Goal: Information Seeking & Learning: Learn about a topic

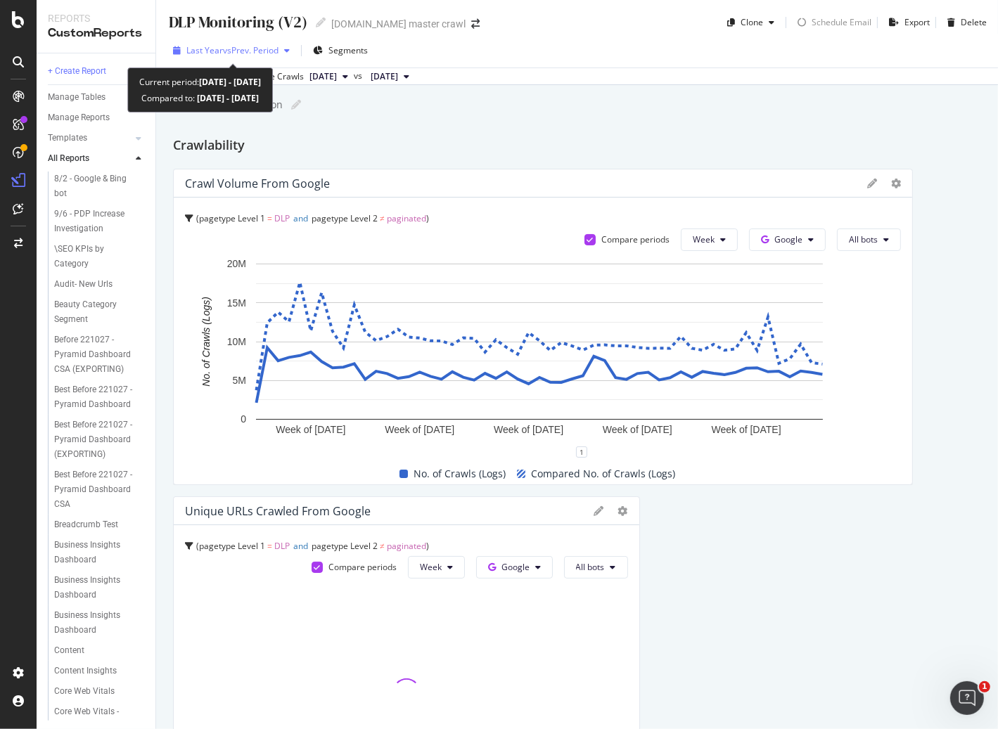
click at [246, 54] on span "vs Prev. Period" at bounding box center [251, 50] width 56 height 12
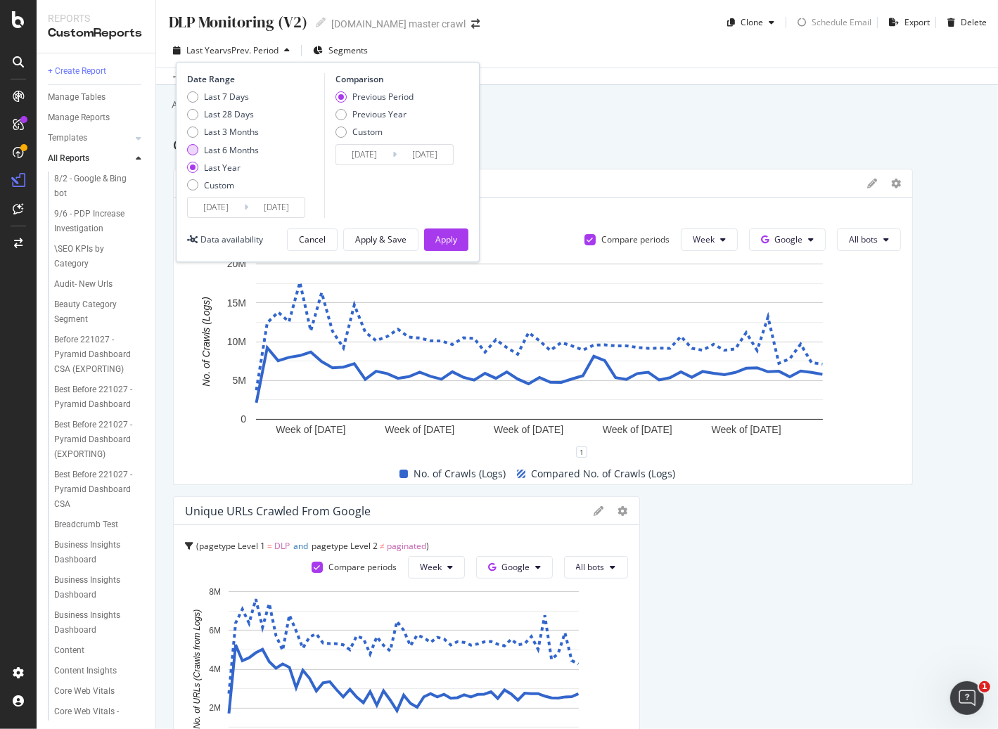
click at [250, 150] on div "Last 6 Months" at bounding box center [231, 150] width 55 height 12
type input "[DATE]"
click at [385, 113] on div "Previous Year" at bounding box center [379, 114] width 54 height 12
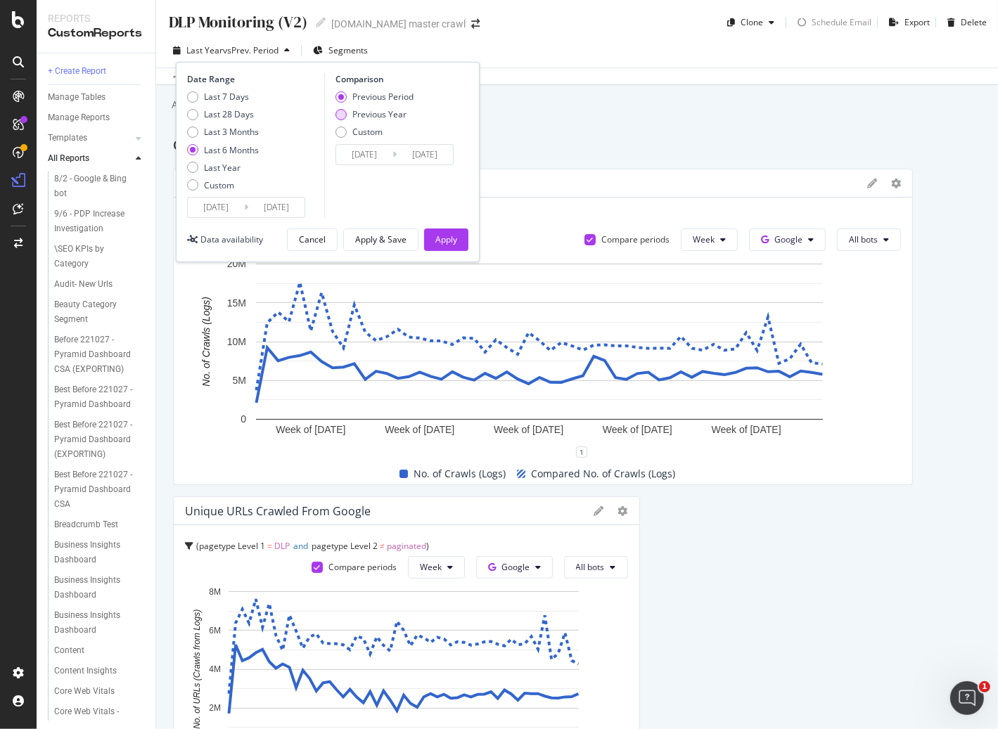
type input "[DATE]"
click at [390, 240] on div "Apply & Save" at bounding box center [380, 239] width 51 height 12
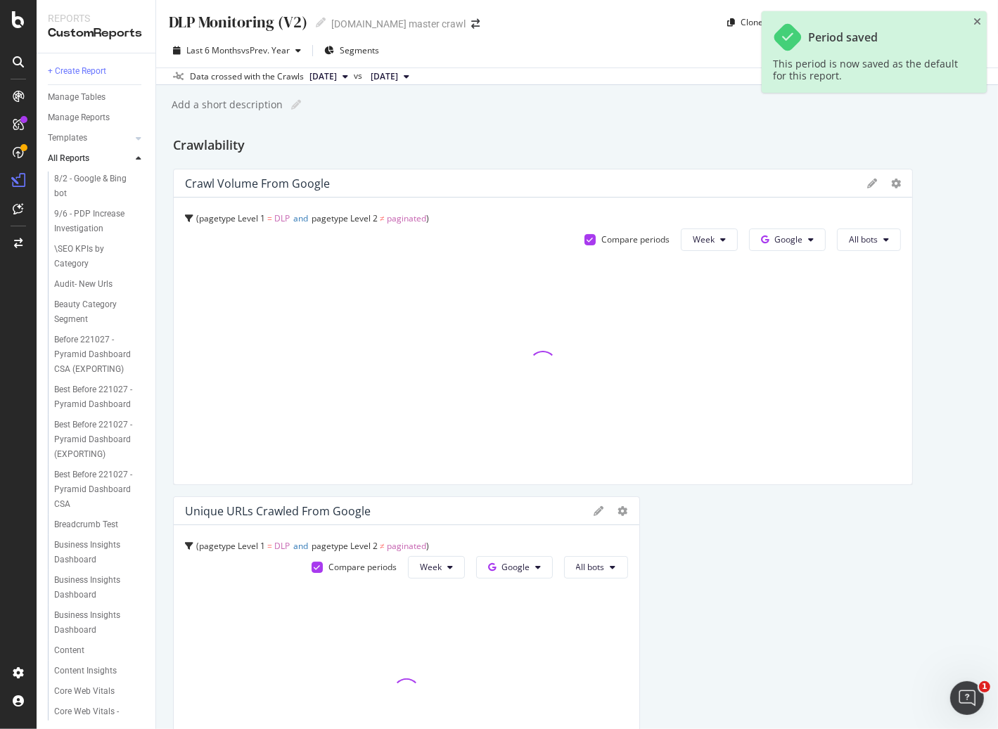
click at [709, 133] on div "DLP Monitoring (V2) DLP Monitoring (V2) [DOMAIN_NAME] master crawl Clone Schedu…" at bounding box center [577, 364] width 842 height 729
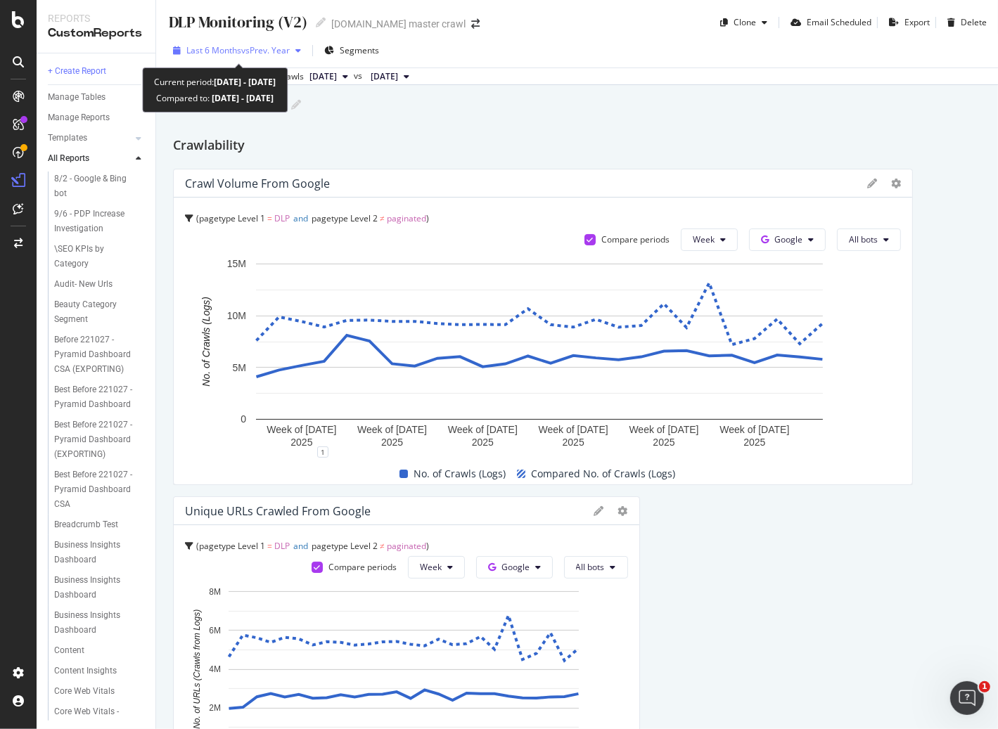
click at [273, 52] on span "vs Prev. Year" at bounding box center [265, 50] width 49 height 12
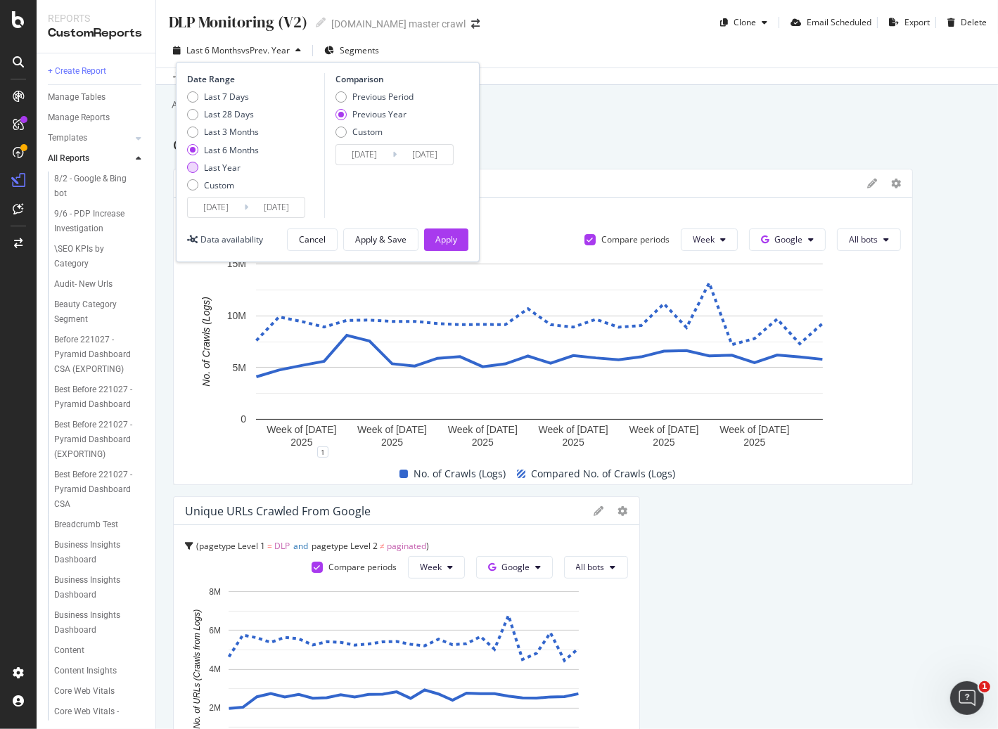
click at [223, 167] on div "Last Year" at bounding box center [222, 168] width 37 height 12
type input "[DATE]"
click at [392, 240] on div "Apply & Save" at bounding box center [380, 239] width 51 height 12
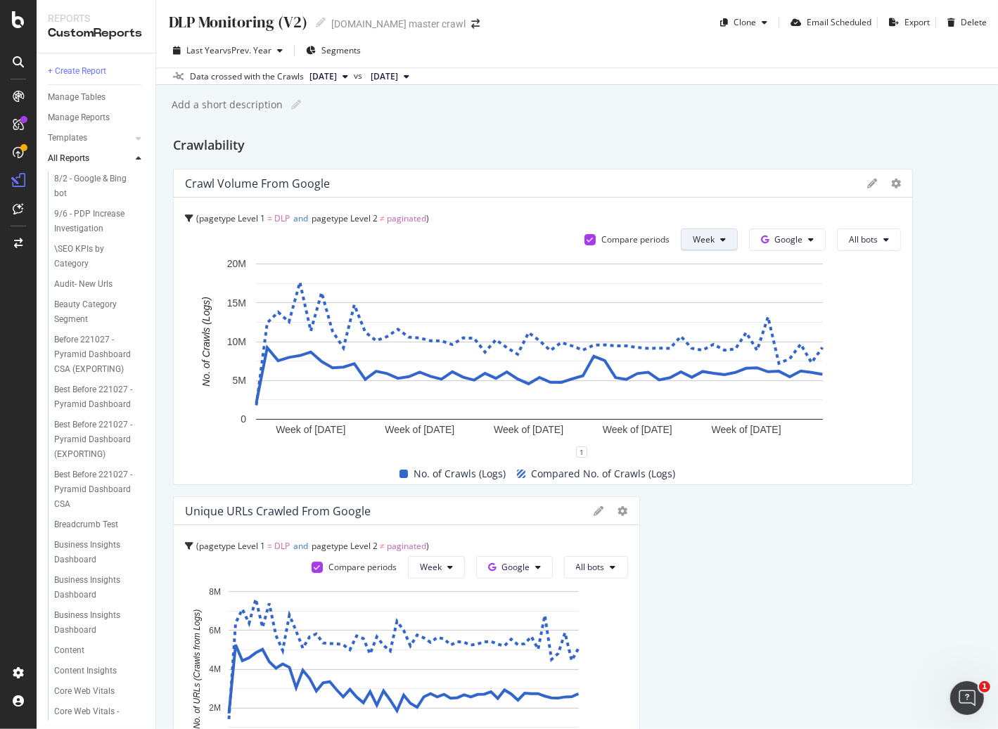
click at [713, 236] on button "Week" at bounding box center [709, 240] width 57 height 22
click at [709, 316] on span "Month" at bounding box center [699, 319] width 25 height 13
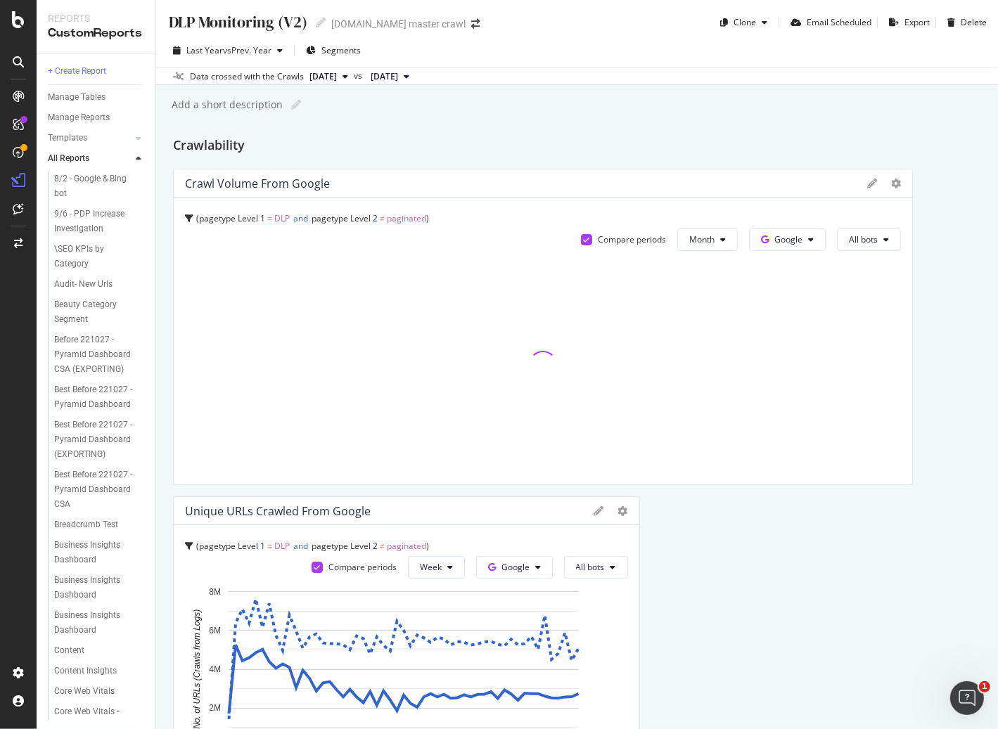
scroll to position [312, 0]
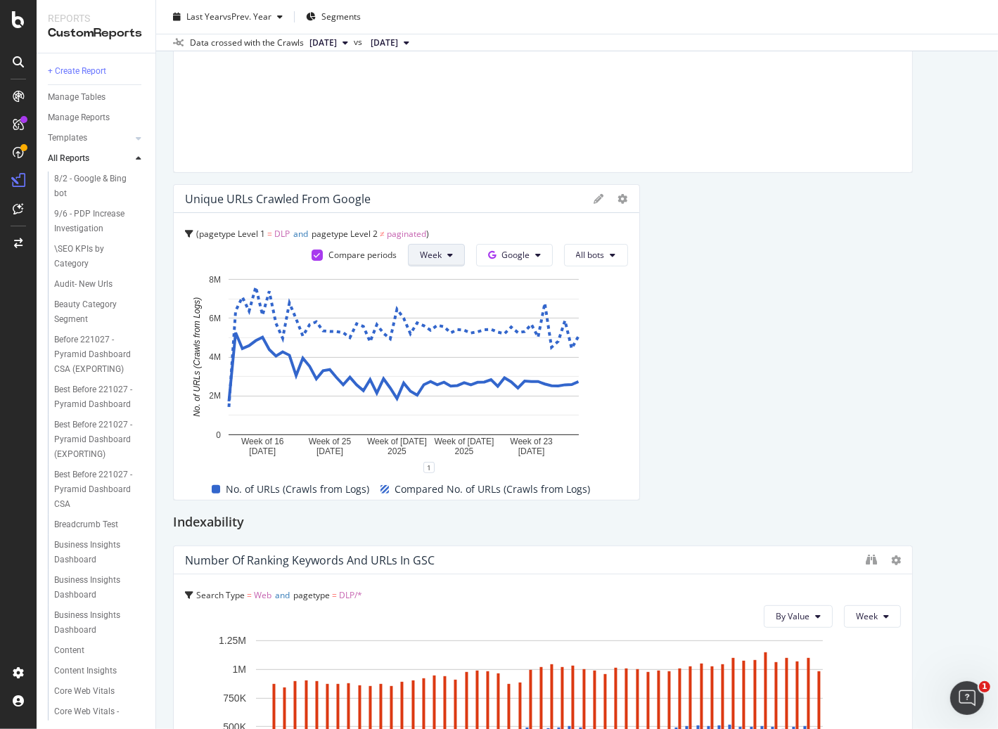
click at [432, 257] on span "Week" at bounding box center [431, 255] width 22 height 12
click at [435, 333] on span "Month" at bounding box center [429, 334] width 25 height 13
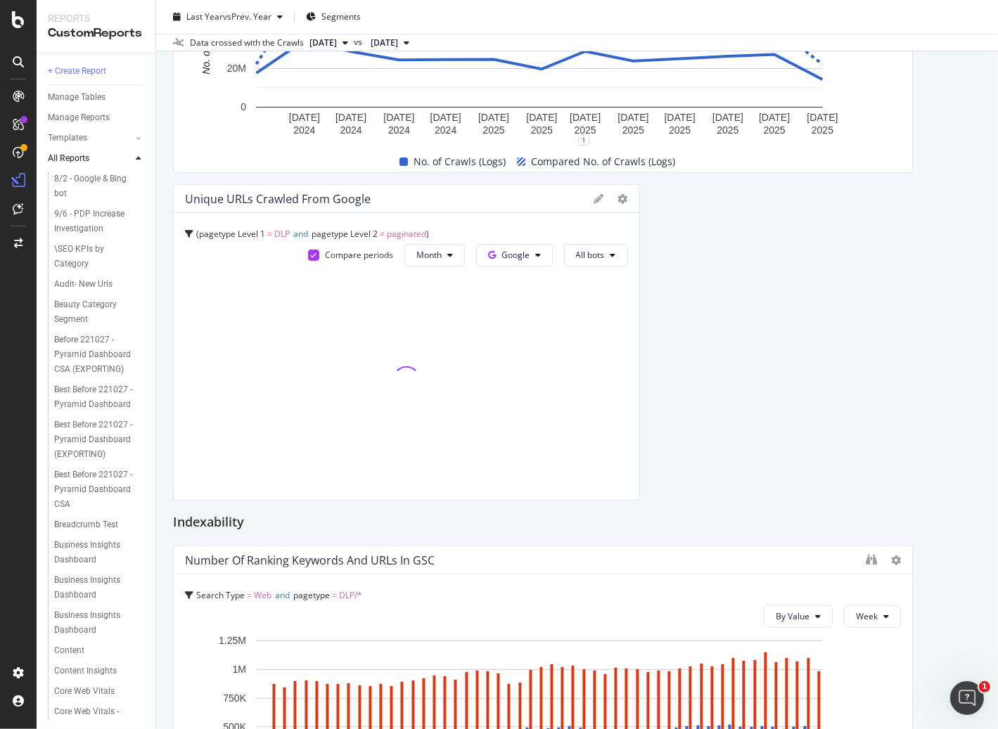
scroll to position [706, 0]
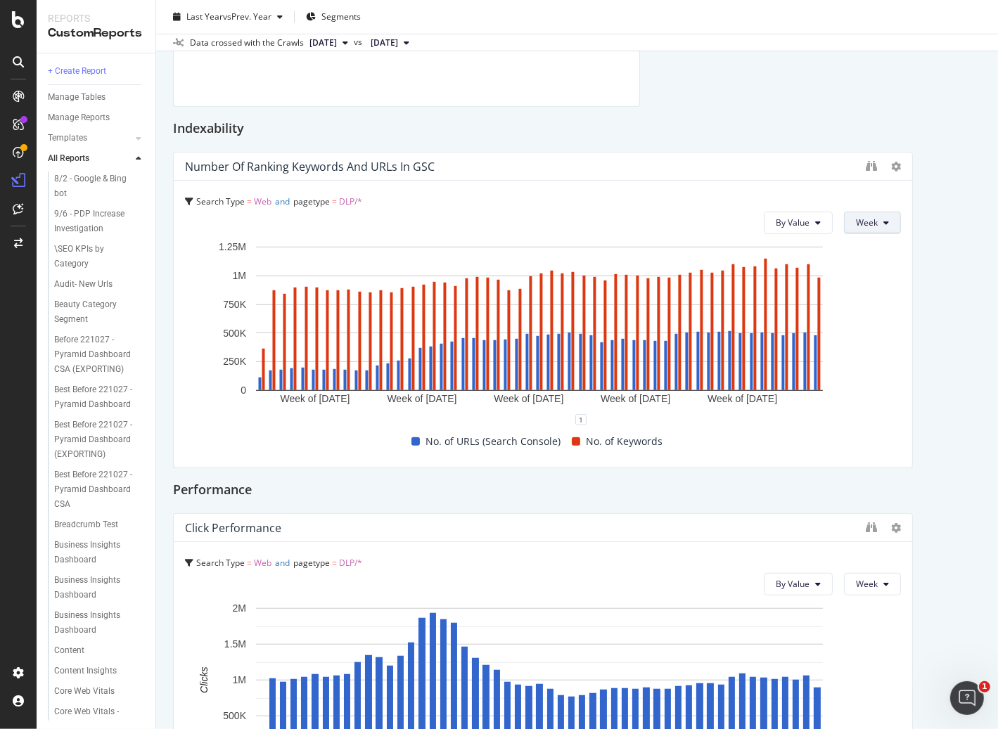
click at [874, 224] on button "Week" at bounding box center [872, 223] width 57 height 22
click at [865, 308] on div "Month" at bounding box center [861, 302] width 48 height 20
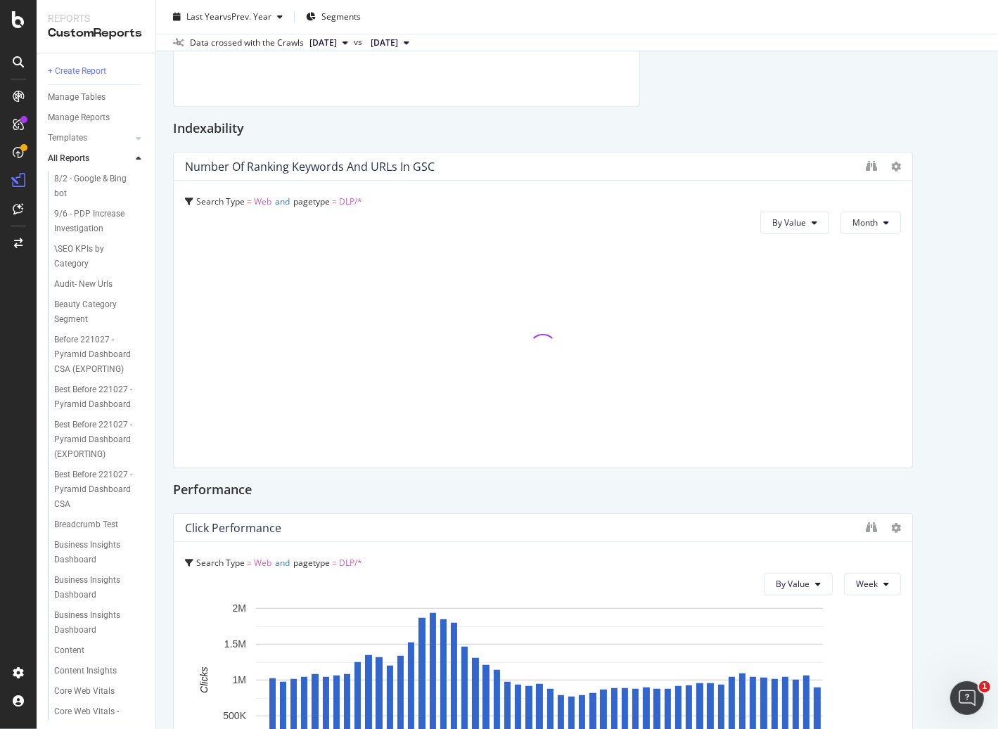
scroll to position [1060, 0]
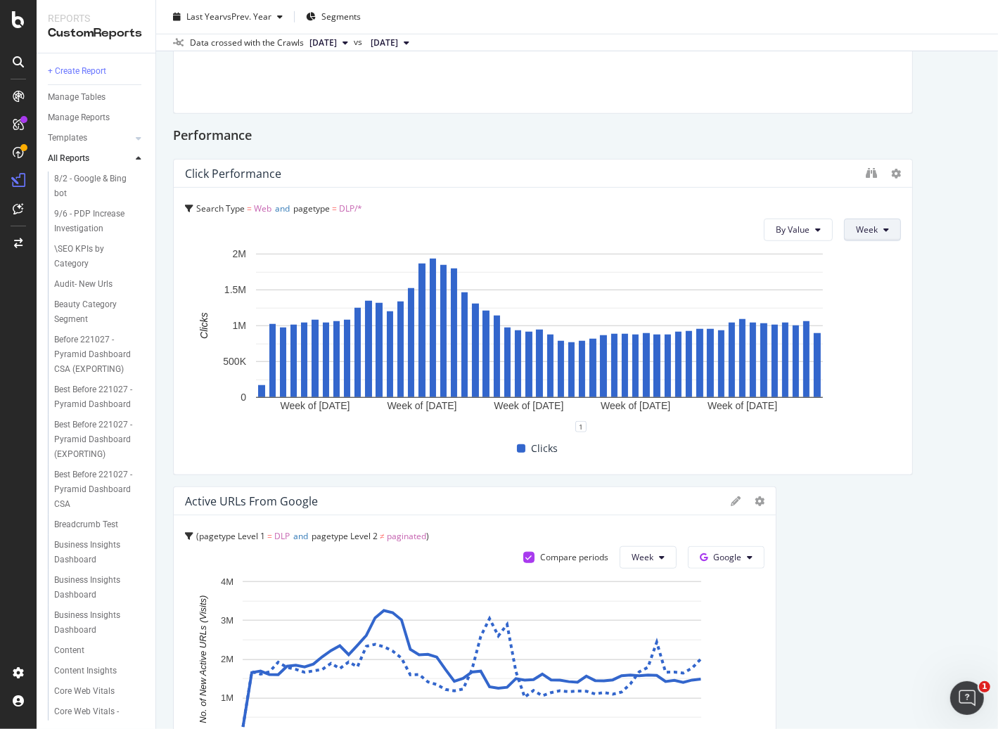
click at [868, 230] on span "Week" at bounding box center [867, 230] width 22 height 12
click at [868, 307] on span "Month" at bounding box center [861, 309] width 25 height 13
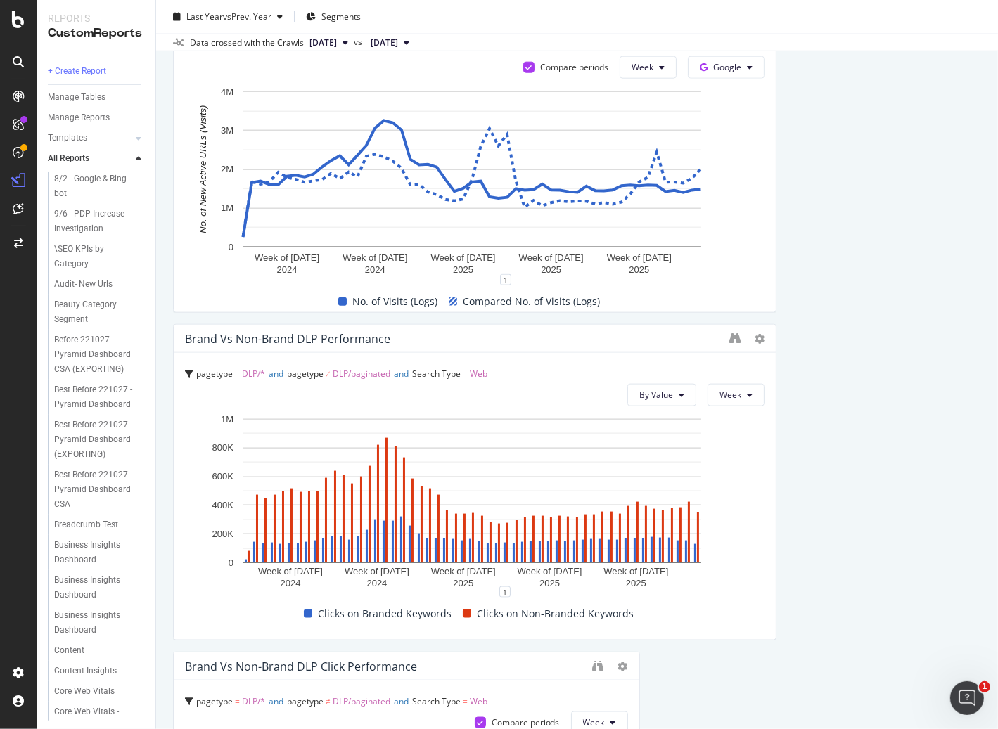
scroll to position [1724, 0]
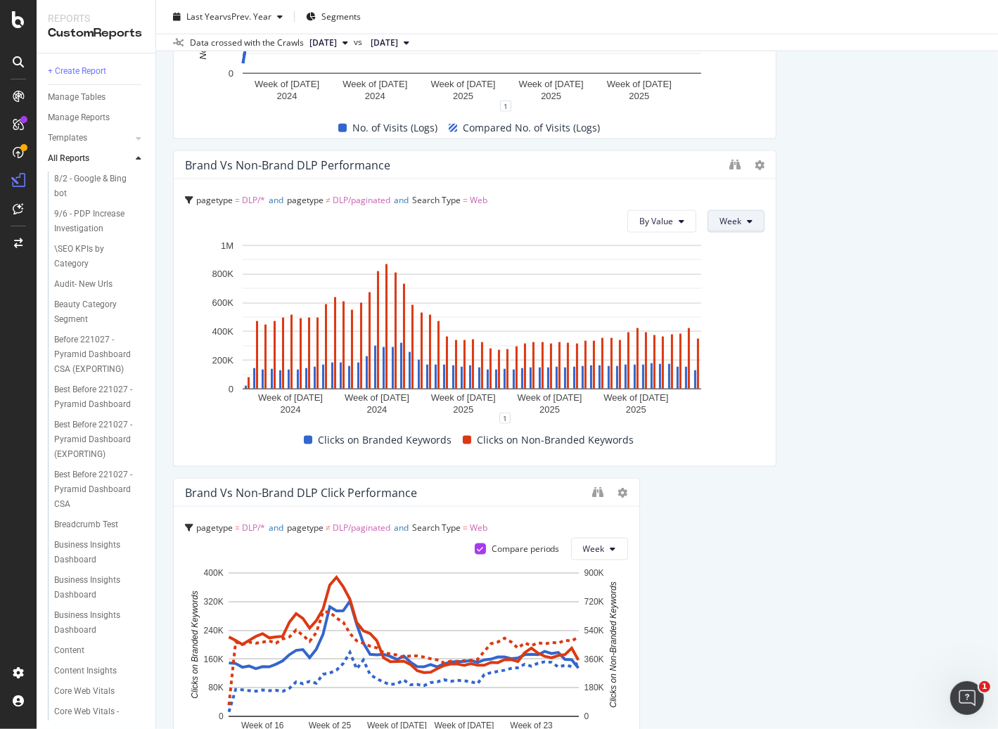
click at [733, 211] on button "Week" at bounding box center [735, 221] width 57 height 22
click at [733, 304] on span "Month" at bounding box center [726, 301] width 25 height 13
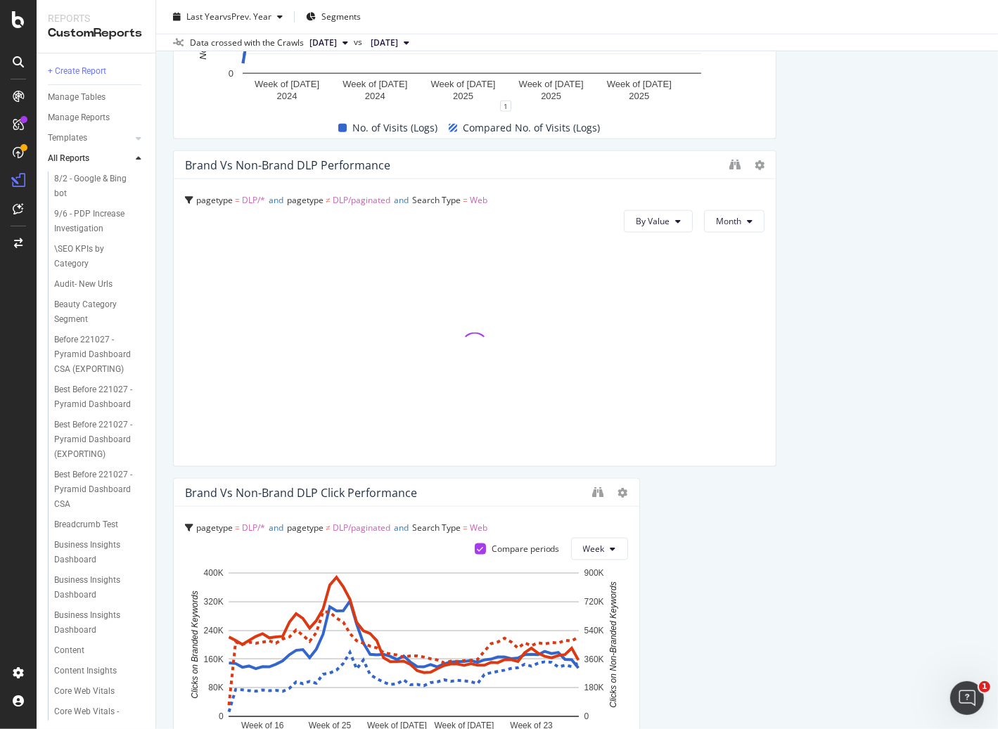
scroll to position [2002, 0]
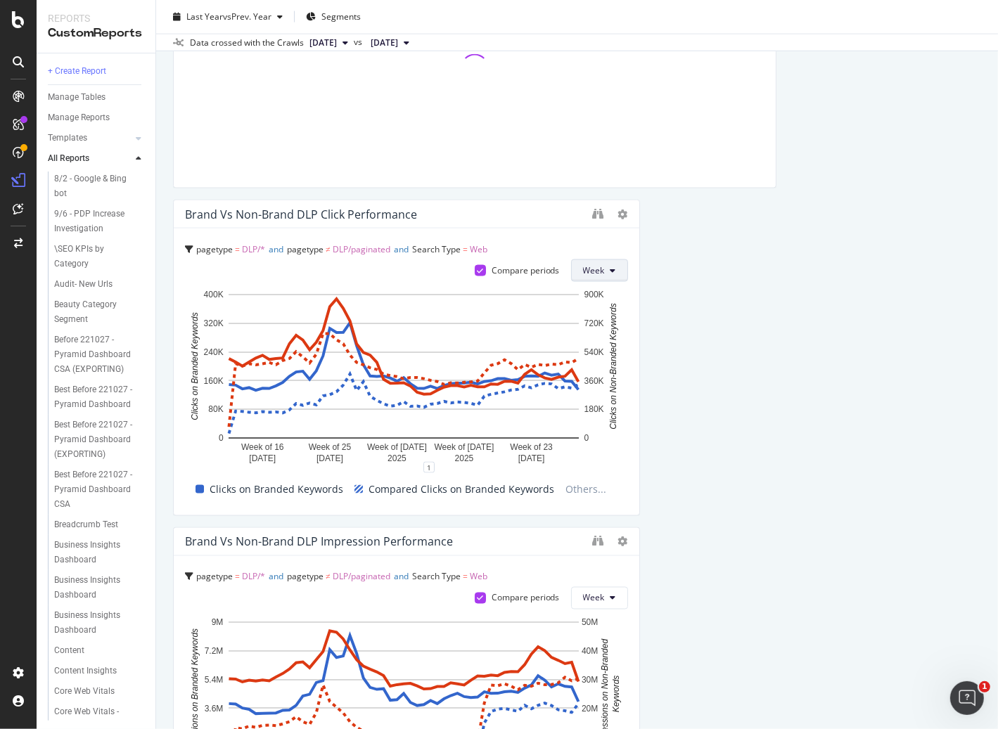
click at [600, 269] on button "Week" at bounding box center [599, 270] width 57 height 22
click at [603, 348] on span "Month" at bounding box center [591, 350] width 25 height 13
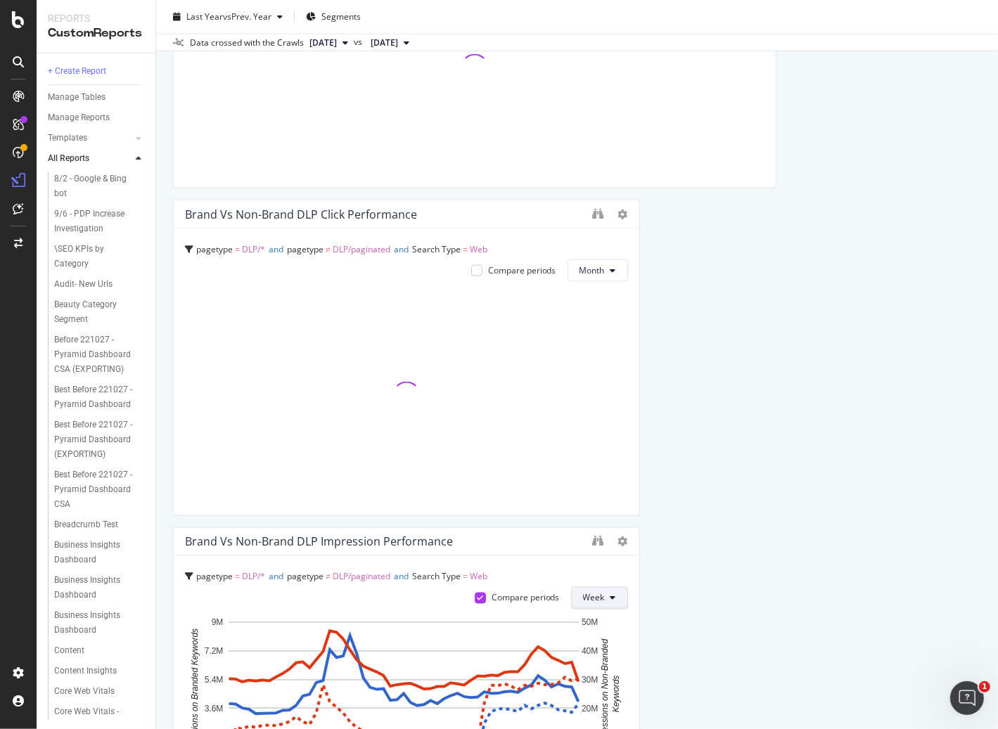
click at [605, 593] on button "Week" at bounding box center [599, 598] width 57 height 22
drag, startPoint x: 599, startPoint y: 680, endPoint x: 813, endPoint y: 585, distance: 233.9
click at [598, 680] on span "Month" at bounding box center [591, 677] width 25 height 13
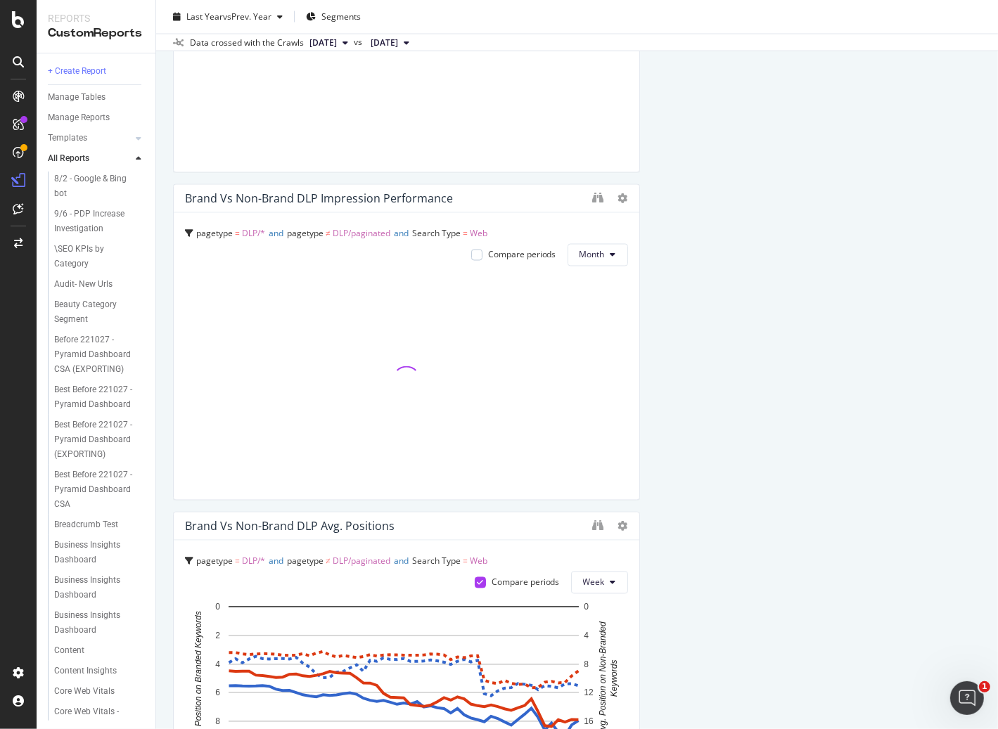
scroll to position [2624, 0]
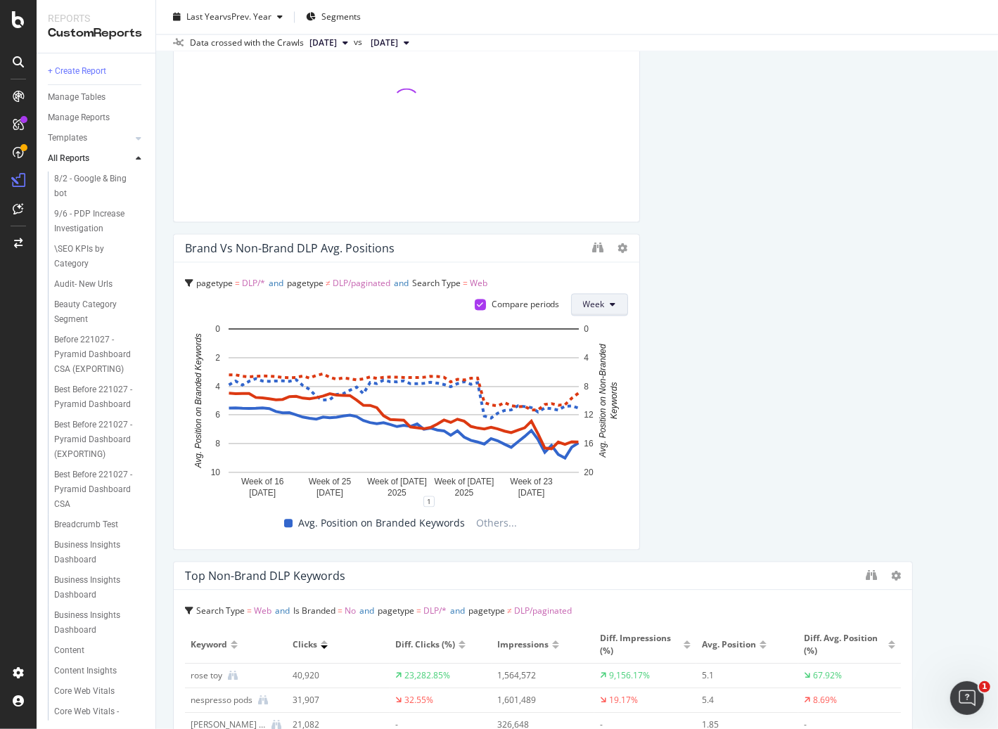
click at [607, 295] on button "Week" at bounding box center [599, 304] width 57 height 22
click at [602, 382] on span "Month" at bounding box center [591, 384] width 25 height 13
click at [861, 385] on div "Crawlability Crawl Volume from Google pagetype Level 1 = DLP and pagetype Level…" at bounding box center [577, 159] width 808 height 5297
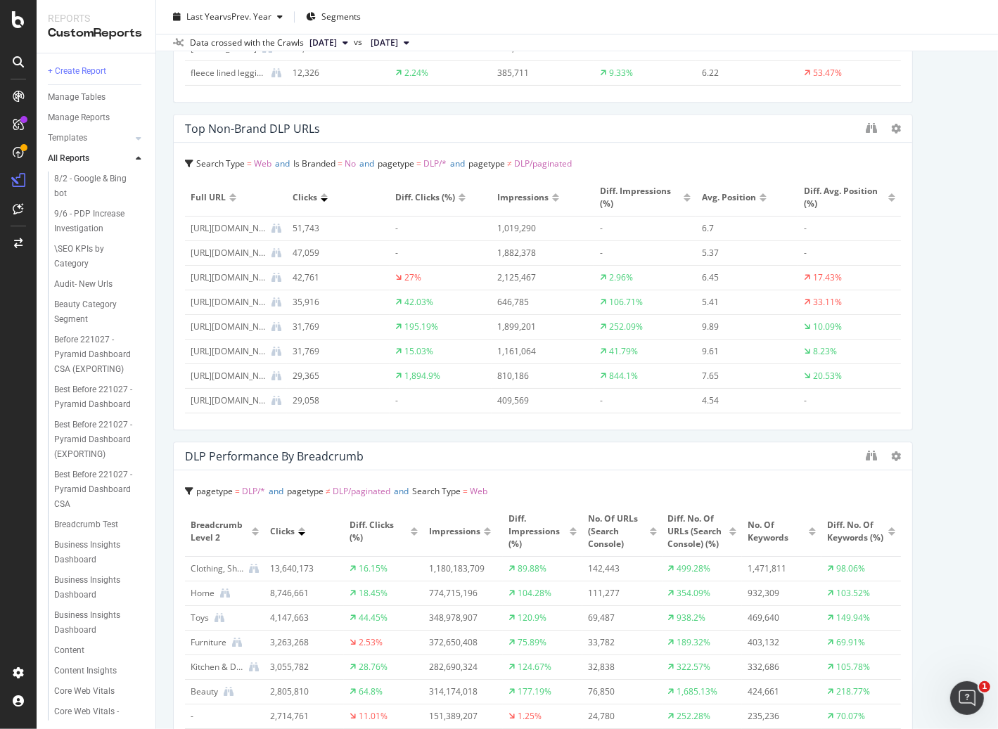
scroll to position [4768, 0]
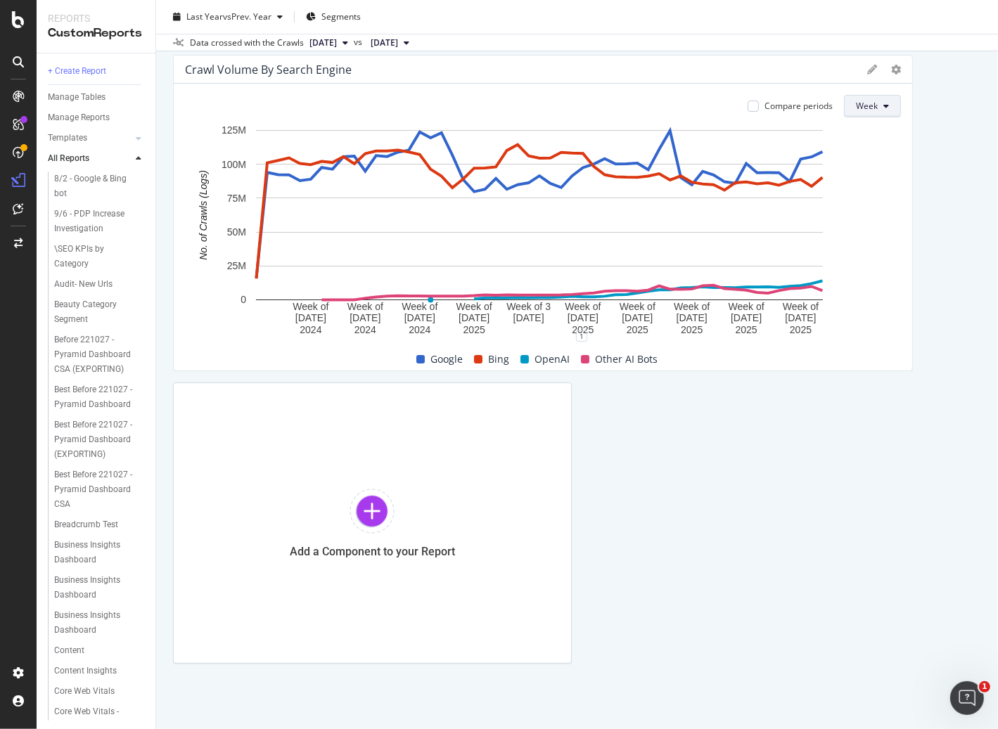
click at [869, 106] on span "Week" at bounding box center [867, 106] width 22 height 12
drag, startPoint x: 866, startPoint y: 184, endPoint x: 861, endPoint y: 483, distance: 299.6
click at [866, 184] on span "Month" at bounding box center [861, 185] width 25 height 13
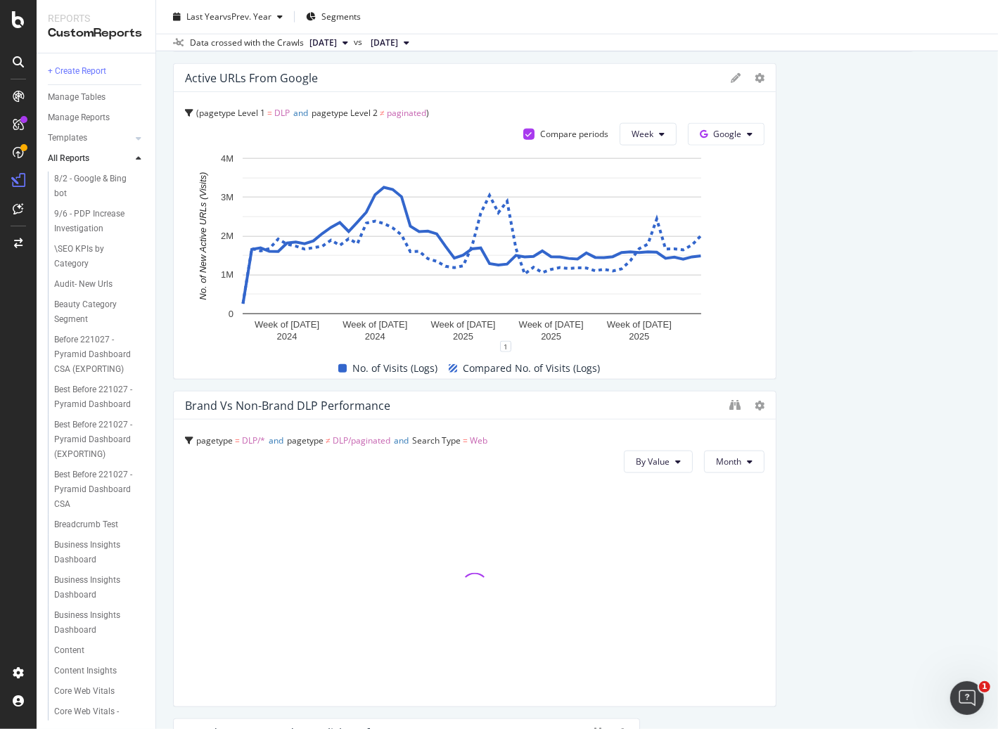
scroll to position [0, 0]
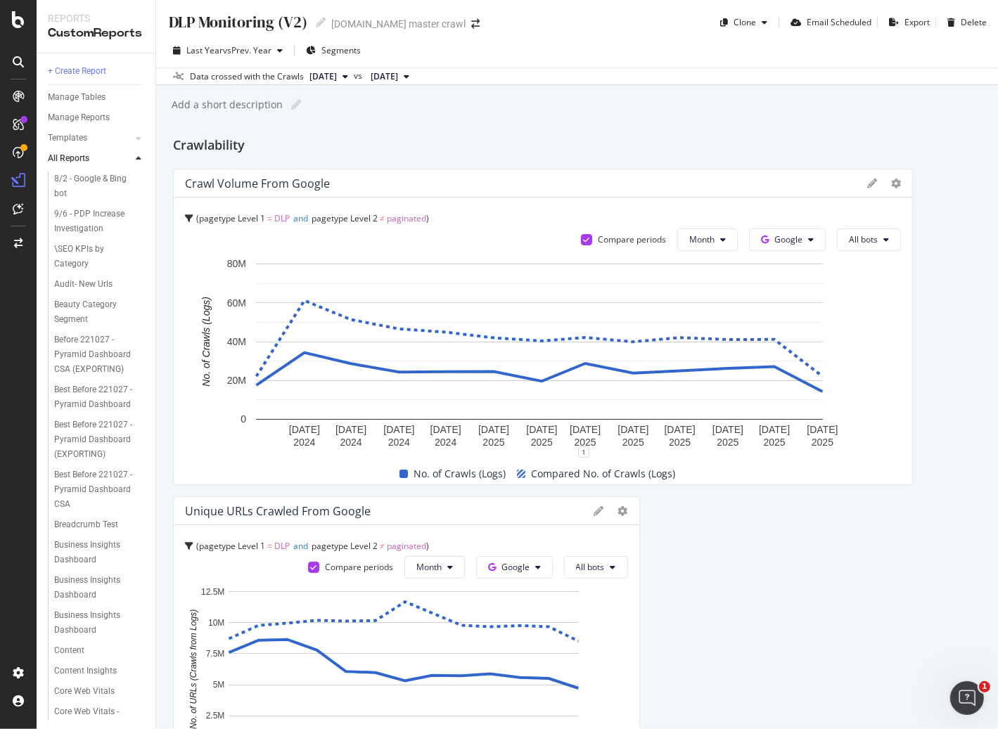
click at [874, 241] on button "All bots" at bounding box center [869, 240] width 64 height 22
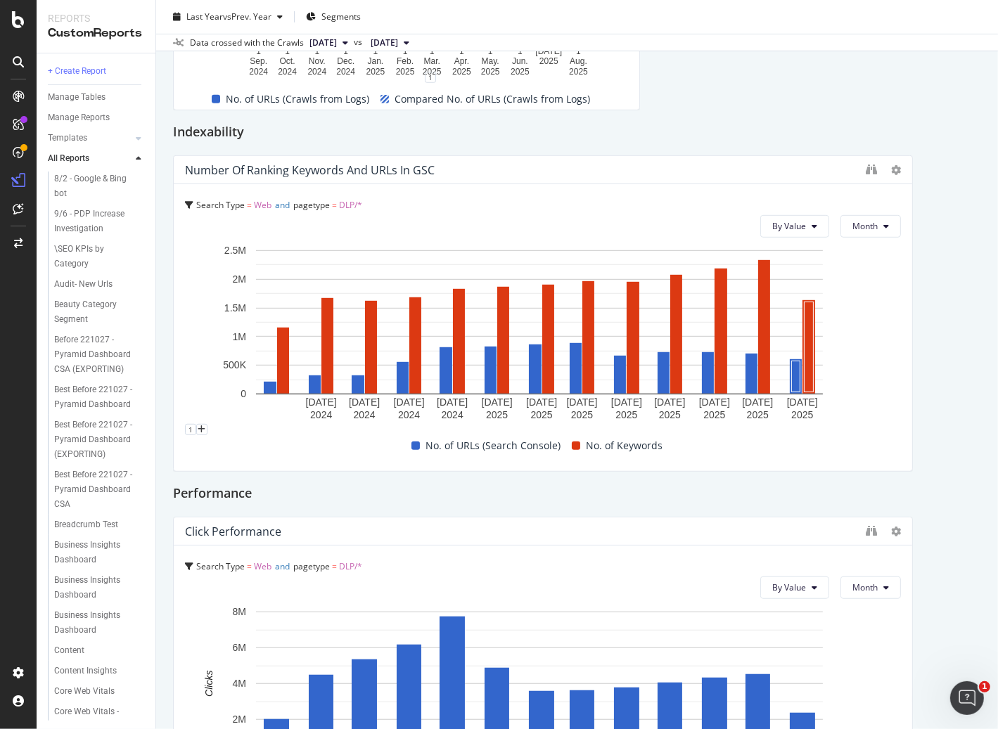
scroll to position [688, 0]
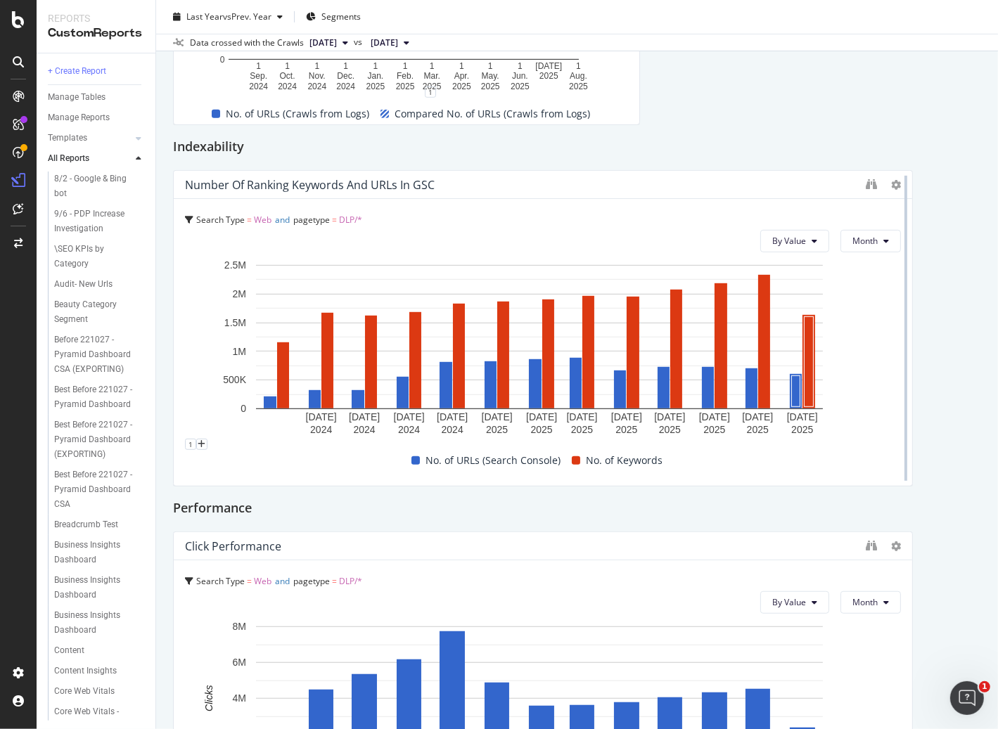
click at [899, 376] on div at bounding box center [906, 328] width 14 height 316
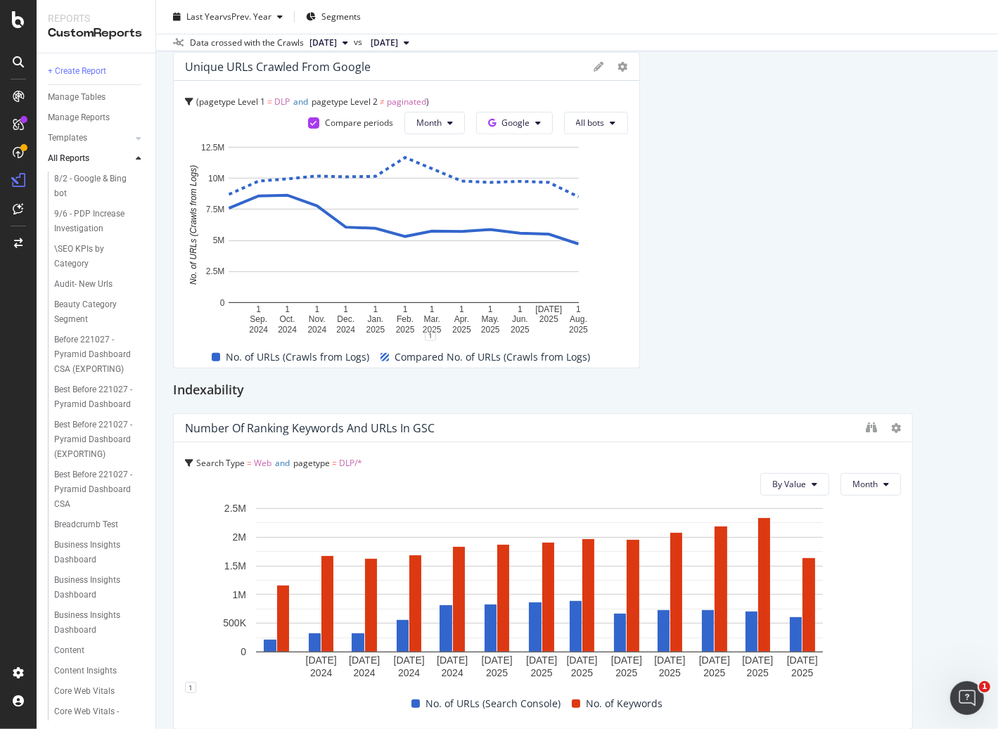
scroll to position [0, 0]
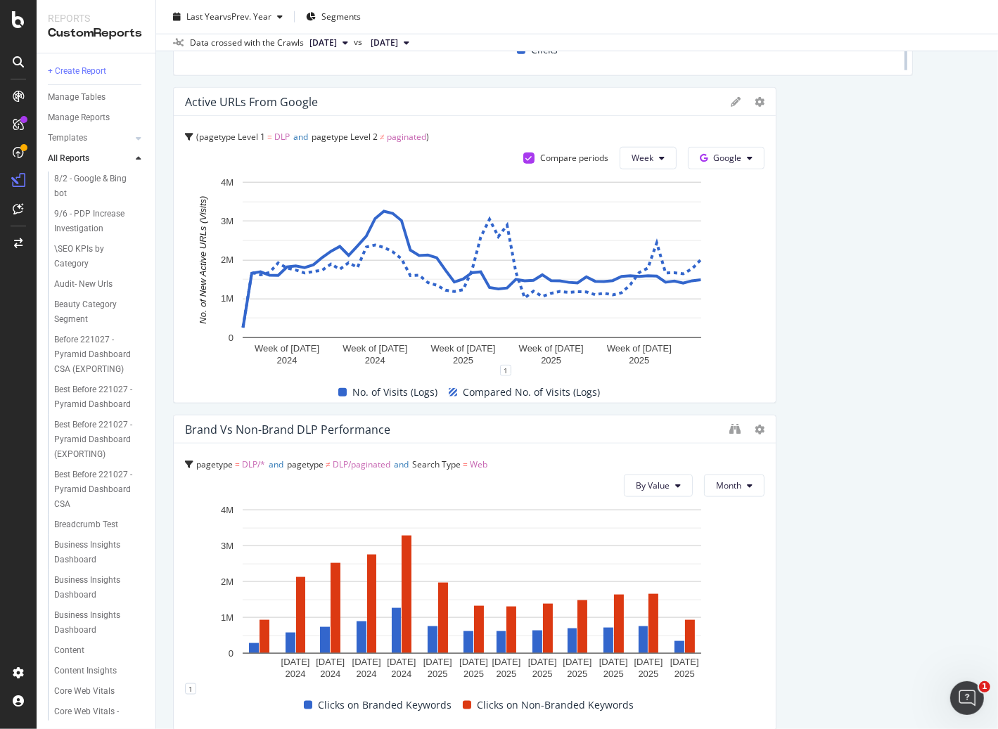
scroll to position [1048, 0]
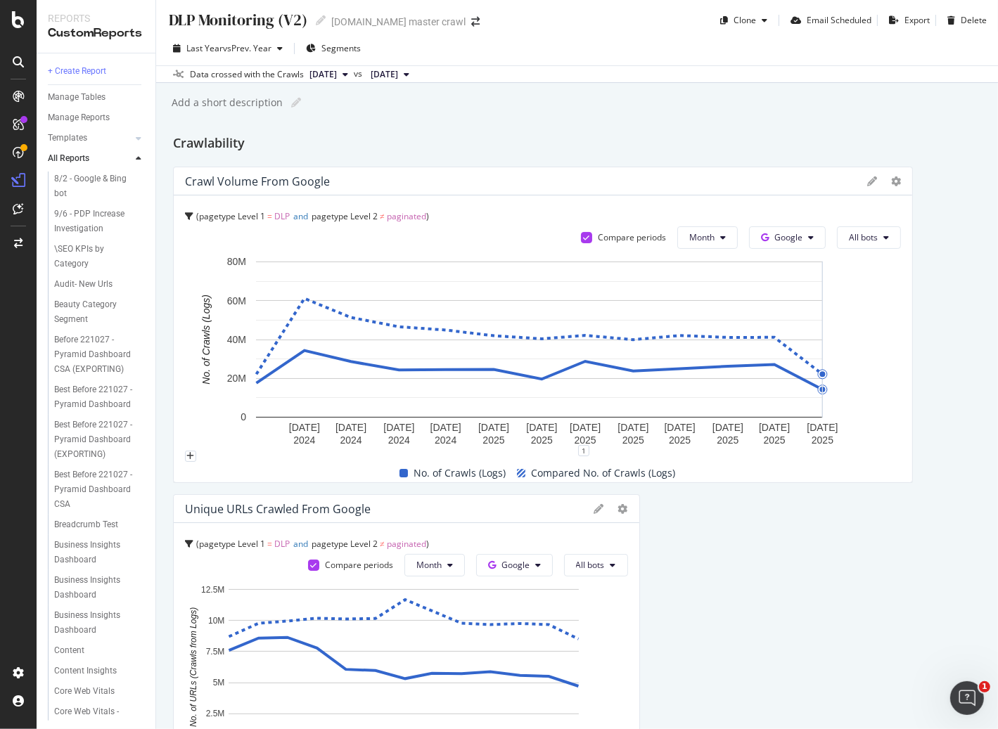
scroll to position [0, 0]
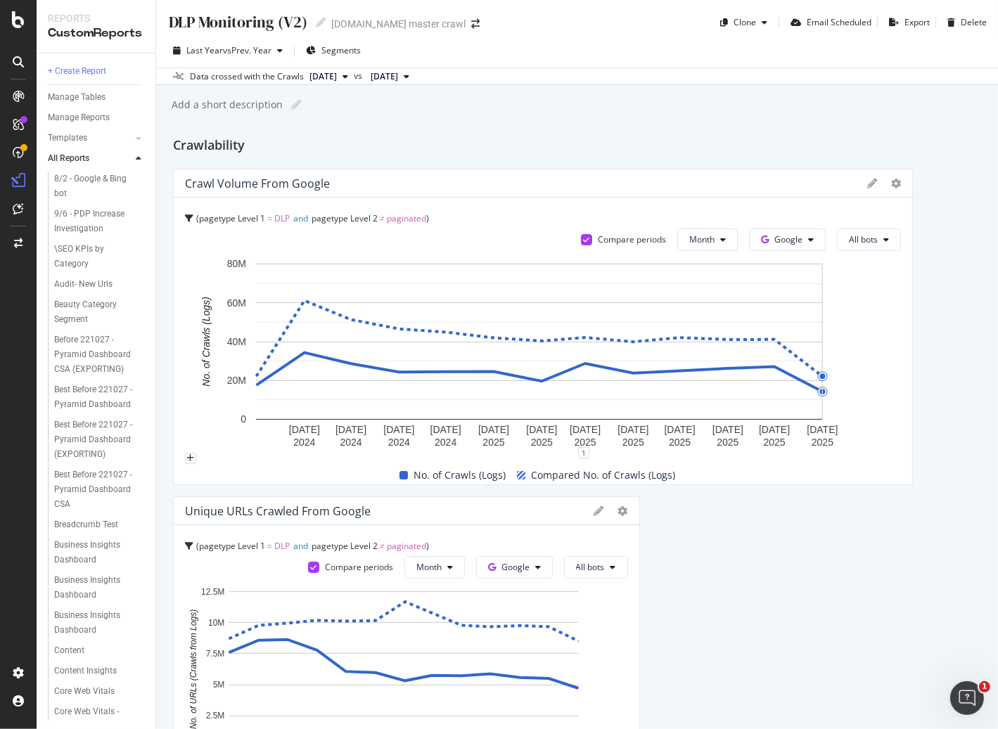
click at [928, 127] on div "DLP Monitoring (V2) DLP Monitoring (V2) target.com master crawl Clone Email Sch…" at bounding box center [577, 364] width 842 height 729
click at [720, 242] on icon at bounding box center [723, 240] width 6 height 8
click at [707, 291] on span "Week" at bounding box center [696, 293] width 27 height 13
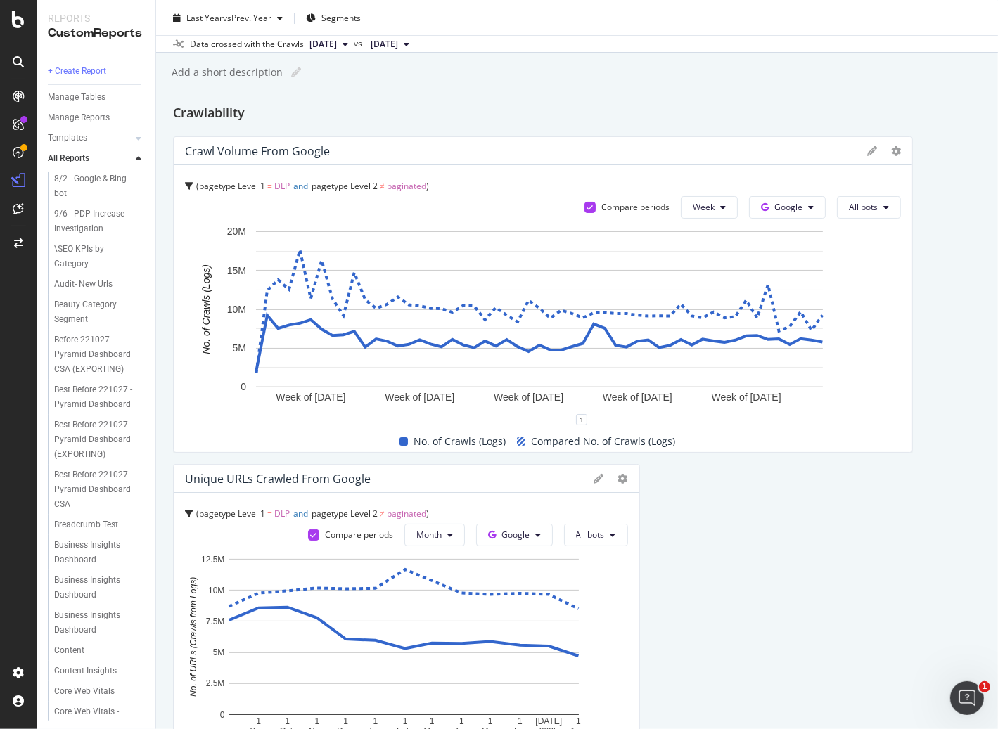
scroll to position [374, 0]
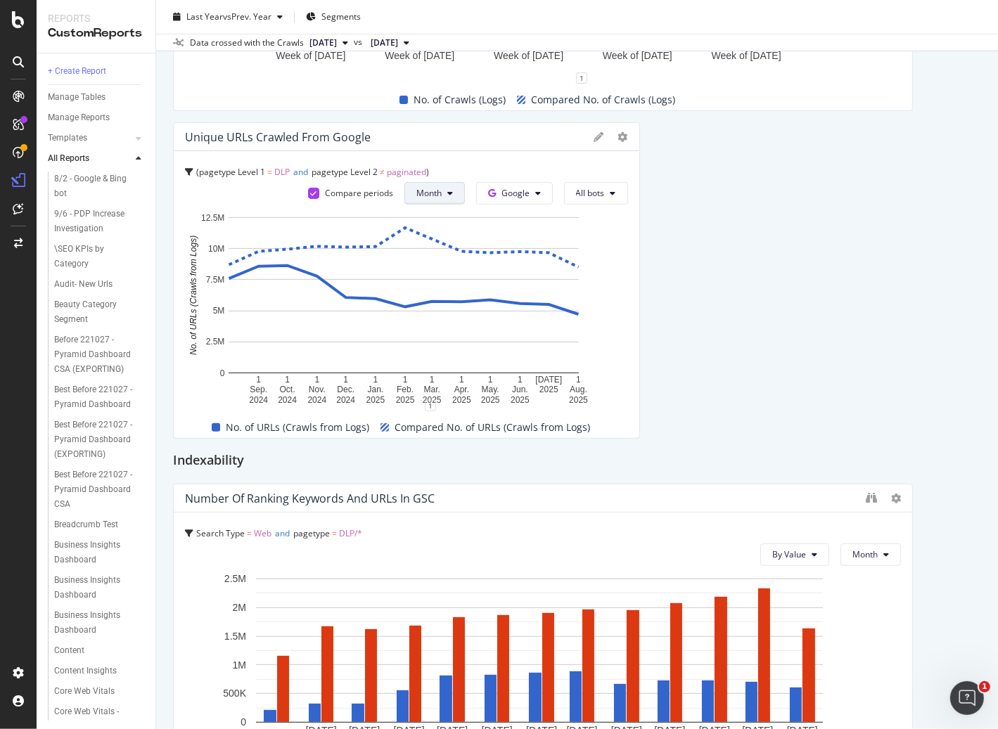
click at [447, 195] on icon at bounding box center [450, 193] width 6 height 8
click at [426, 243] on span "Week" at bounding box center [425, 246] width 27 height 13
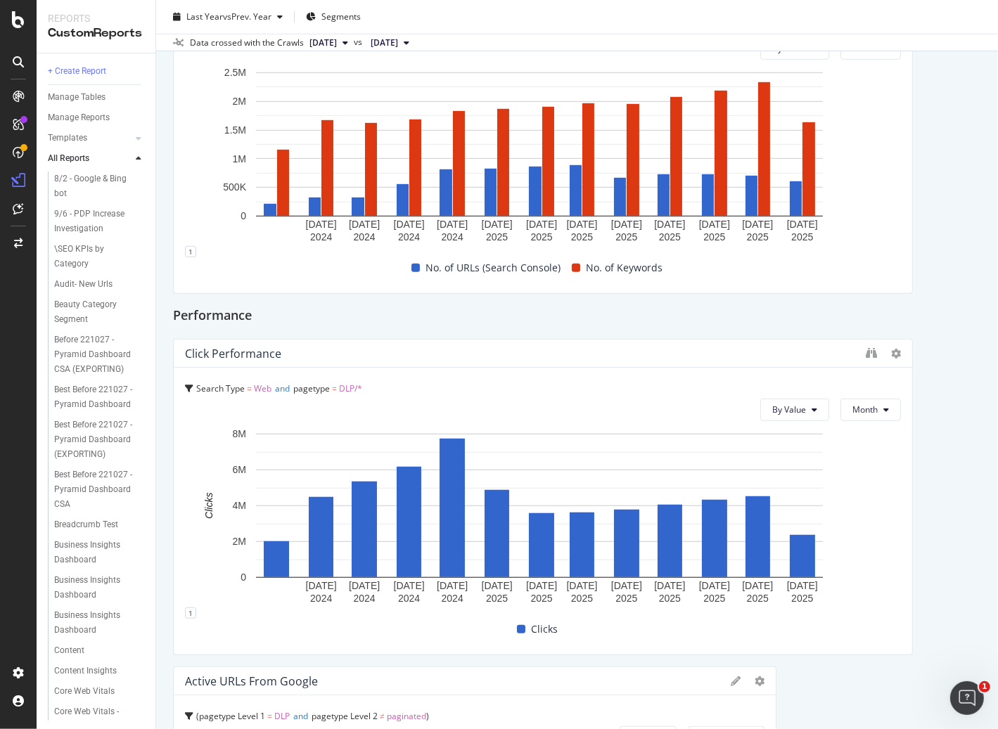
scroll to position [686, 0]
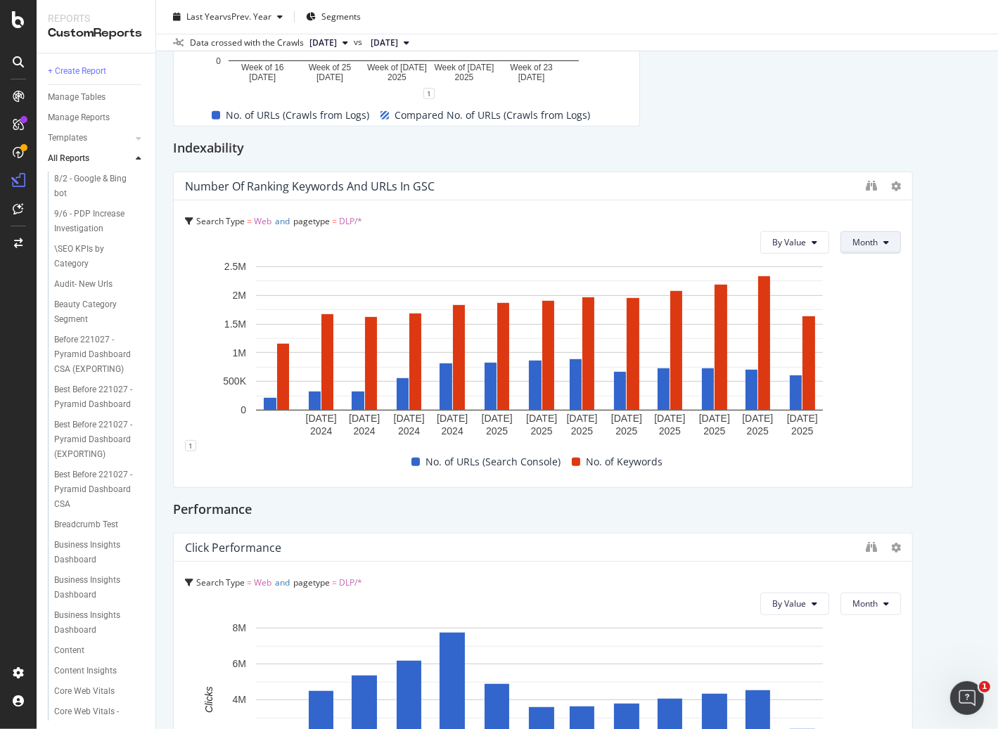
click at [863, 242] on span "Month" at bounding box center [864, 242] width 25 height 12
click at [858, 300] on span "Week" at bounding box center [857, 296] width 27 height 13
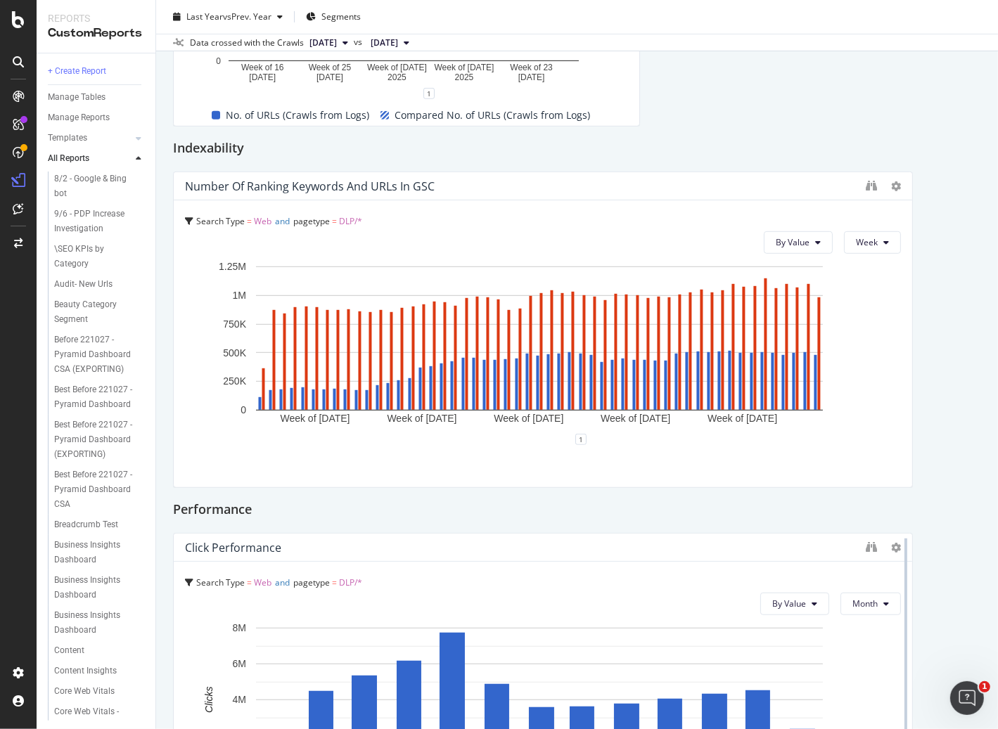
scroll to position [823, 0]
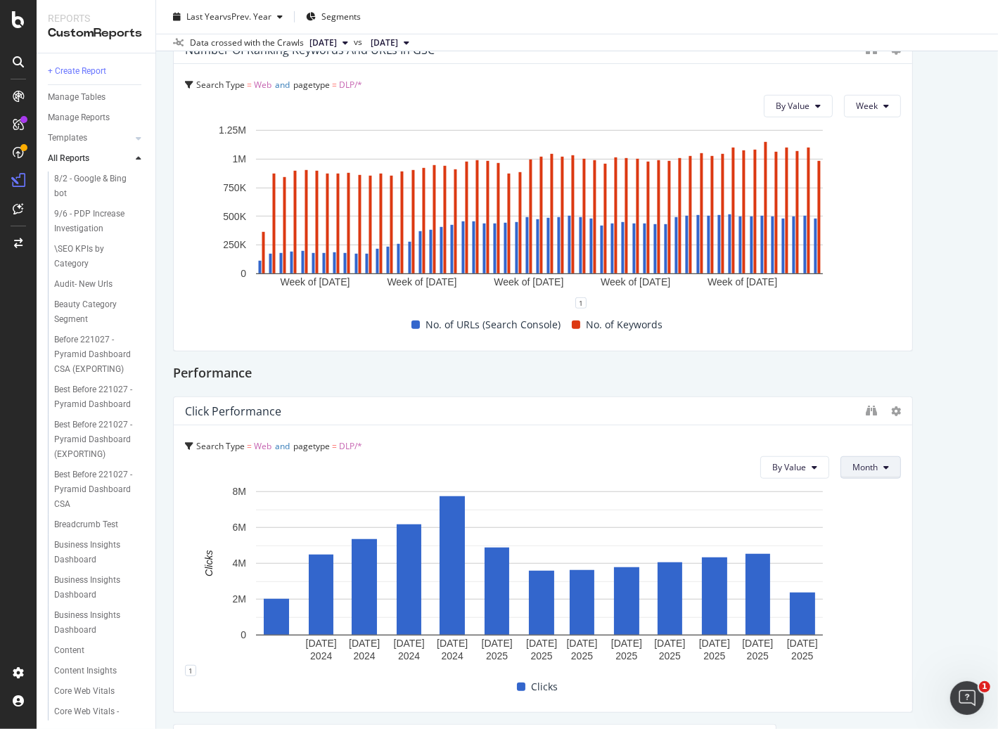
click at [871, 468] on button "Month" at bounding box center [870, 467] width 60 height 22
click at [852, 529] on div "Week" at bounding box center [858, 520] width 50 height 20
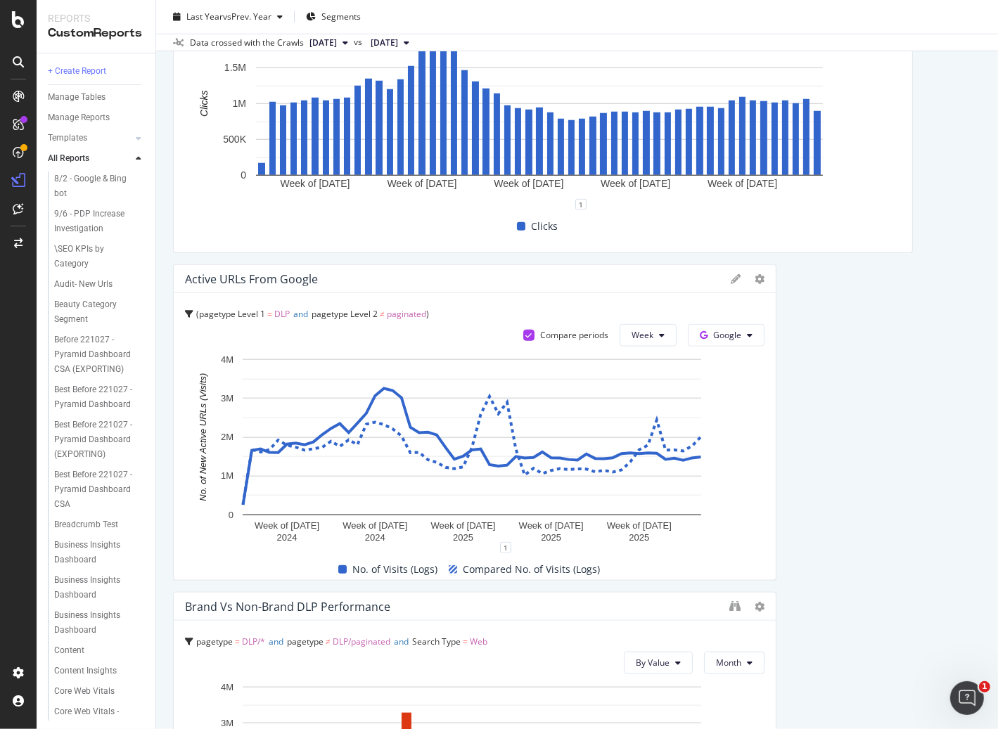
scroll to position [1557, 0]
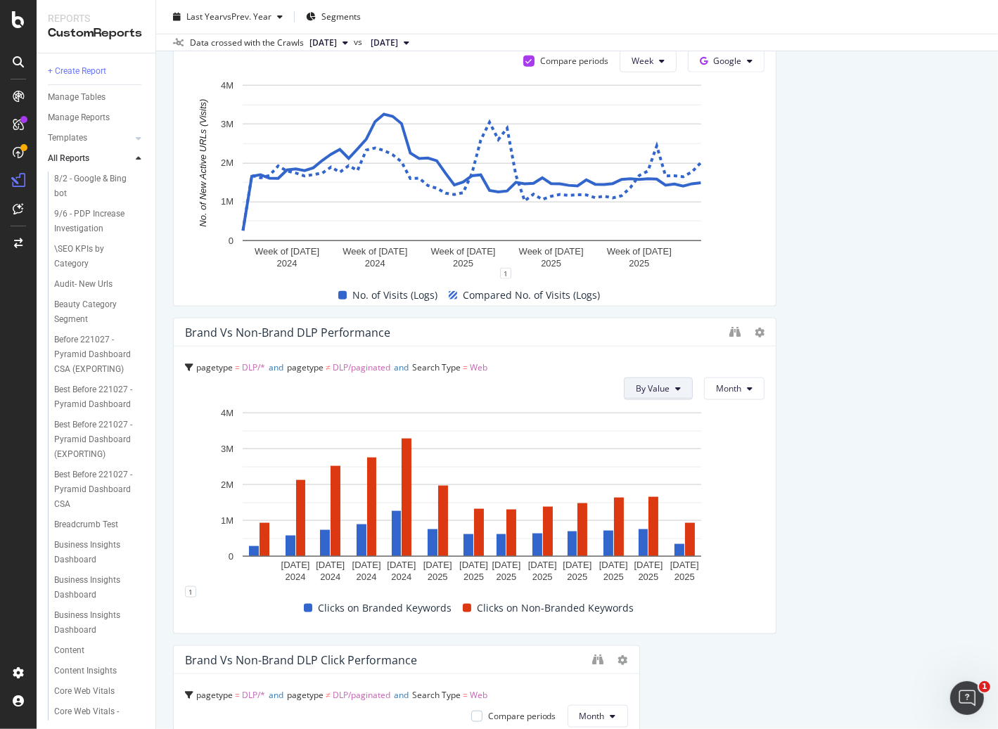
click at [658, 390] on span "By Value" at bounding box center [653, 388] width 34 height 12
click at [730, 390] on span "Month" at bounding box center [728, 388] width 25 height 12
click at [732, 445] on span "Week" at bounding box center [722, 442] width 27 height 13
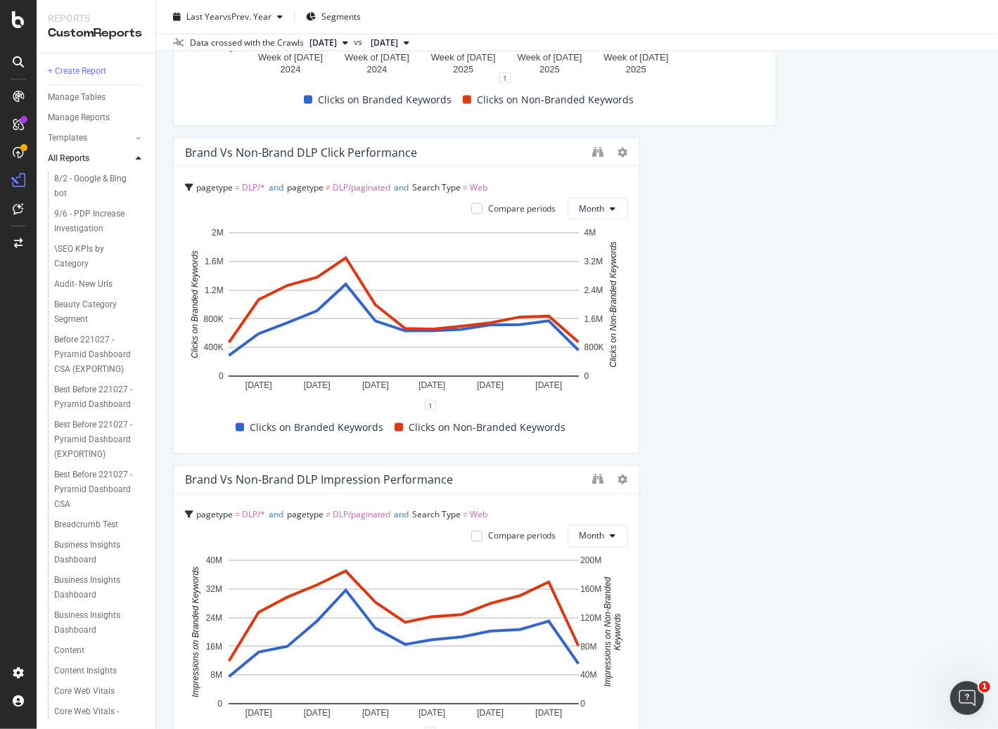
scroll to position [2057, 0]
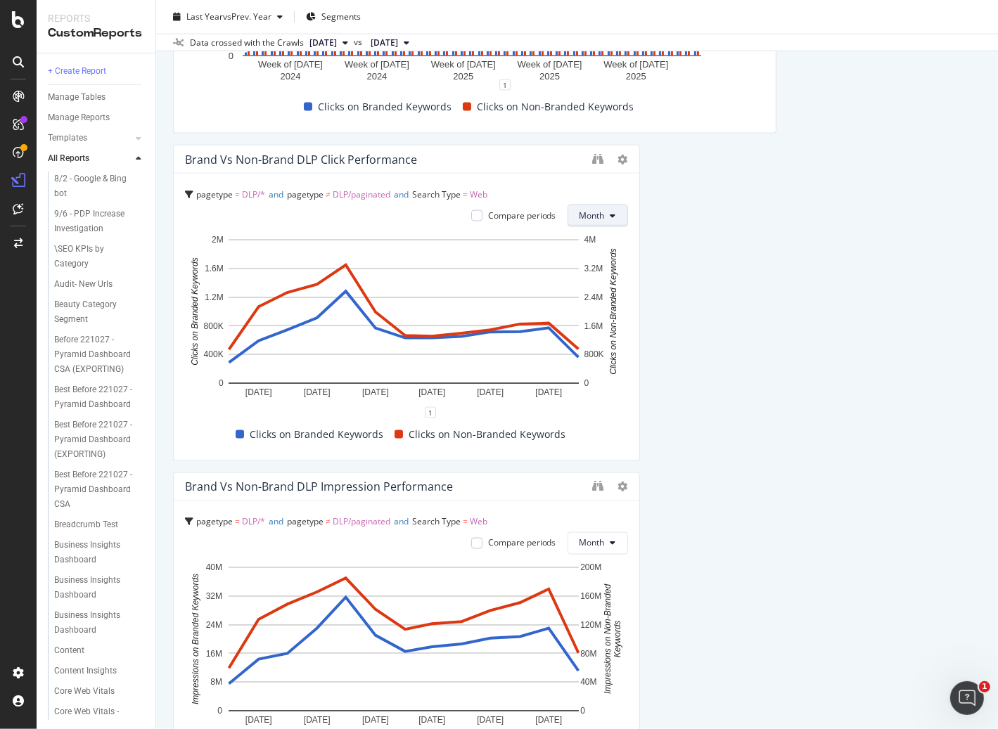
click at [598, 217] on span "Month" at bounding box center [591, 216] width 25 height 12
click at [601, 263] on div "Week" at bounding box center [588, 269] width 50 height 20
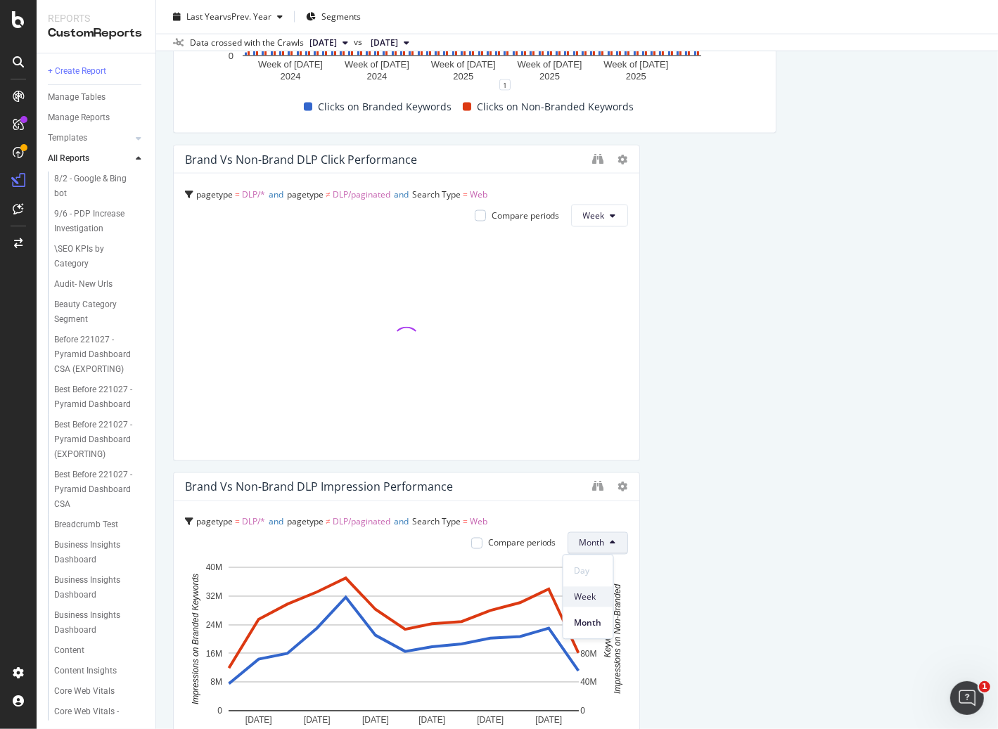
click at [589, 598] on span "Week" at bounding box center [587, 597] width 27 height 13
click at [841, 560] on div "Crawlability Crawl Volume from Google pagetype Level 1 = DLP and pagetype Level…" at bounding box center [577, 726] width 808 height 5297
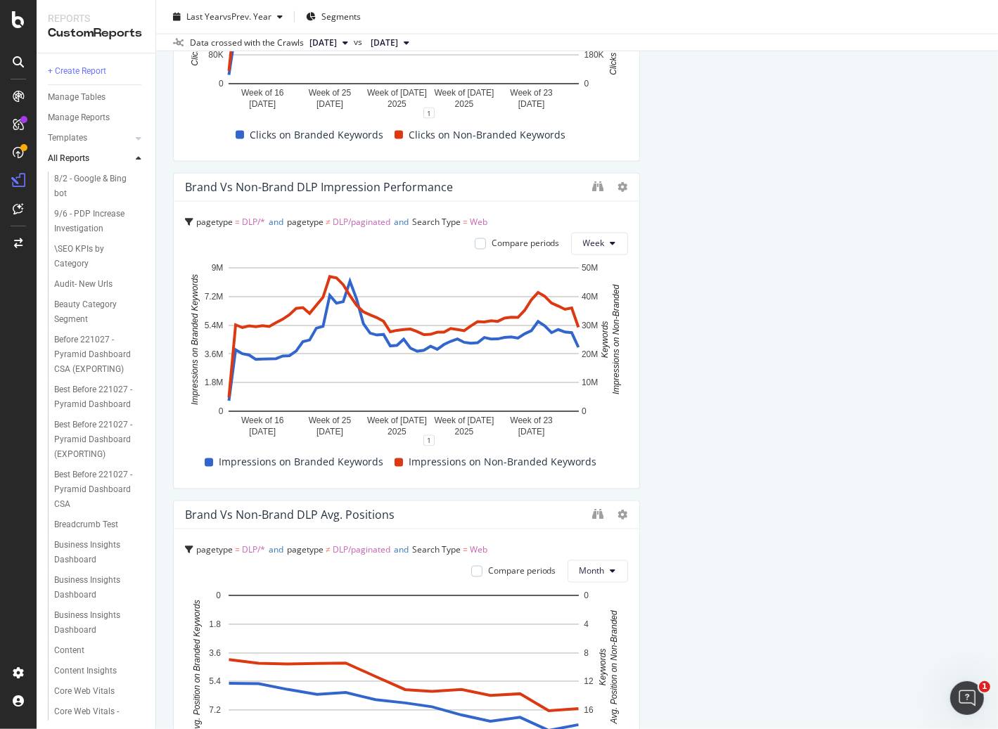
scroll to position [2711, 0]
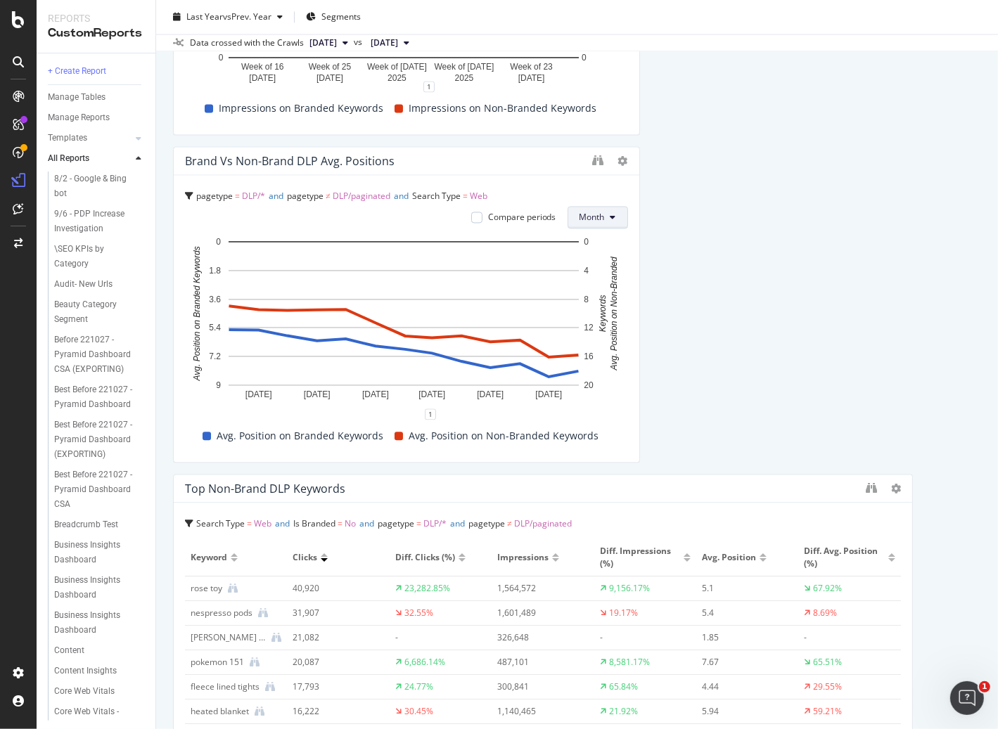
click at [590, 216] on span "Month" at bounding box center [591, 217] width 25 height 12
click at [591, 265] on span "Week" at bounding box center [587, 270] width 27 height 13
click at [925, 419] on div "Crawlability Crawl Volume from Google pagetype Level 1 = DLP and pagetype Level…" at bounding box center [577, 72] width 808 height 5297
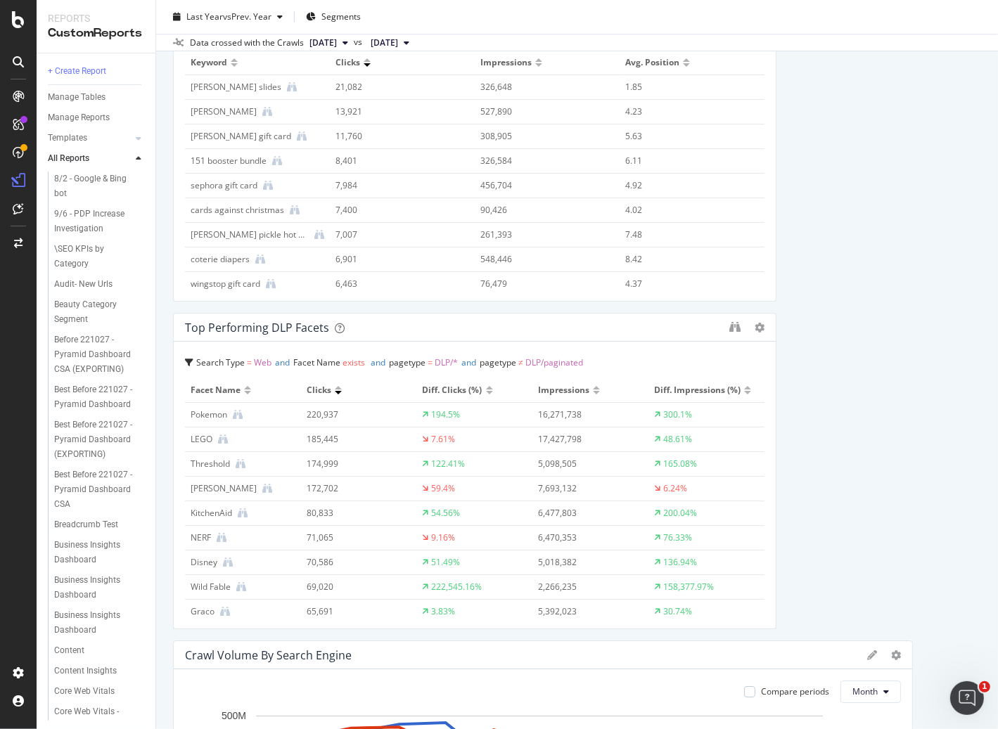
scroll to position [4436, 0]
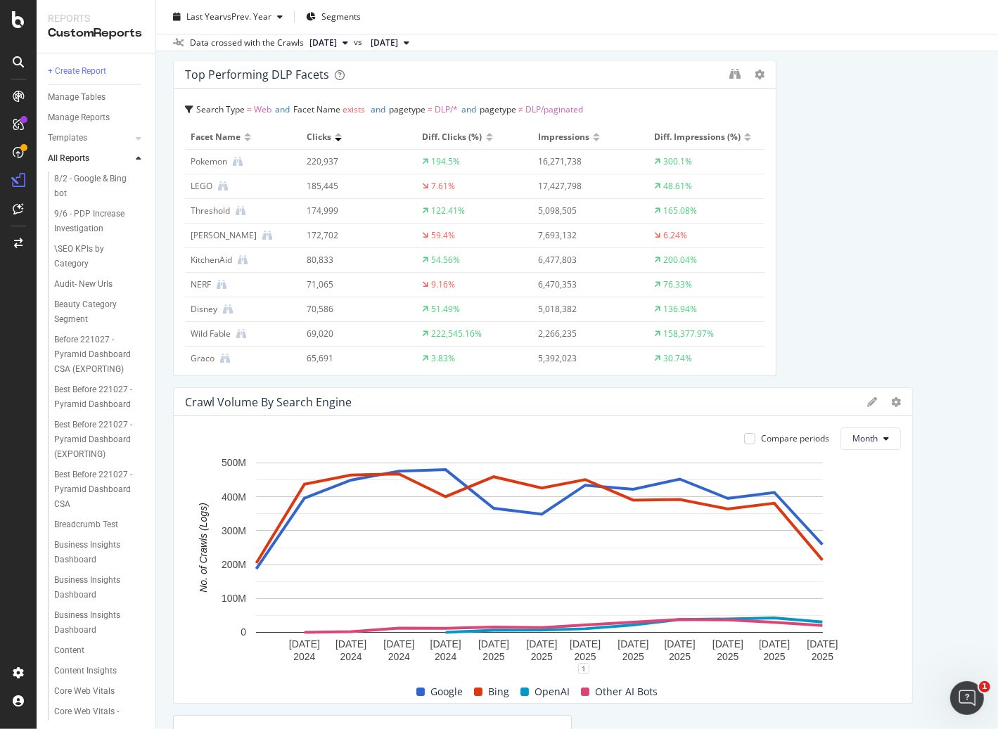
click at [861, 454] on div "Compare periods Month 1 Sep. 2024 1 Oct. 2024 1 Nov. 2024 1 Dec. 2024 1 Jan. 20…" at bounding box center [543, 559] width 738 height 287
click at [868, 442] on span "Month" at bounding box center [864, 438] width 25 height 12
click at [854, 491] on span "Week" at bounding box center [857, 492] width 27 height 13
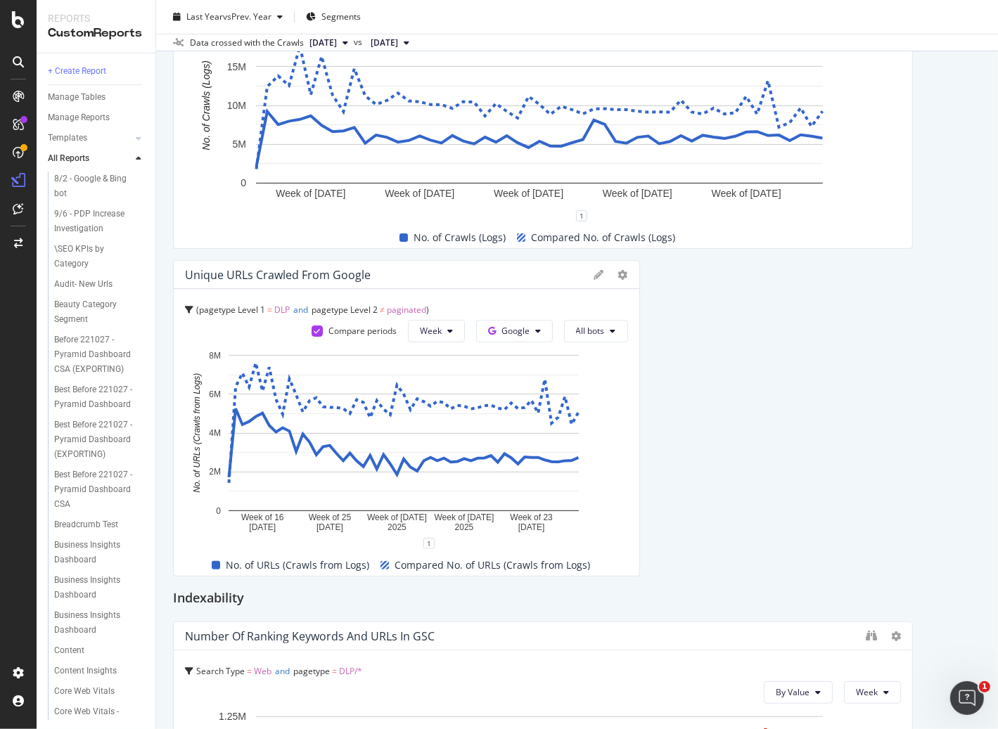
scroll to position [335, 0]
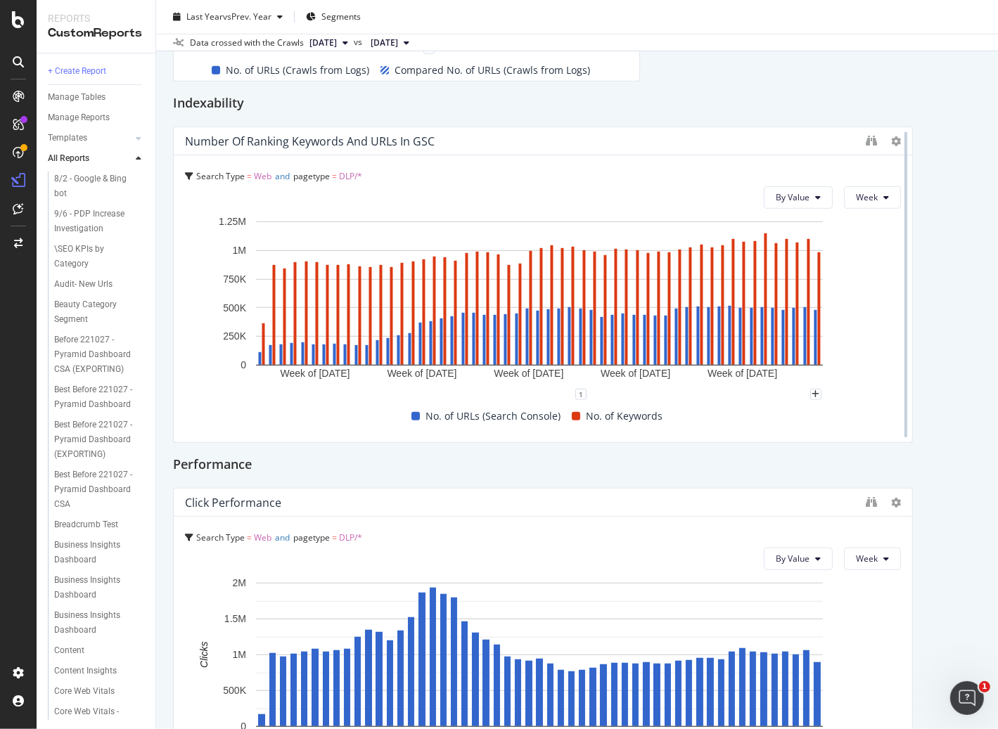
scroll to position [1024, 0]
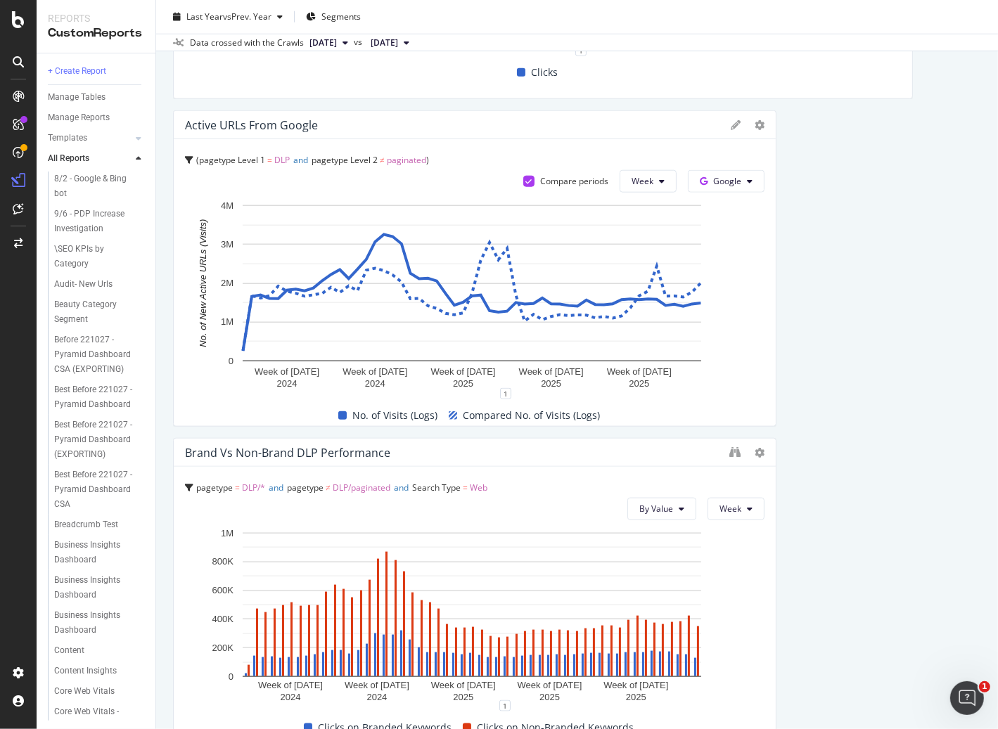
scroll to position [1332, 0]
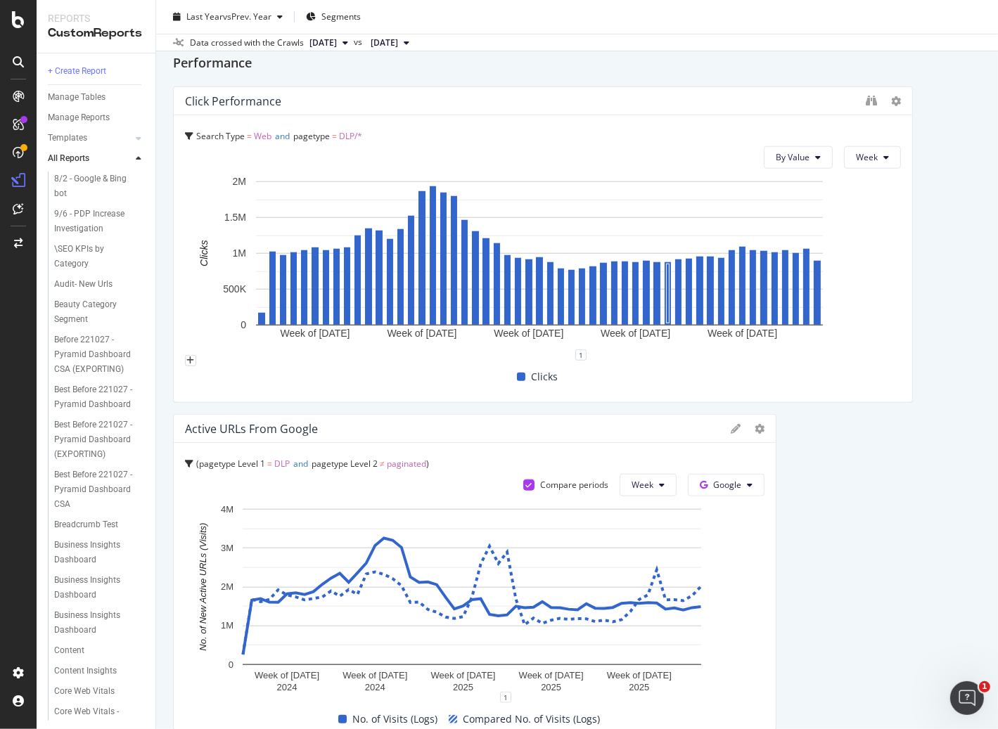
scroll to position [681, 0]
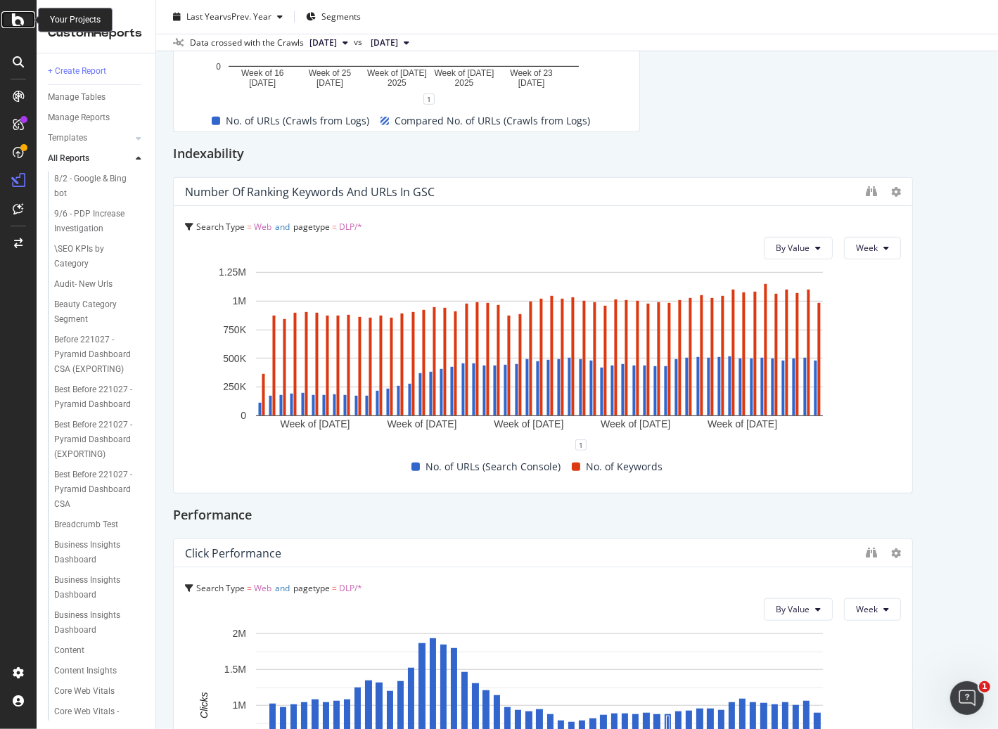
click at [13, 22] on icon at bounding box center [18, 19] width 13 height 17
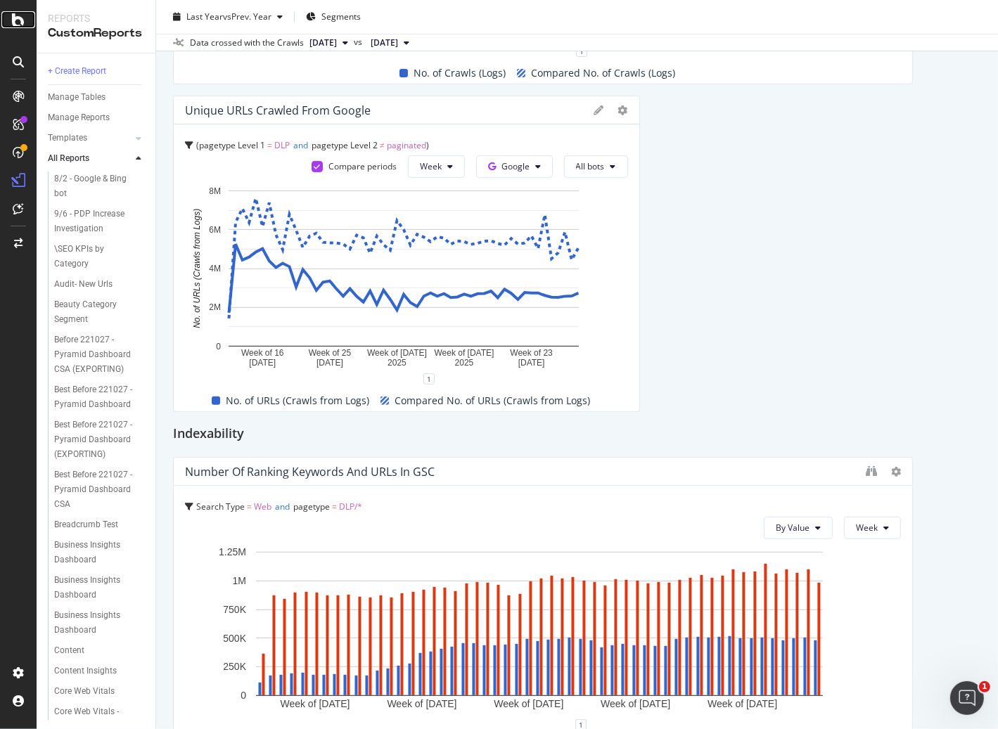
scroll to position [0, 0]
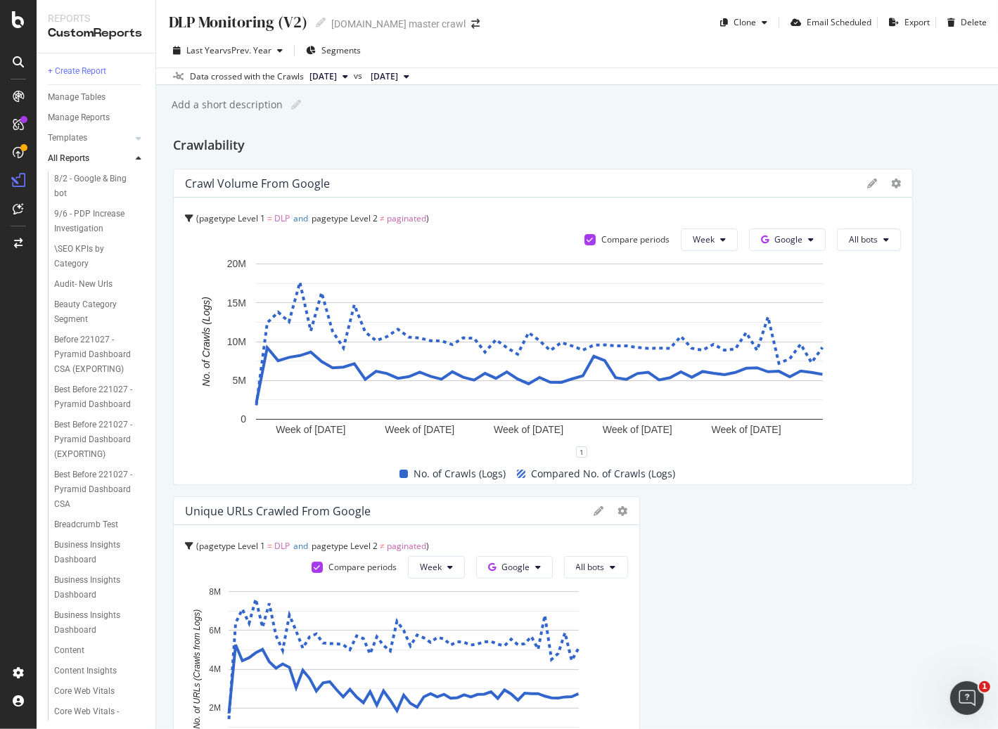
click at [285, 219] on span "DLP" at bounding box center [281, 218] width 15 height 12
click at [192, 222] on div "pagetype Level 1 = DLP and pagetype Level 2 ≠ paginated pagetype Level 1 = DLP …" at bounding box center [543, 219] width 716 height 20
click at [192, 222] on div "pagetype Level 1 = DLP and pagetype Level 2 ≠ paginated" at bounding box center [543, 219] width 716 height 20
click at [326, 263] on span "pagetype Level 2 ≠ paginated" at bounding box center [288, 272] width 191 height 20
click at [219, 220] on span "pagetype Level 1" at bounding box center [232, 218] width 66 height 12
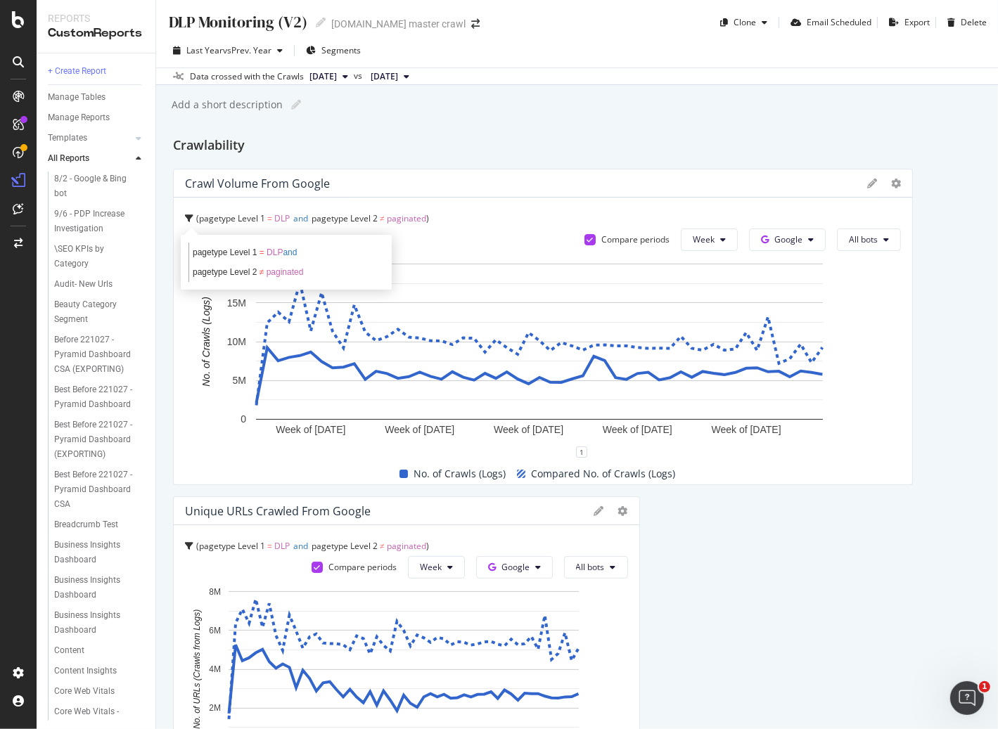
click at [495, 188] on div "Crawl Volume from Google" at bounding box center [522, 183] width 675 height 14
click at [856, 186] on div "Crawl Volume from Google" at bounding box center [543, 183] width 738 height 28
click at [867, 184] on icon at bounding box center [872, 184] width 10 height 10
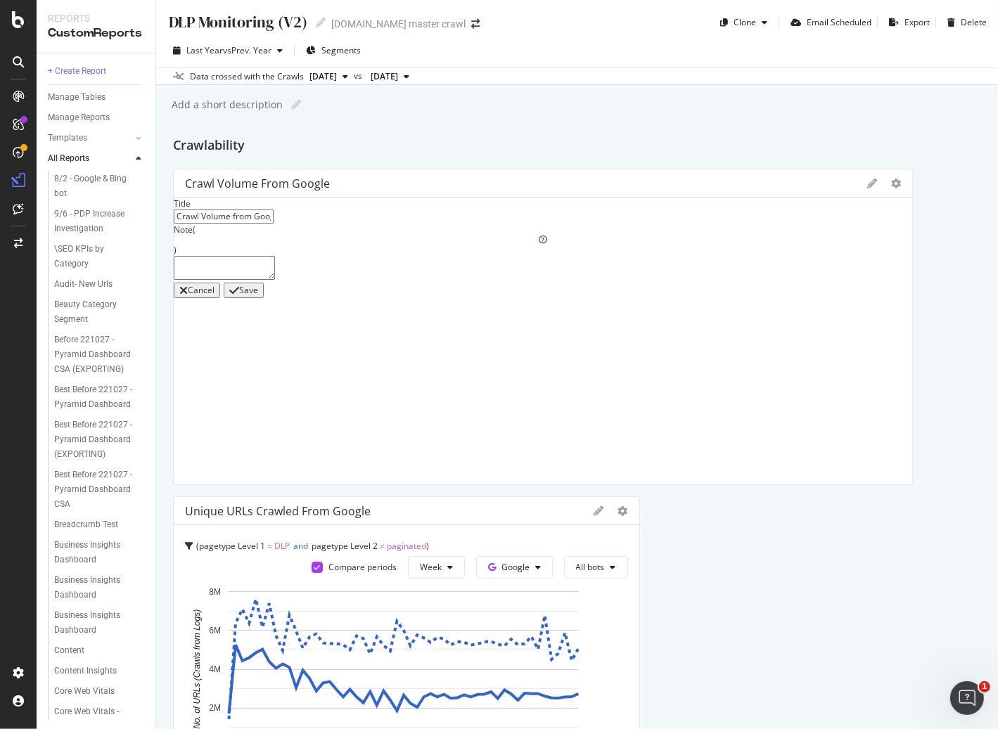
click at [214, 295] on div "Cancel" at bounding box center [201, 290] width 27 height 10
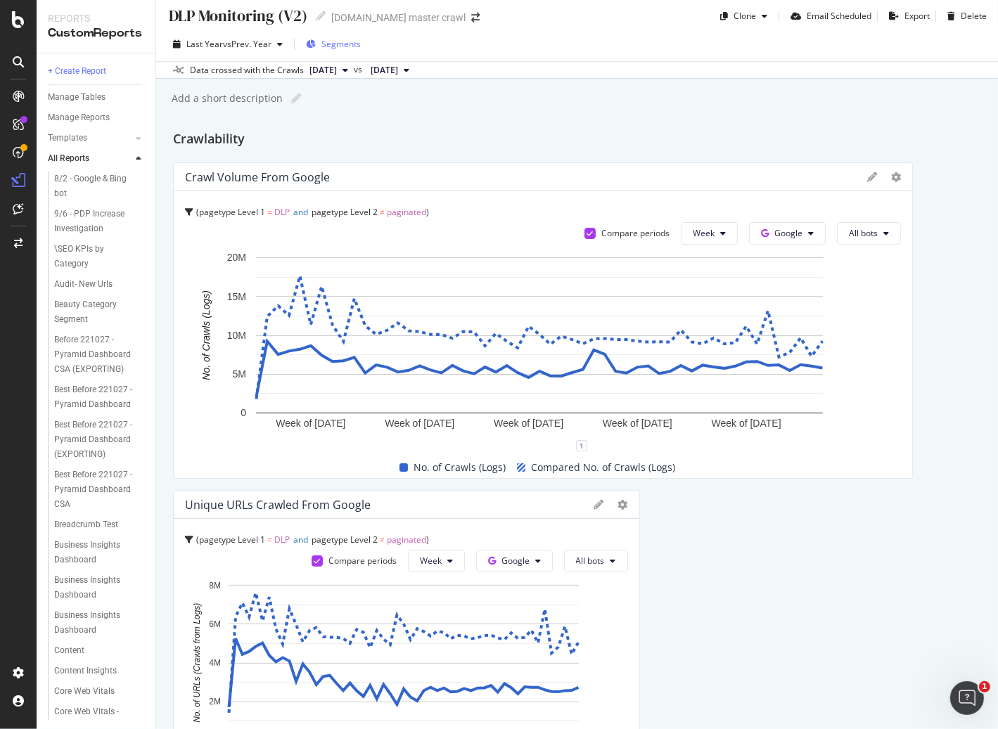
click at [339, 49] on span "Segments" at bounding box center [340, 44] width 39 height 12
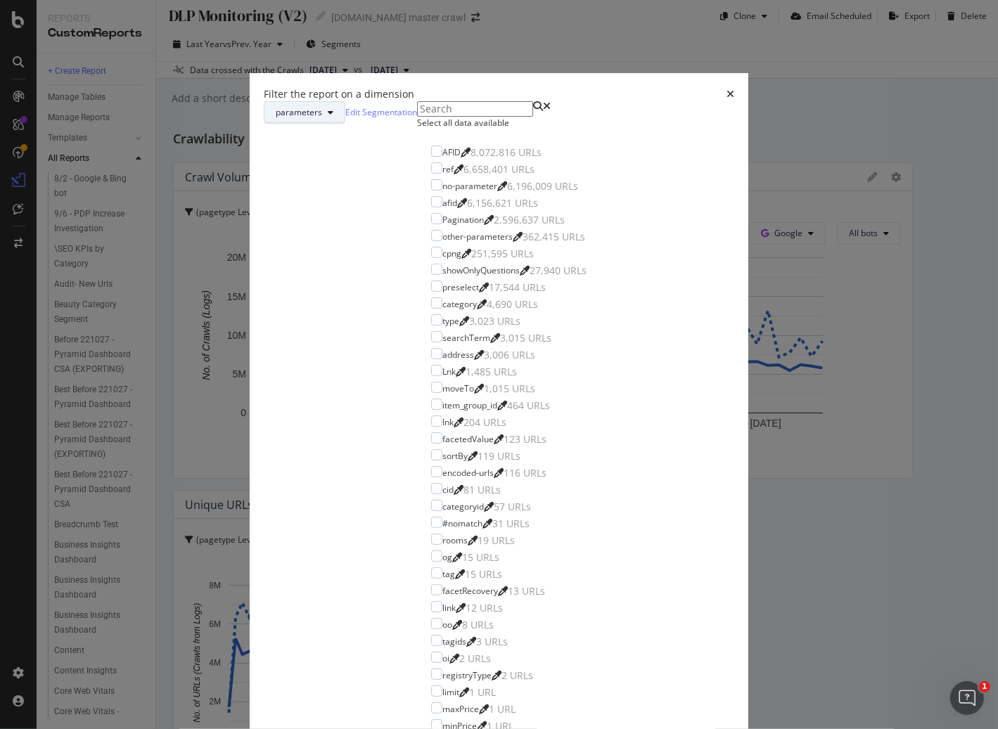
click at [345, 124] on button "parameters" at bounding box center [305, 112] width 82 height 22
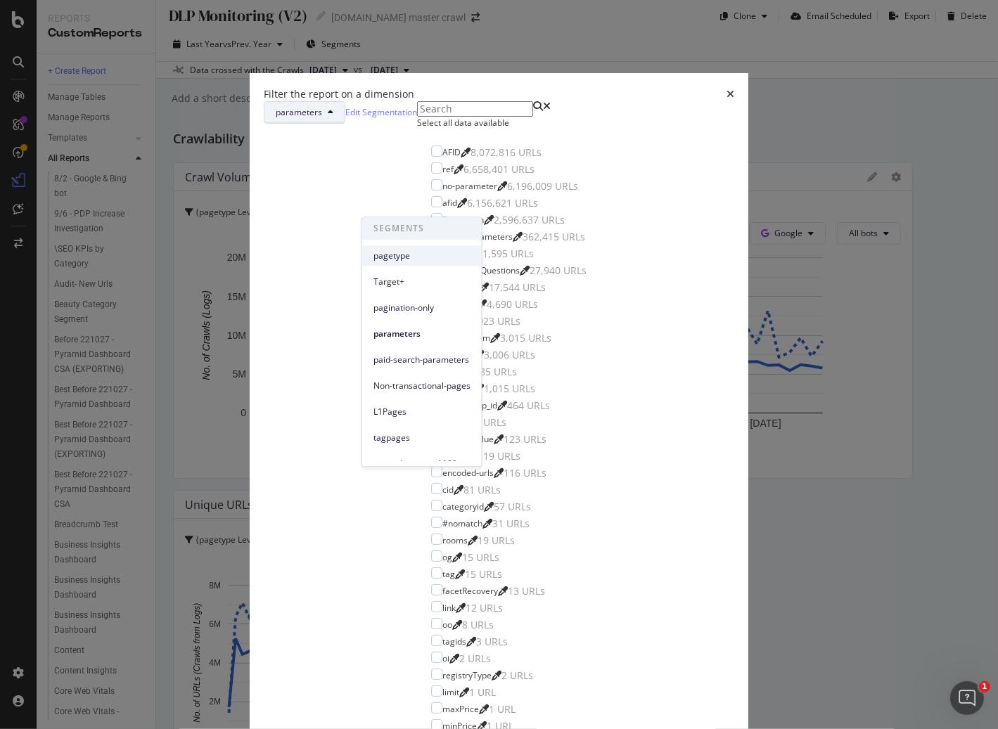
click at [425, 256] on span "pagetype" at bounding box center [421, 256] width 97 height 13
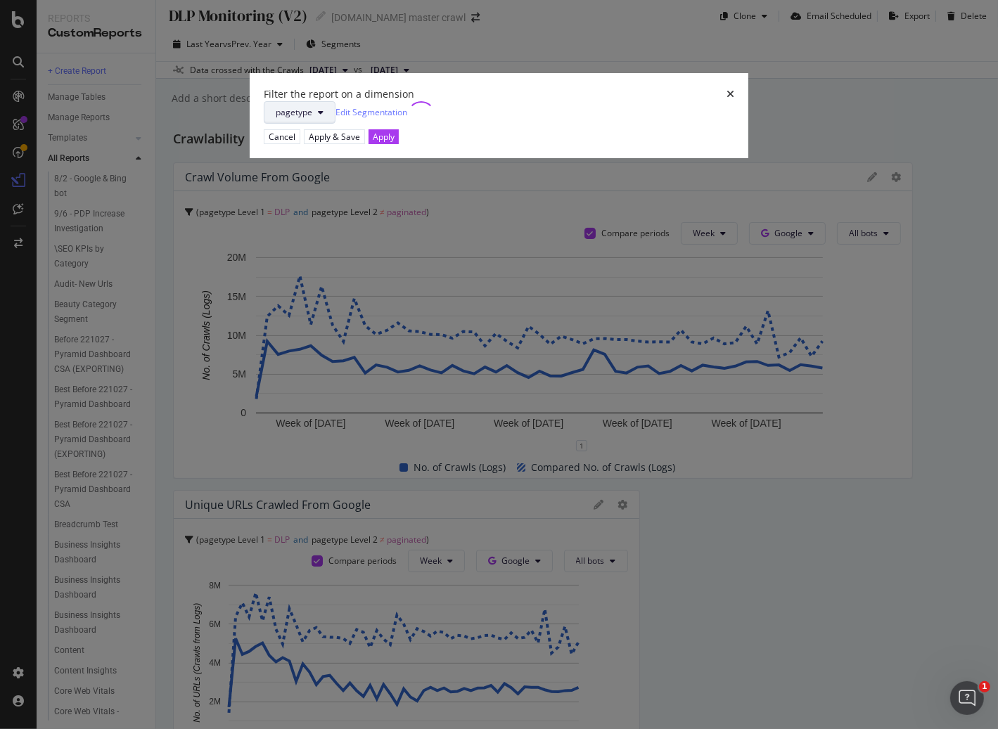
click at [335, 124] on button "pagetype" at bounding box center [300, 112] width 72 height 22
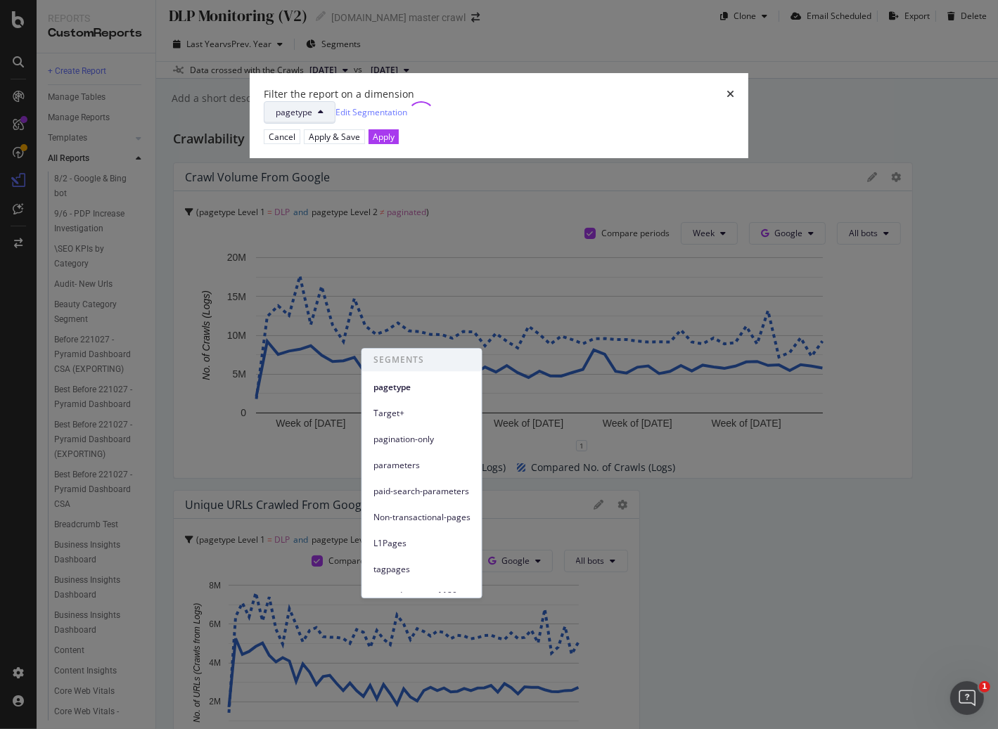
click at [553, 101] on div "Filter the report on a dimension" at bounding box center [499, 94] width 471 height 14
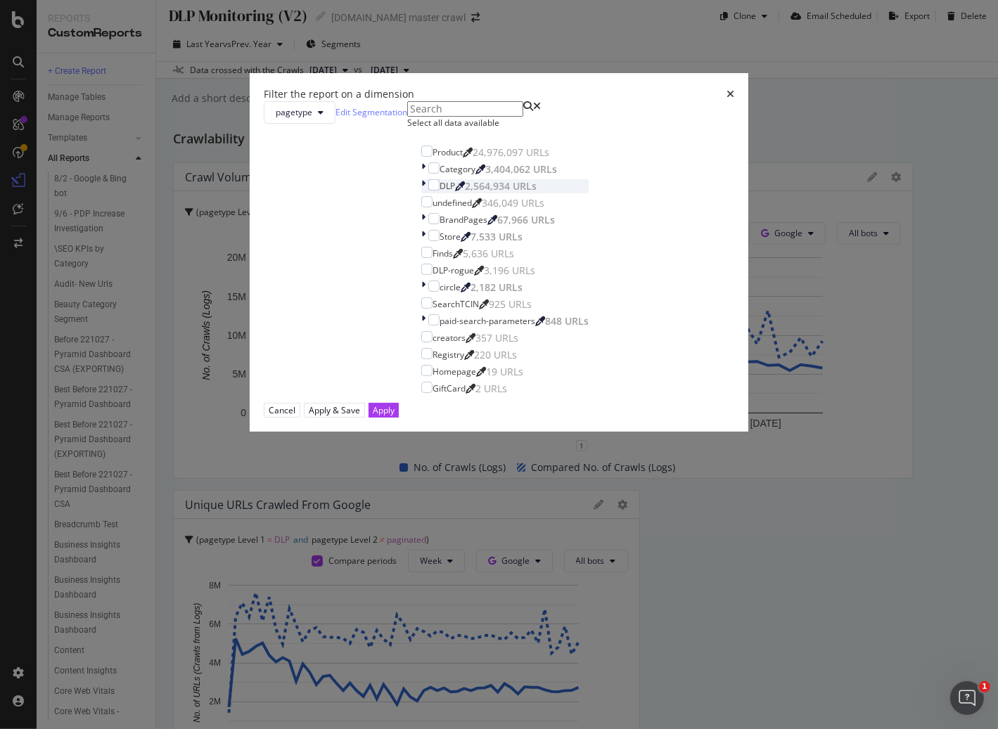
click at [421, 193] on div "modal" at bounding box center [424, 186] width 7 height 14
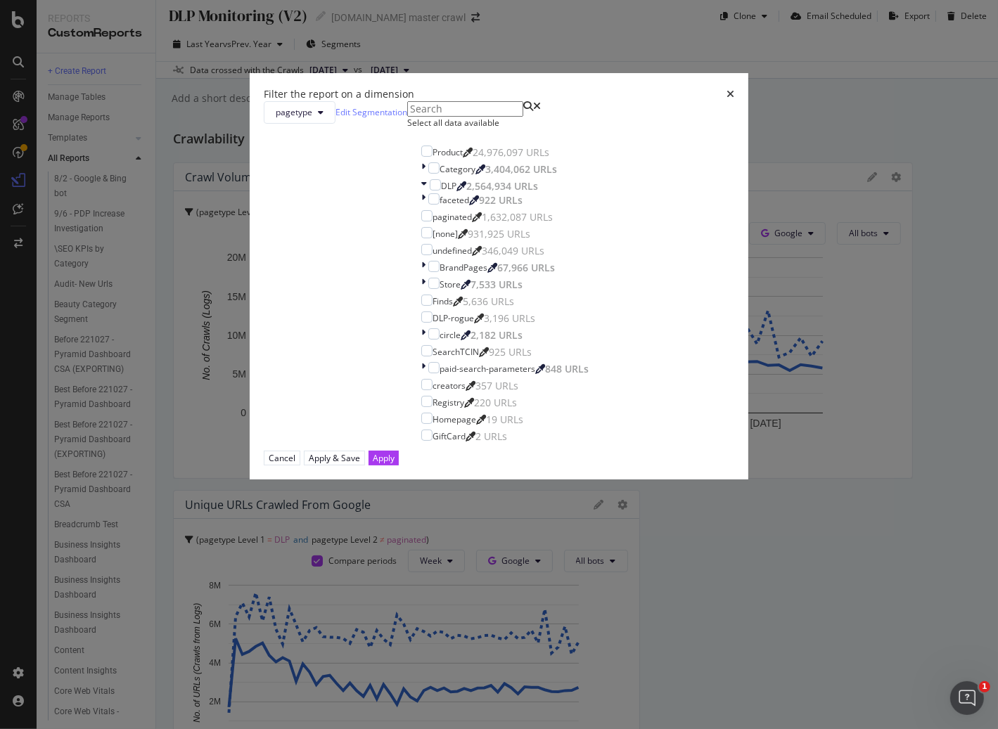
click at [726, 99] on icon "times" at bounding box center [730, 94] width 8 height 10
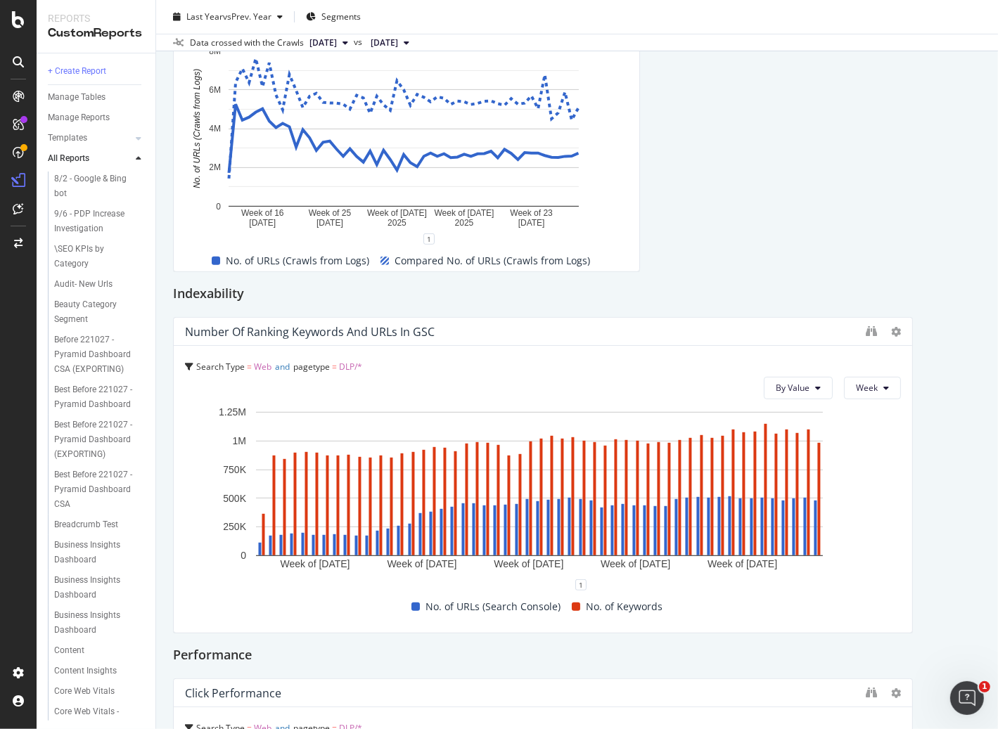
scroll to position [0, 0]
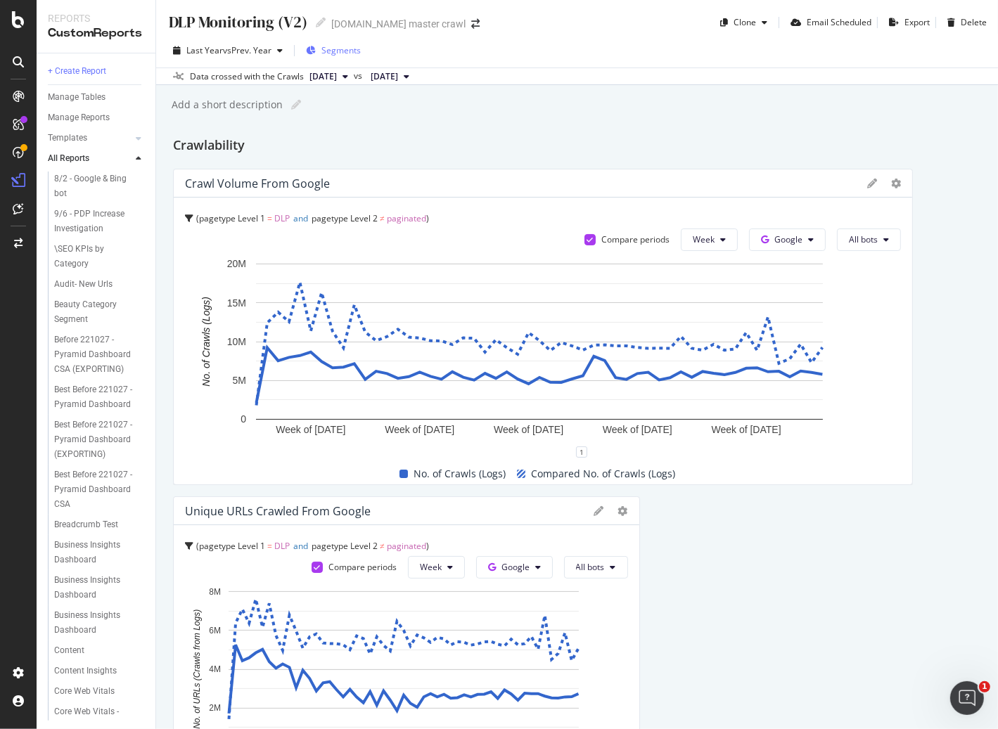
click at [356, 51] on span "Segments" at bounding box center [340, 50] width 39 height 12
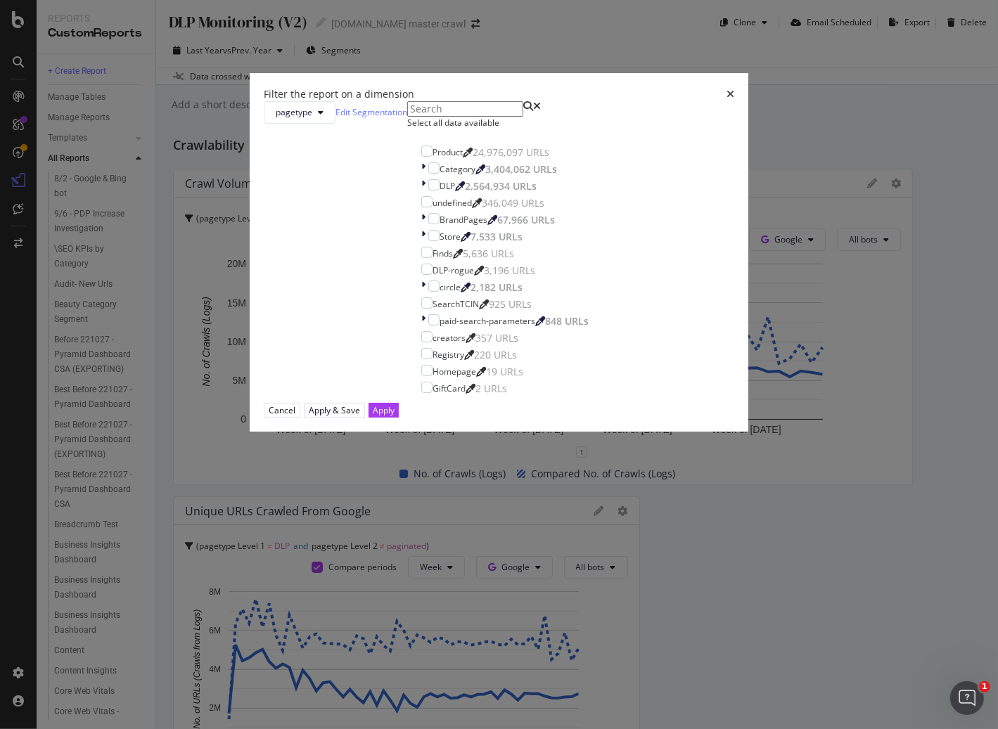
click at [681, 121] on div "Filter the report on a dimension pagetype Edit Segmentation Select all data ava…" at bounding box center [499, 364] width 998 height 729
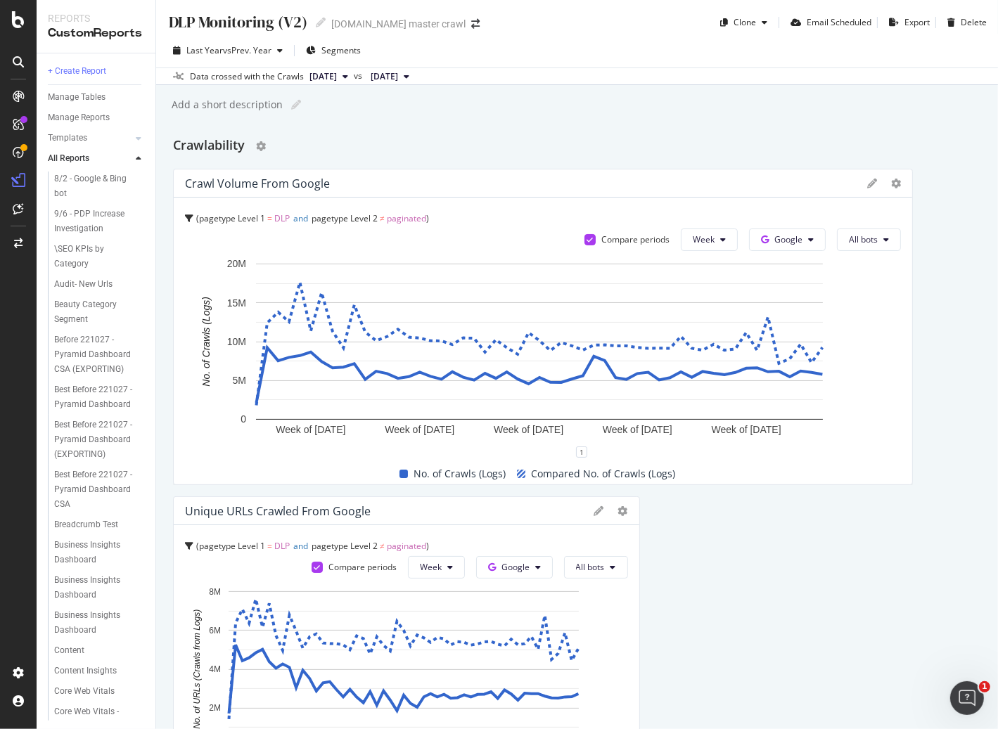
scroll to position [14, 0]
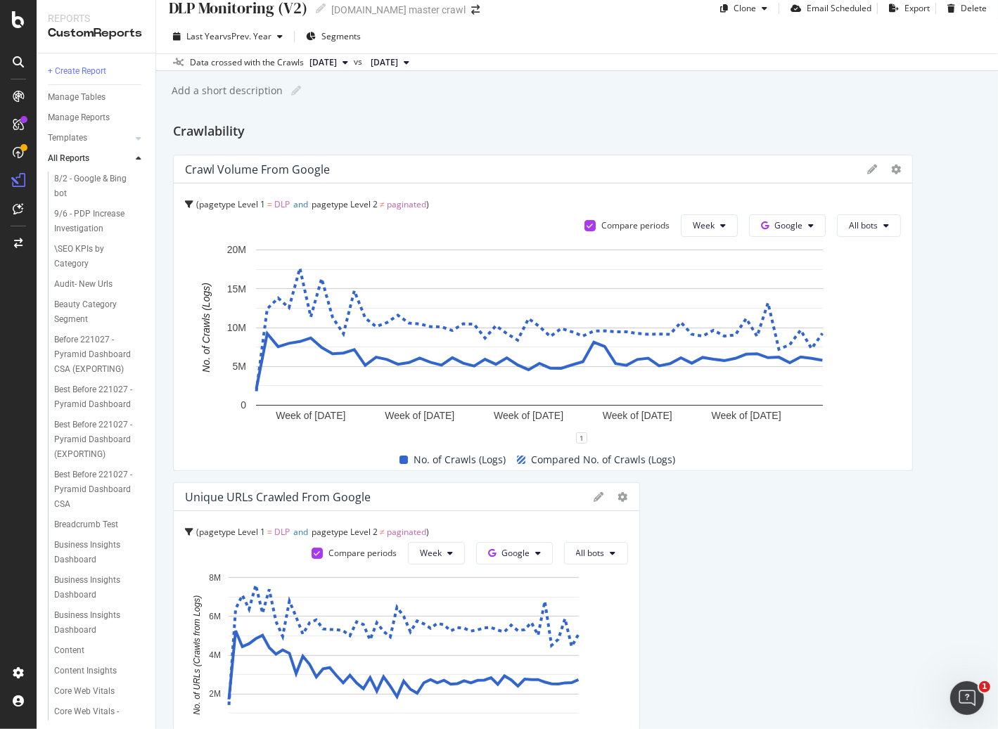
click at [187, 206] on icon at bounding box center [189, 204] width 8 height 8
click at [210, 240] on span "pagetype Level 1" at bounding box center [225, 238] width 64 height 10
click at [209, 204] on span "pagetype Level 1" at bounding box center [232, 204] width 66 height 12
click at [771, 132] on div "Crawlability" at bounding box center [577, 132] width 808 height 22
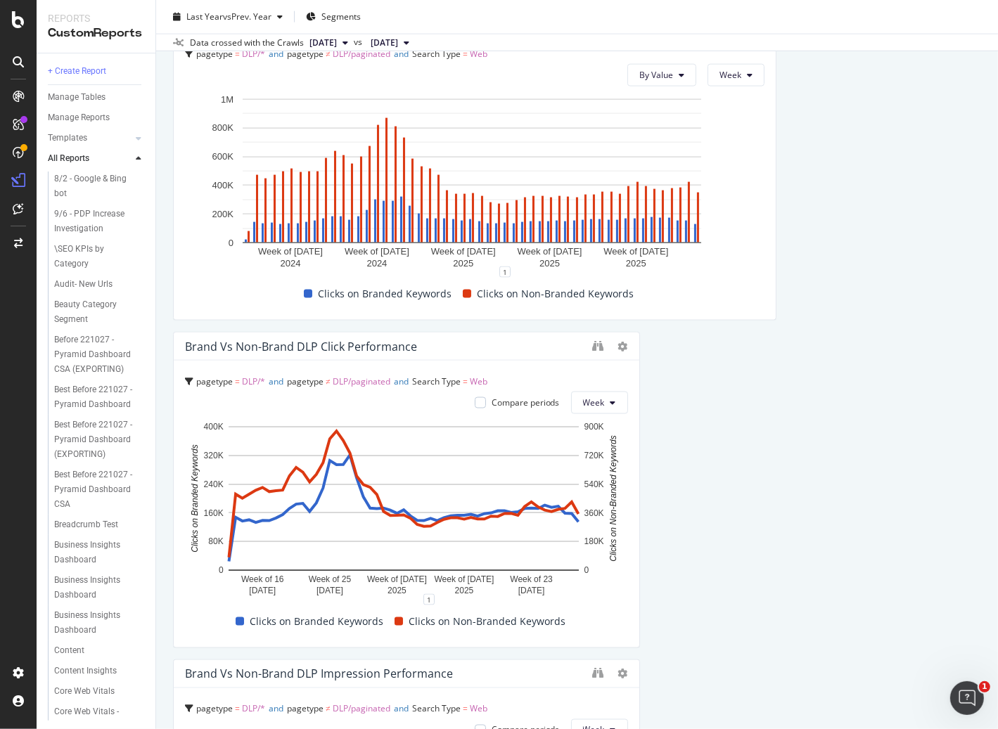
scroll to position [0, 0]
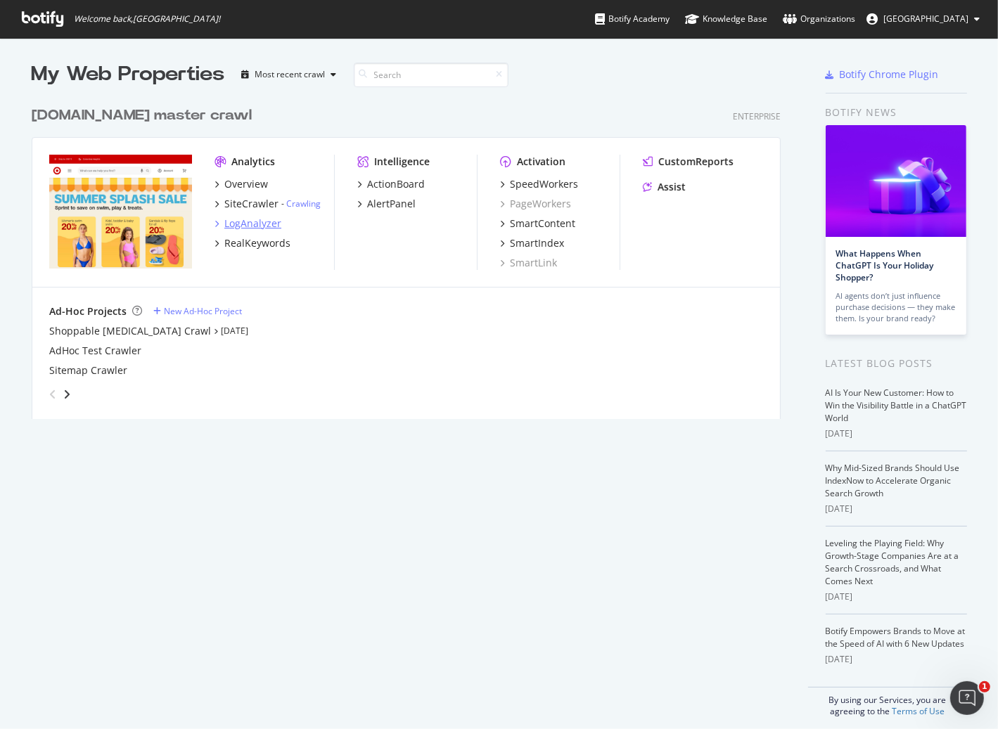
click at [230, 221] on div "LogAnalyzer" at bounding box center [252, 224] width 57 height 14
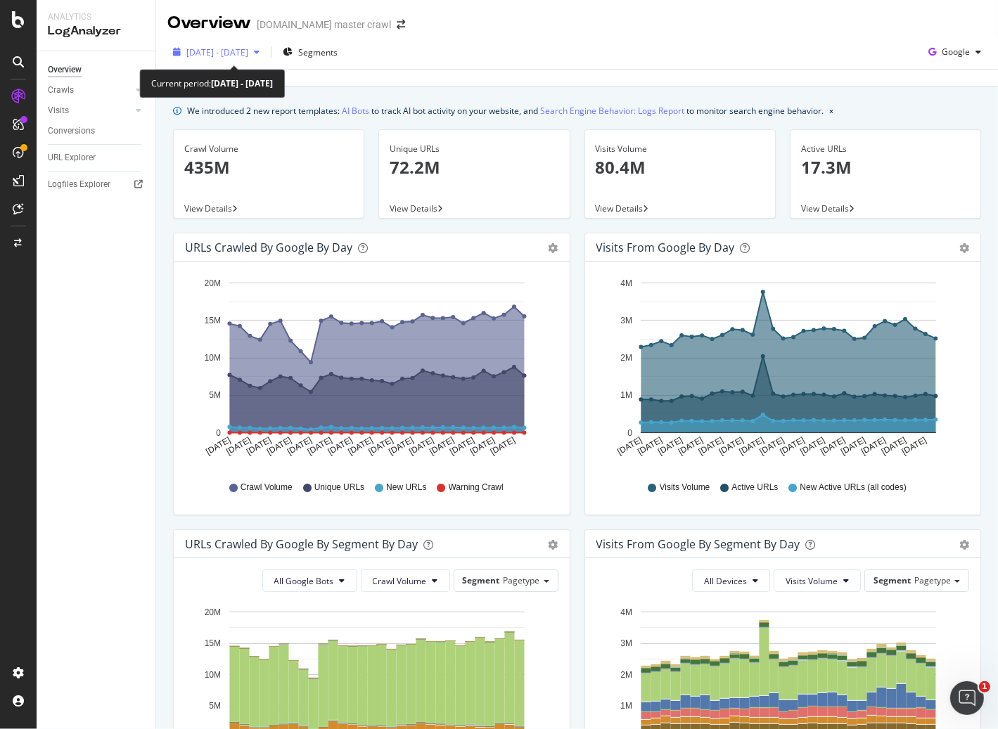
click at [248, 55] on span "2025 Jul. 19th - Aug. 17th" at bounding box center [217, 52] width 62 height 12
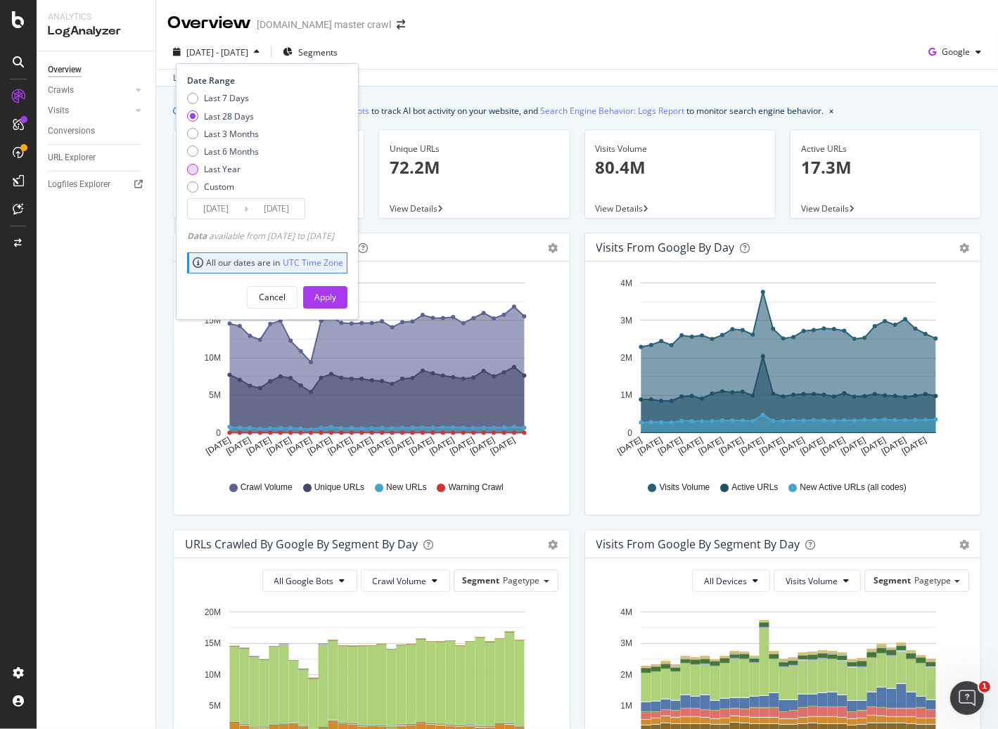
click at [231, 172] on div "Last Year" at bounding box center [222, 169] width 37 height 12
type input "[DATE]"
click at [336, 293] on div "Apply" at bounding box center [325, 297] width 22 height 12
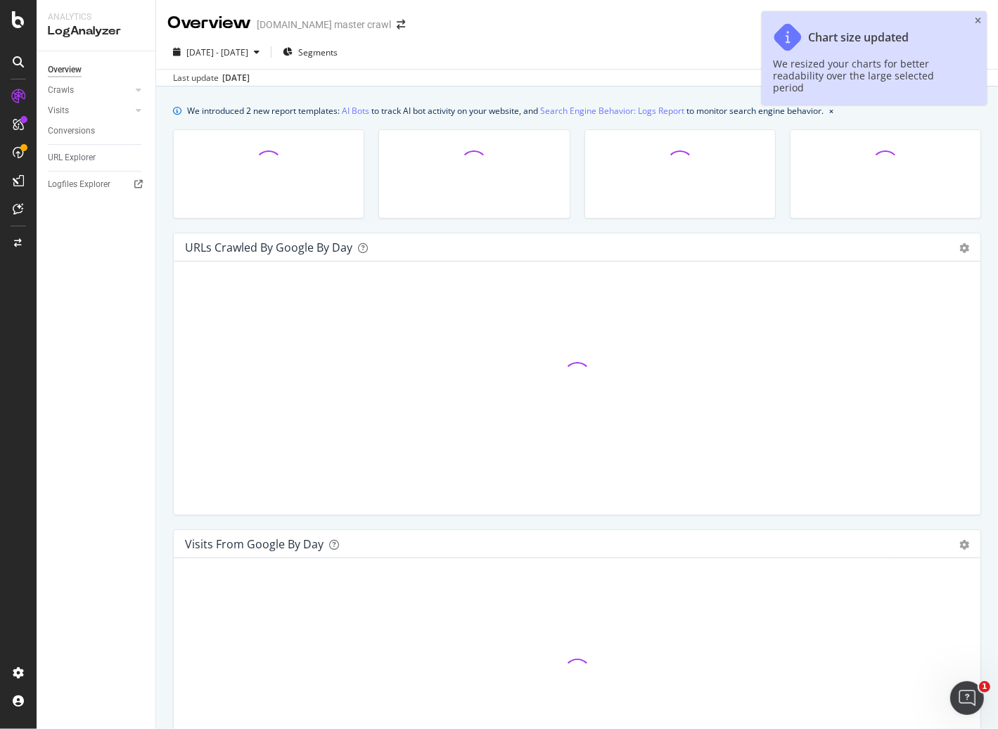
click at [977, 20] on icon "close toast" at bounding box center [977, 21] width 6 height 8
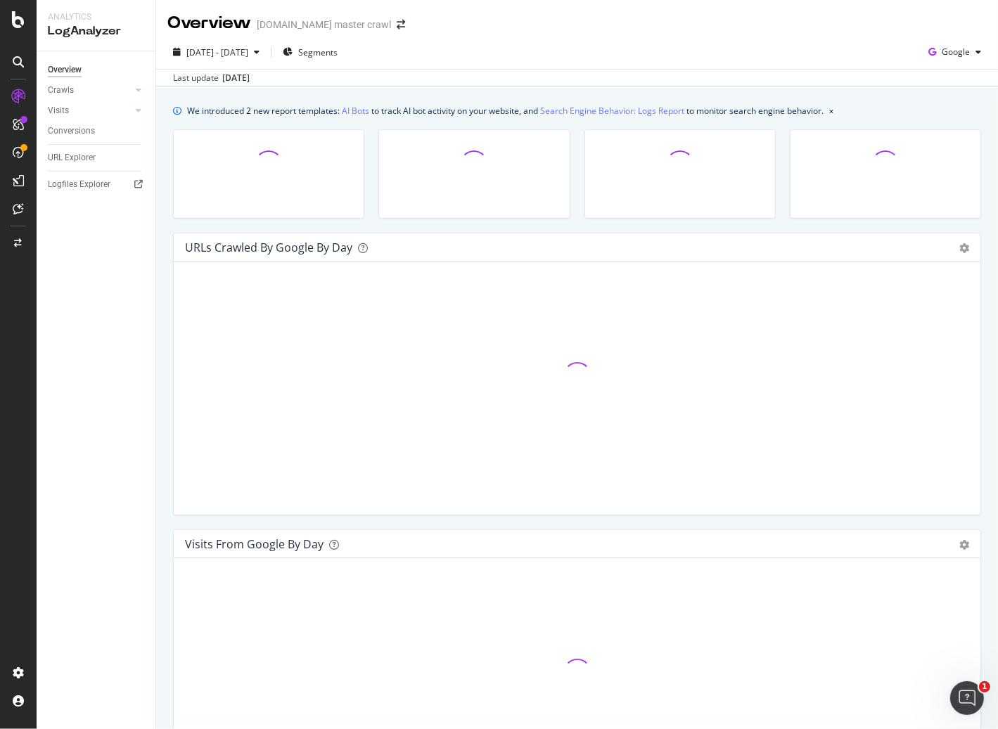
click at [743, 60] on div "2024 Aug. 18th - 2025 Aug. 17th Segments Google" at bounding box center [577, 55] width 842 height 28
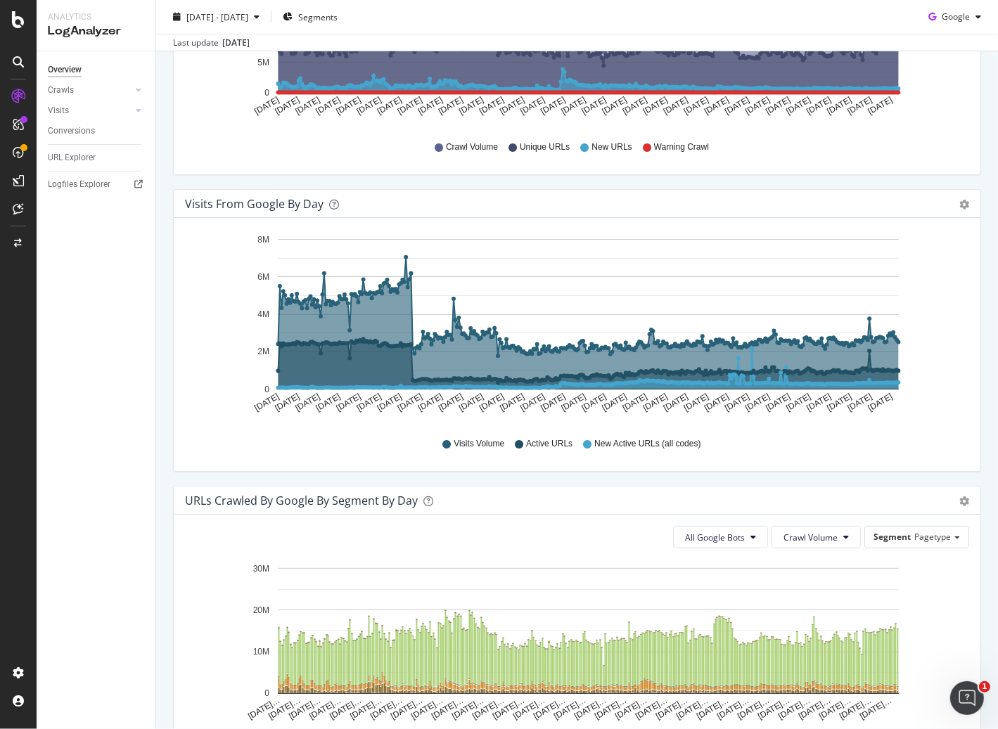
scroll to position [637, 0]
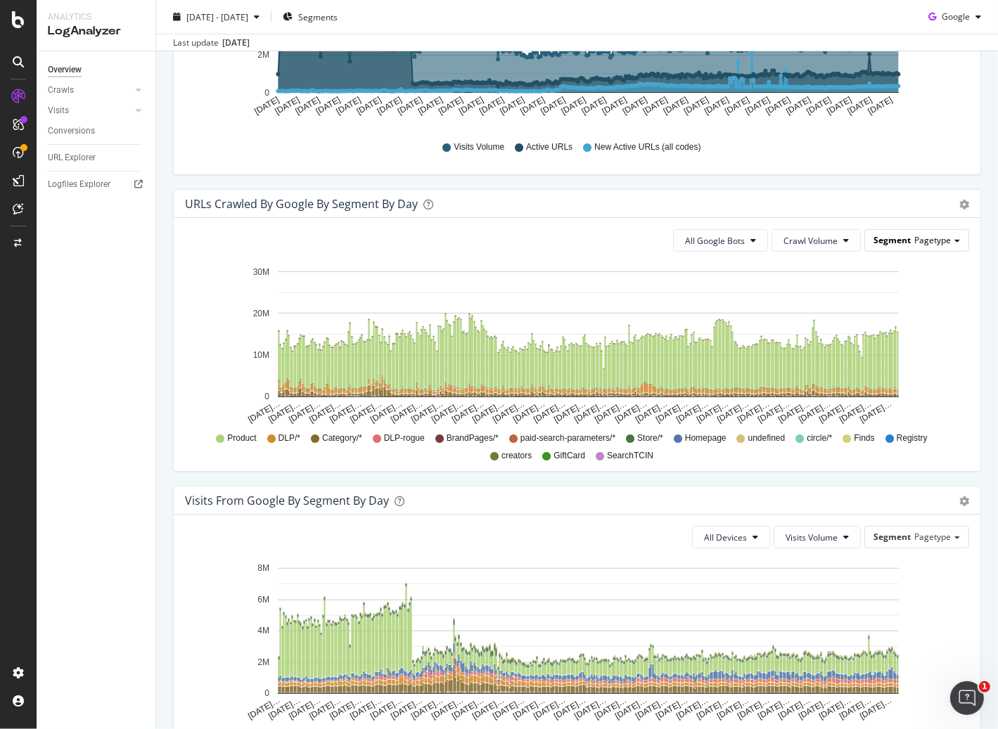
click at [914, 240] on span "Pagetype" at bounding box center [932, 240] width 37 height 12
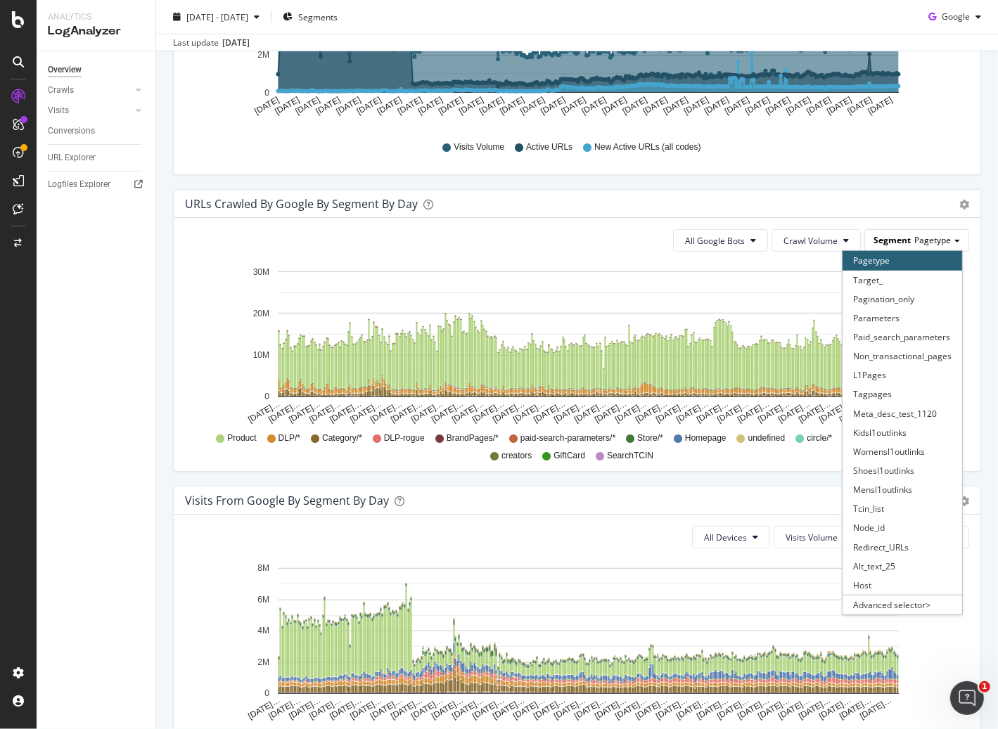
click at [914, 240] on span "Pagetype" at bounding box center [932, 240] width 37 height 12
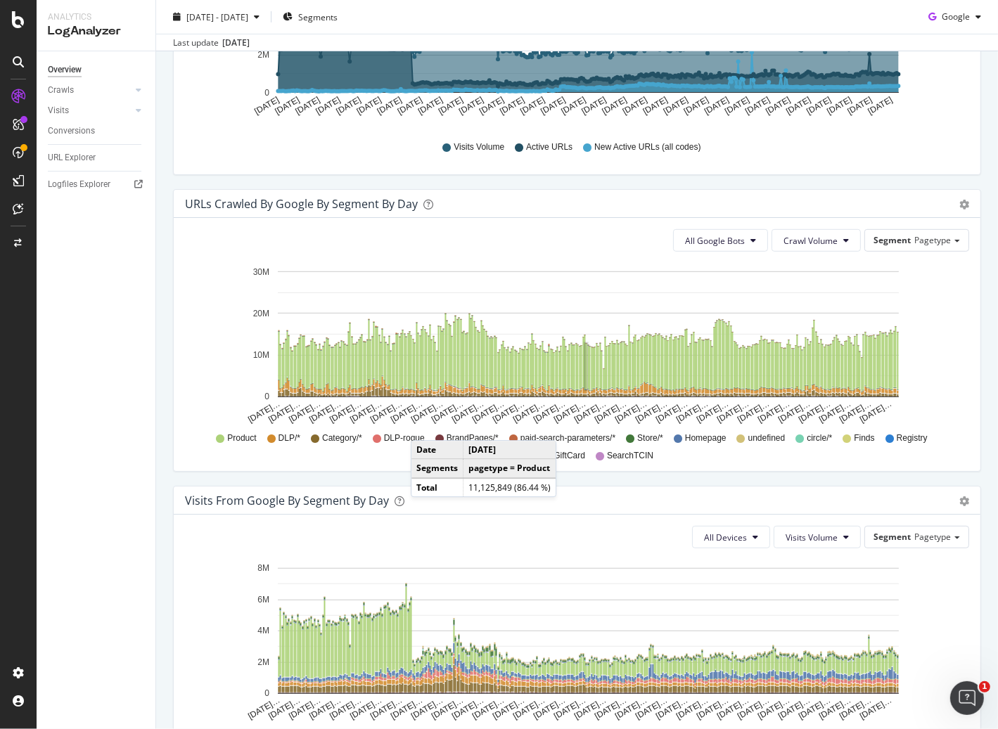
click at [113, 494] on div "Overview Crawls Daily Distribution Segments Distribution HTTP Codes Resources V…" at bounding box center [96, 390] width 119 height 678
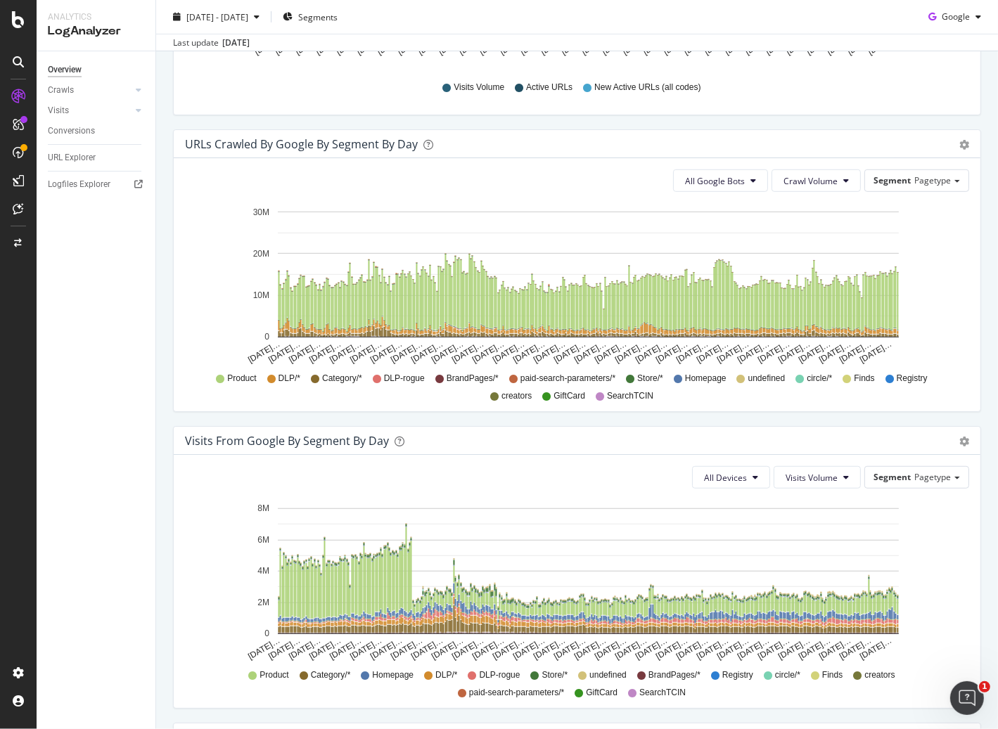
scroll to position [993, 0]
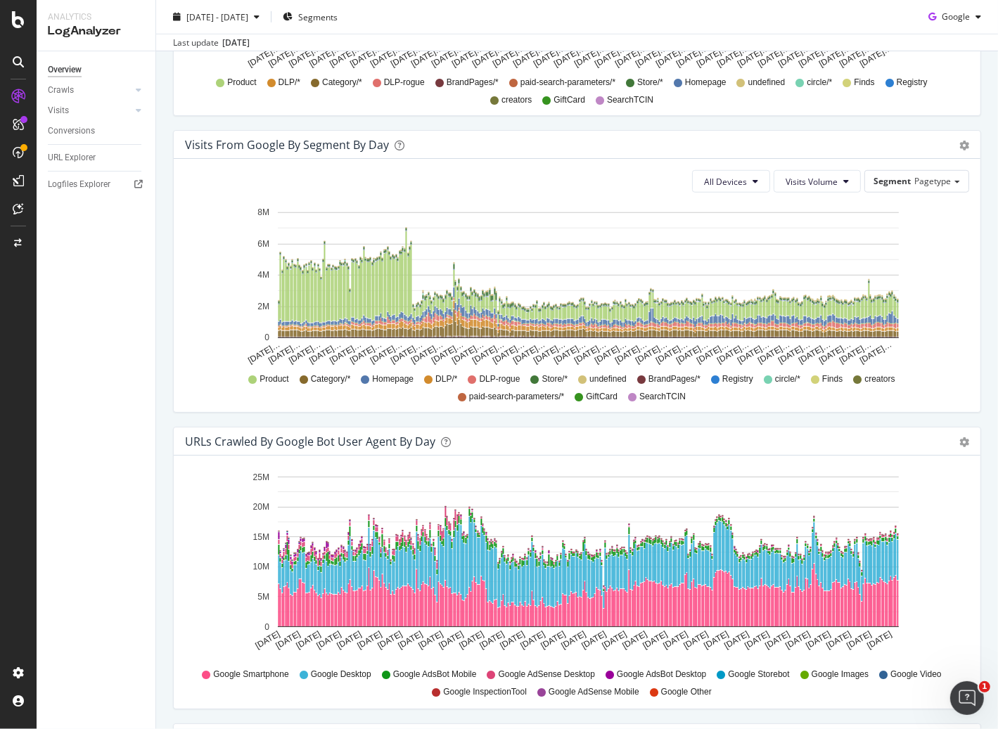
click at [444, 380] on span "DLP/*" at bounding box center [446, 379] width 22 height 12
click at [426, 380] on icon at bounding box center [428, 379] width 8 height 8
click at [424, 380] on icon at bounding box center [428, 379] width 8 height 8
click at [920, 183] on span "Pagetype" at bounding box center [932, 181] width 37 height 12
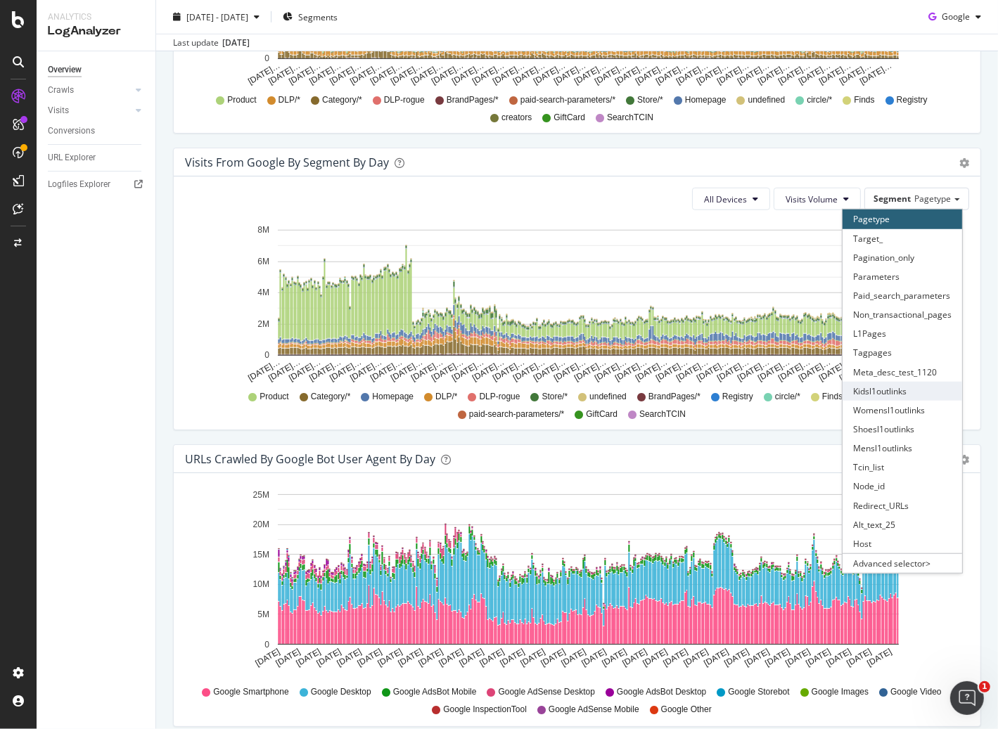
scroll to position [917, 0]
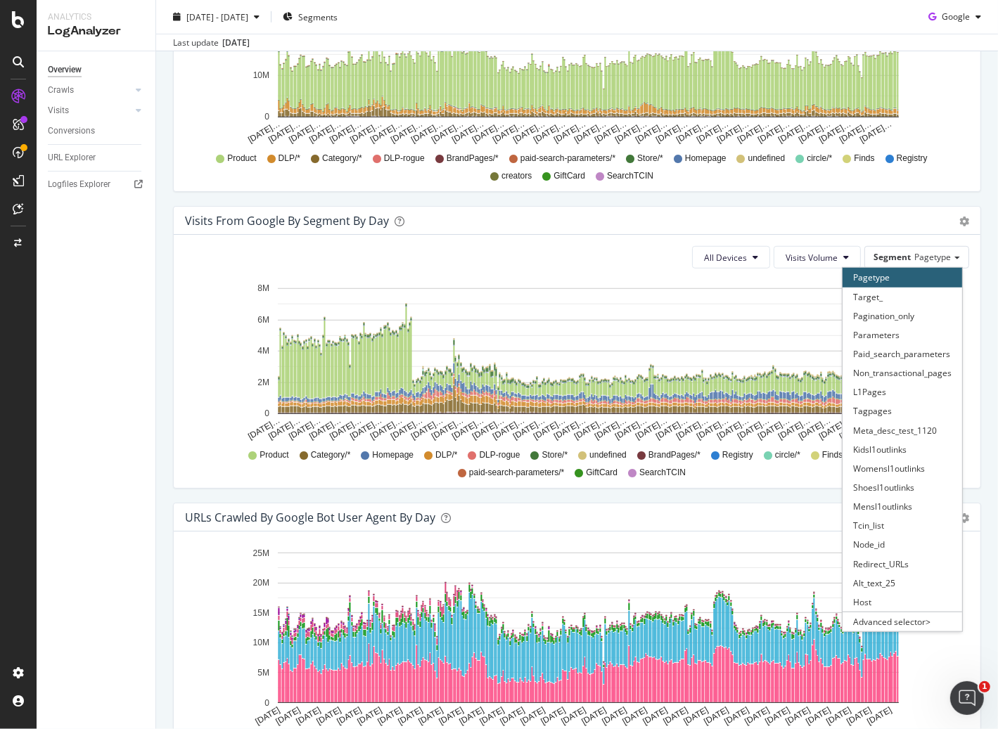
click at [897, 231] on div "Visits from Google By Segment By Day Timeline (by Value) Table" at bounding box center [577, 221] width 806 height 28
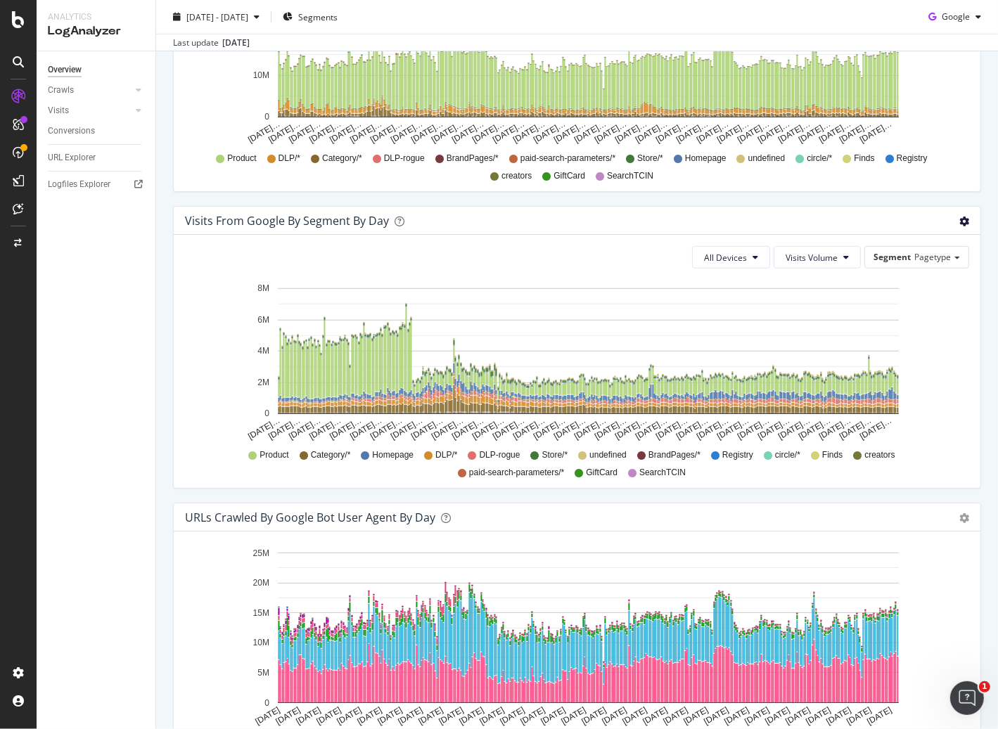
click at [916, 214] on div "Visits from Google By Segment By Day" at bounding box center [561, 221] width 753 height 14
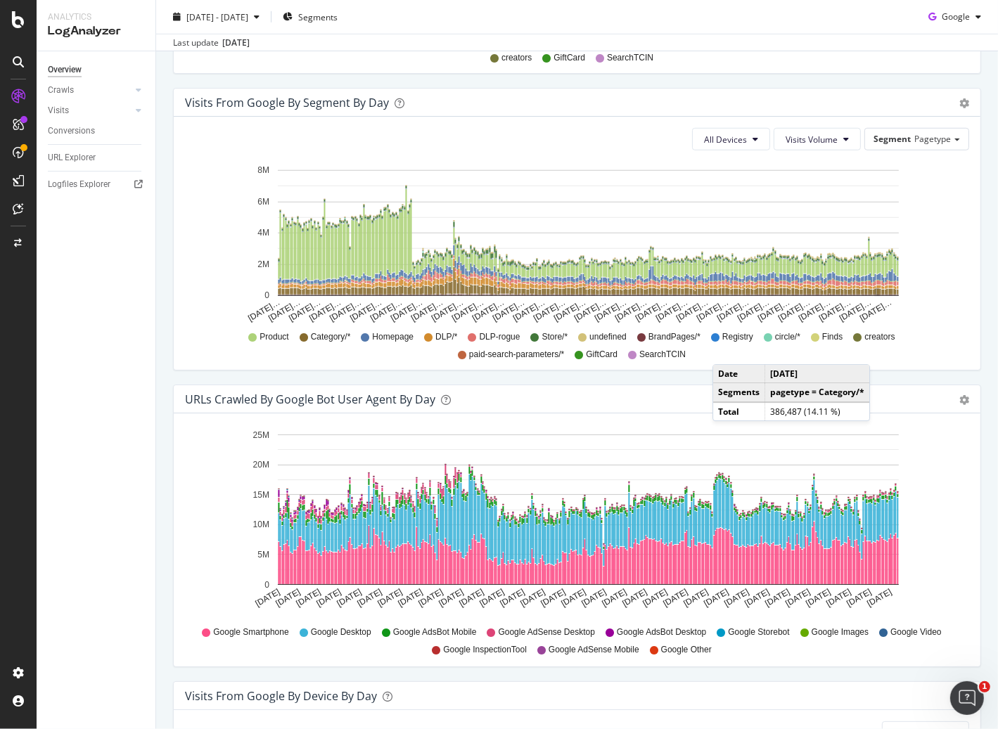
scroll to position [977, 0]
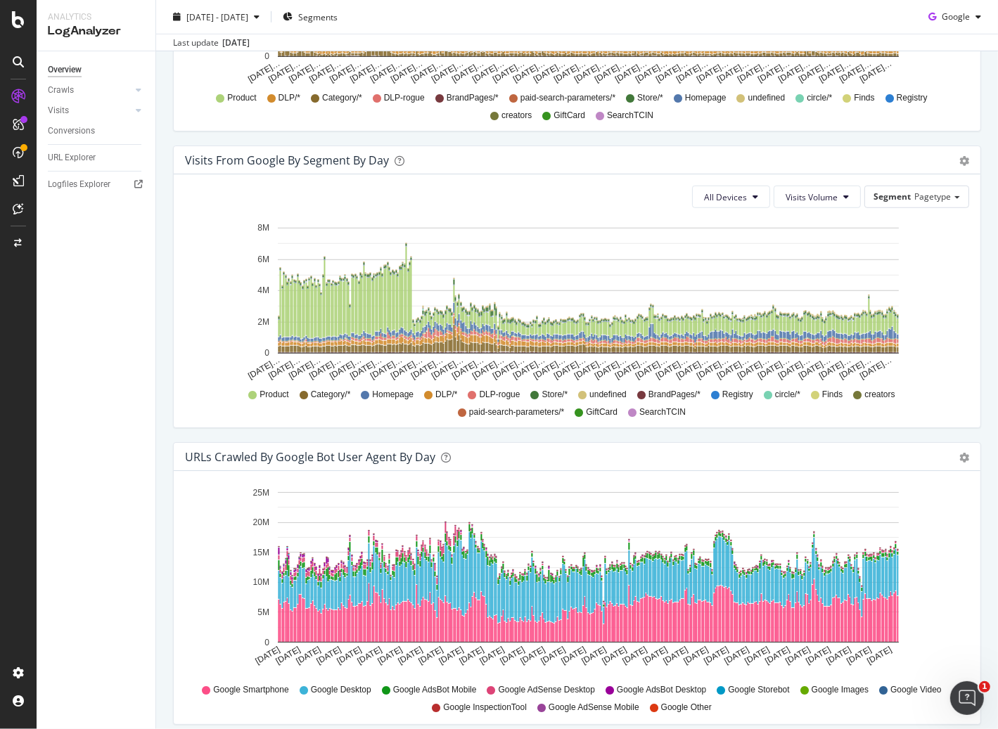
click at [491, 393] on span "DLP-rogue" at bounding box center [499, 395] width 41 height 12
click at [139, 112] on icon at bounding box center [139, 110] width 6 height 8
click at [141, 92] on div at bounding box center [138, 90] width 14 height 14
click at [94, 111] on div "Daily Distribution" at bounding box center [86, 110] width 65 height 15
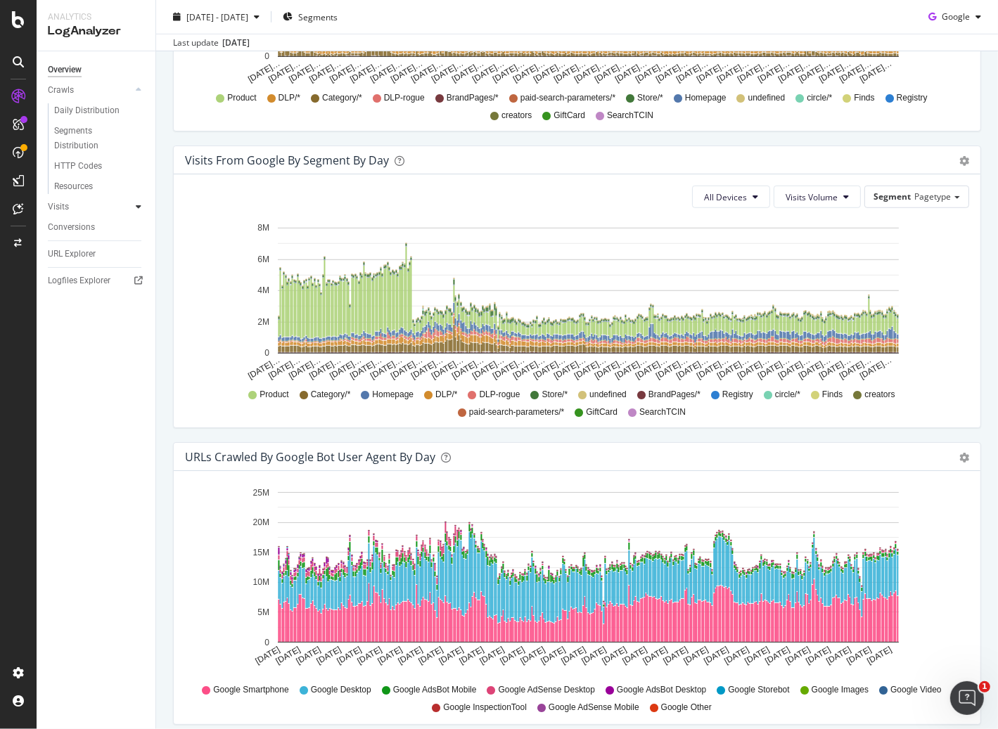
click at [141, 207] on div at bounding box center [138, 207] width 14 height 14
click at [87, 134] on div "Daily Distribution" at bounding box center [86, 131] width 65 height 15
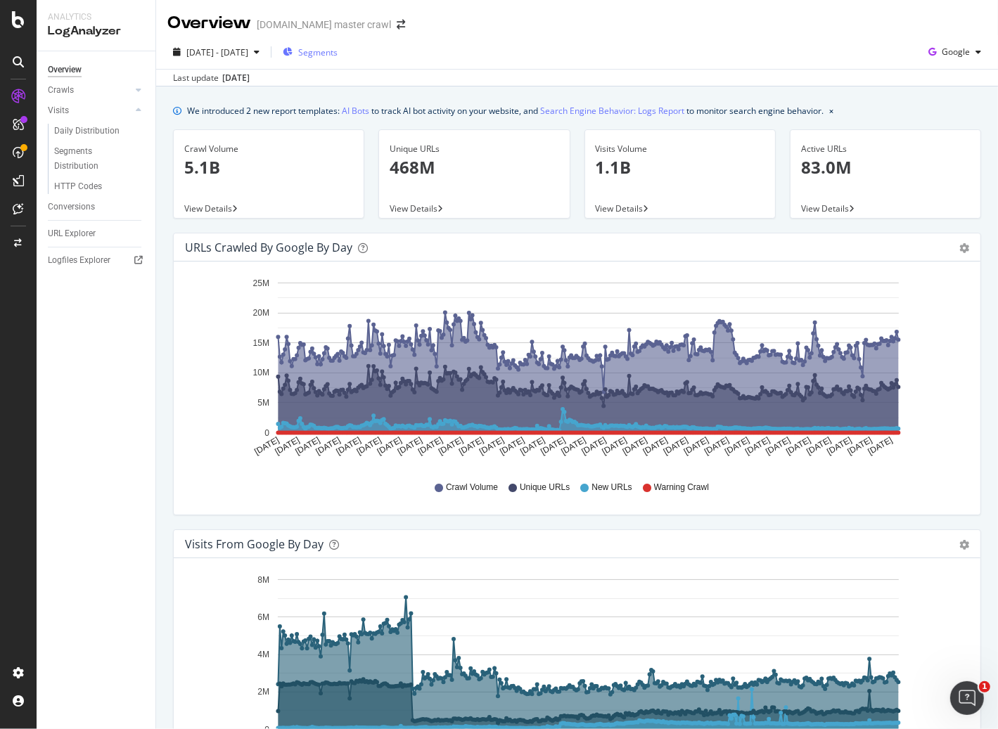
click at [337, 58] on div "Segments" at bounding box center [310, 51] width 55 height 21
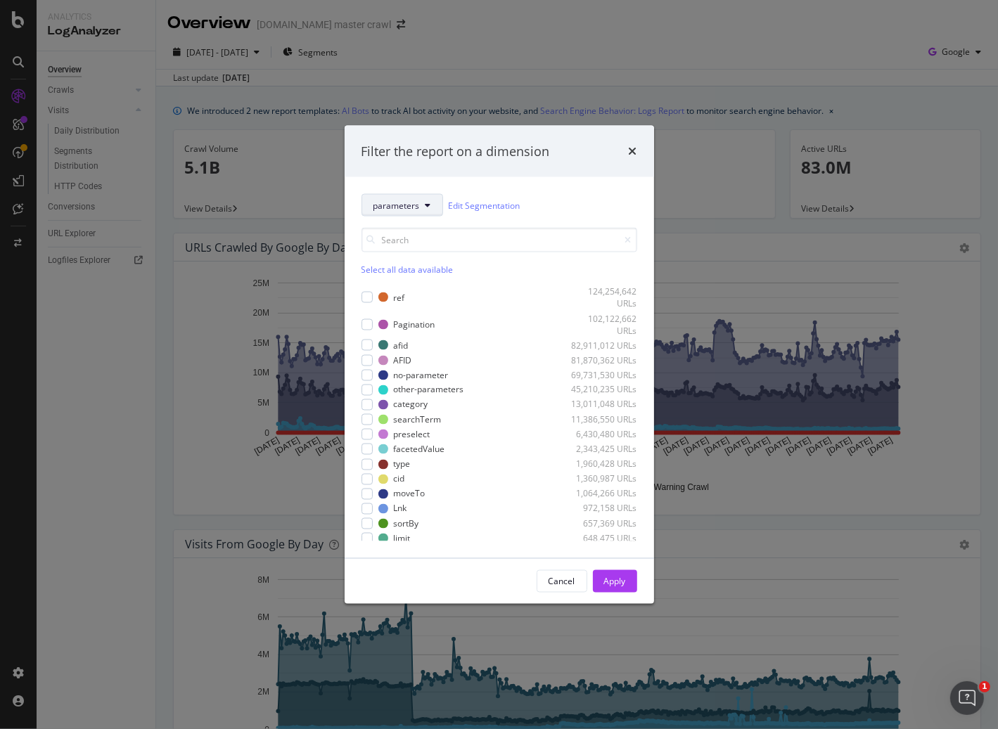
click at [413, 201] on span "parameters" at bounding box center [396, 205] width 46 height 12
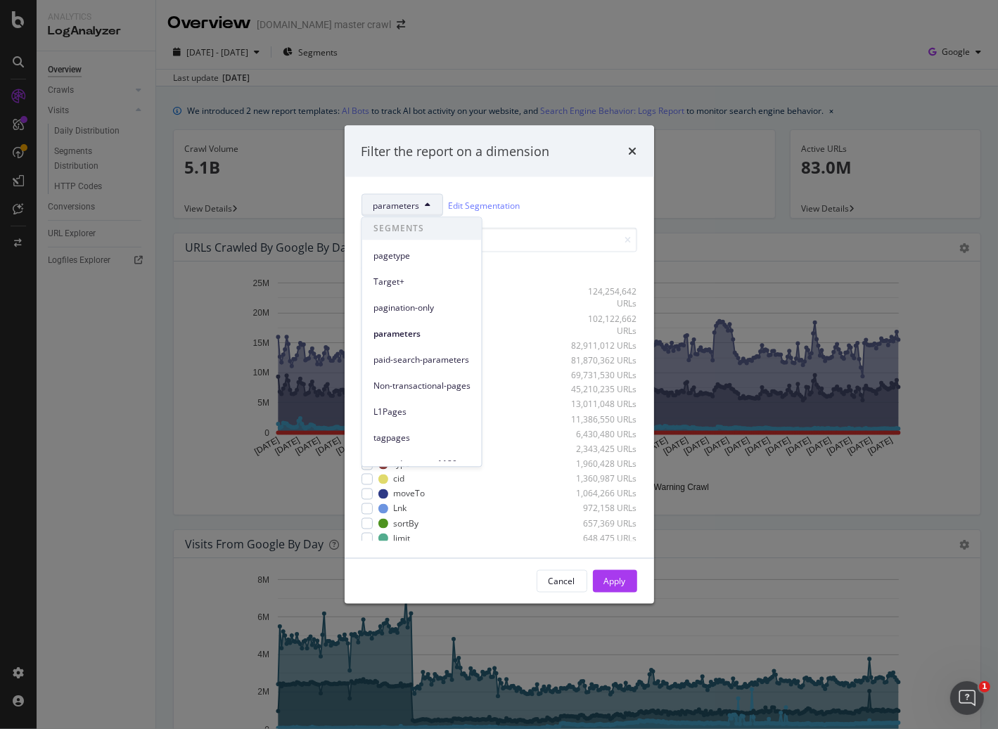
click at [401, 255] on span "pagetype" at bounding box center [421, 256] width 97 height 13
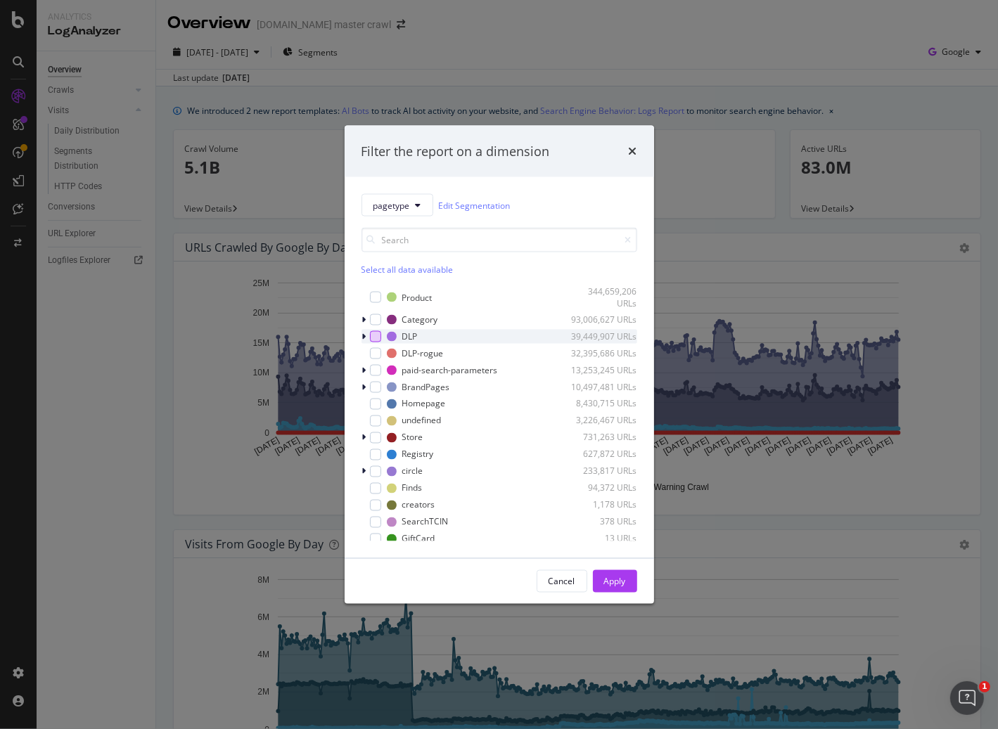
click at [378, 337] on div "modal" at bounding box center [375, 335] width 11 height 11
click at [606, 583] on div "Apply" at bounding box center [615, 581] width 22 height 12
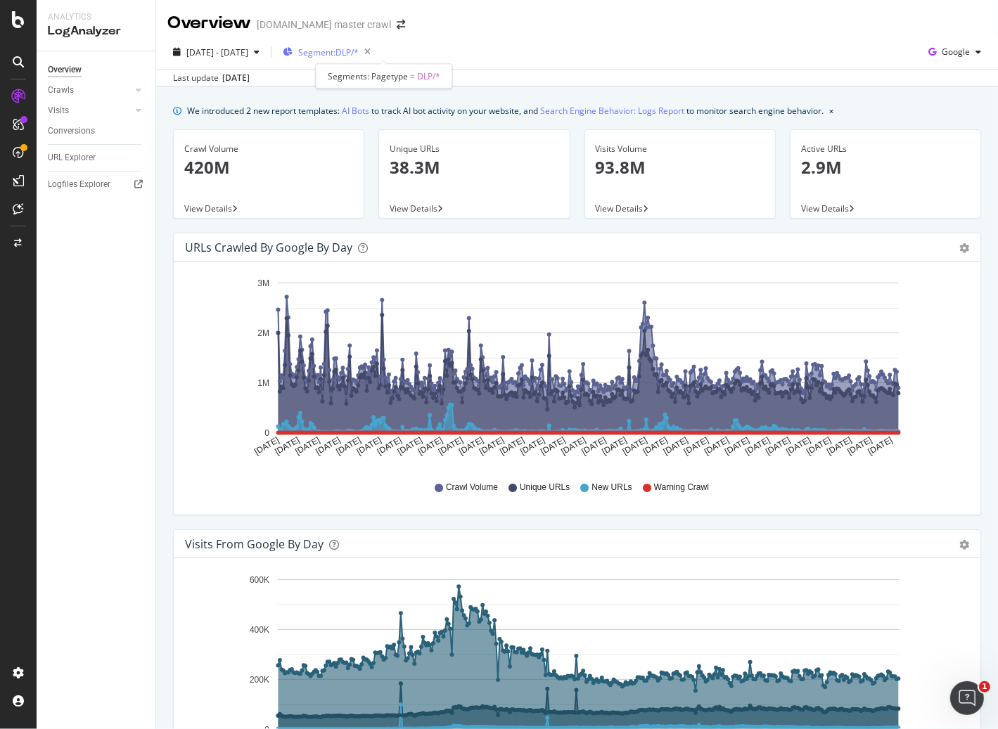
click at [359, 53] on span "Segment: DLP/*" at bounding box center [328, 52] width 60 height 12
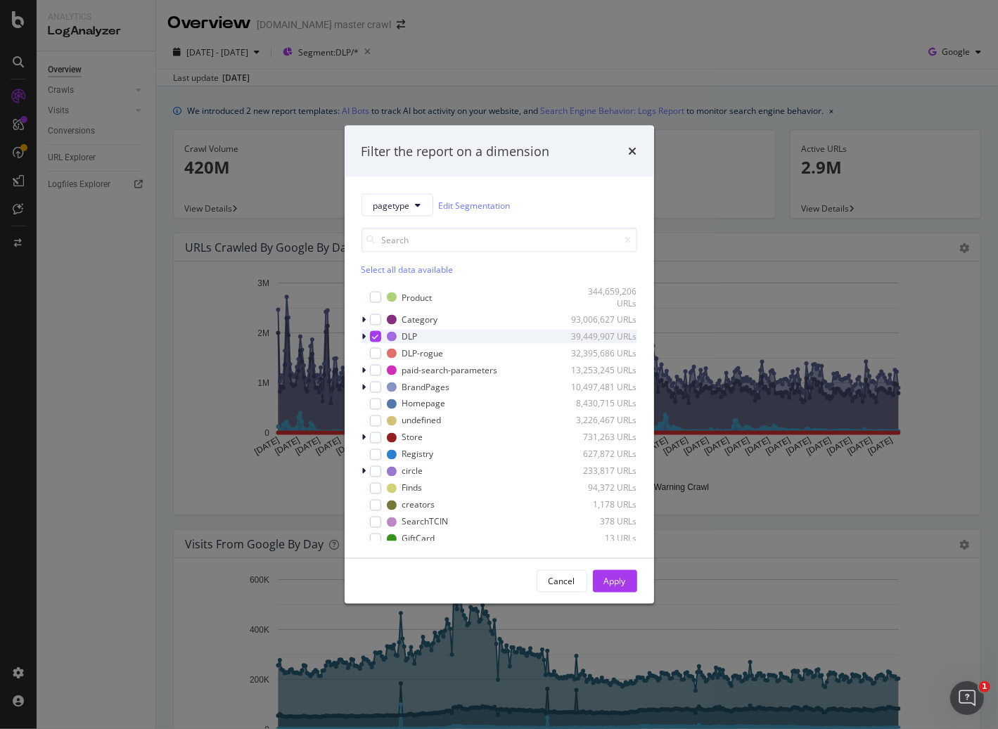
click at [365, 339] on icon "modal" at bounding box center [364, 336] width 4 height 8
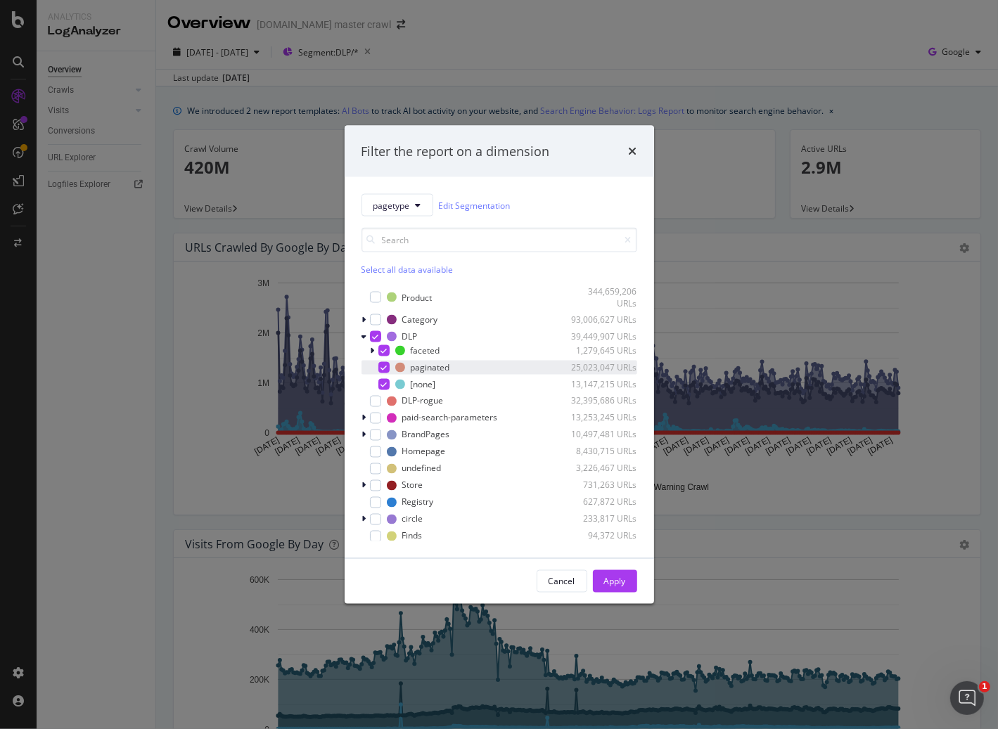
click at [382, 369] on icon "modal" at bounding box center [383, 366] width 6 height 7
click at [607, 581] on div "Apply" at bounding box center [615, 581] width 22 height 12
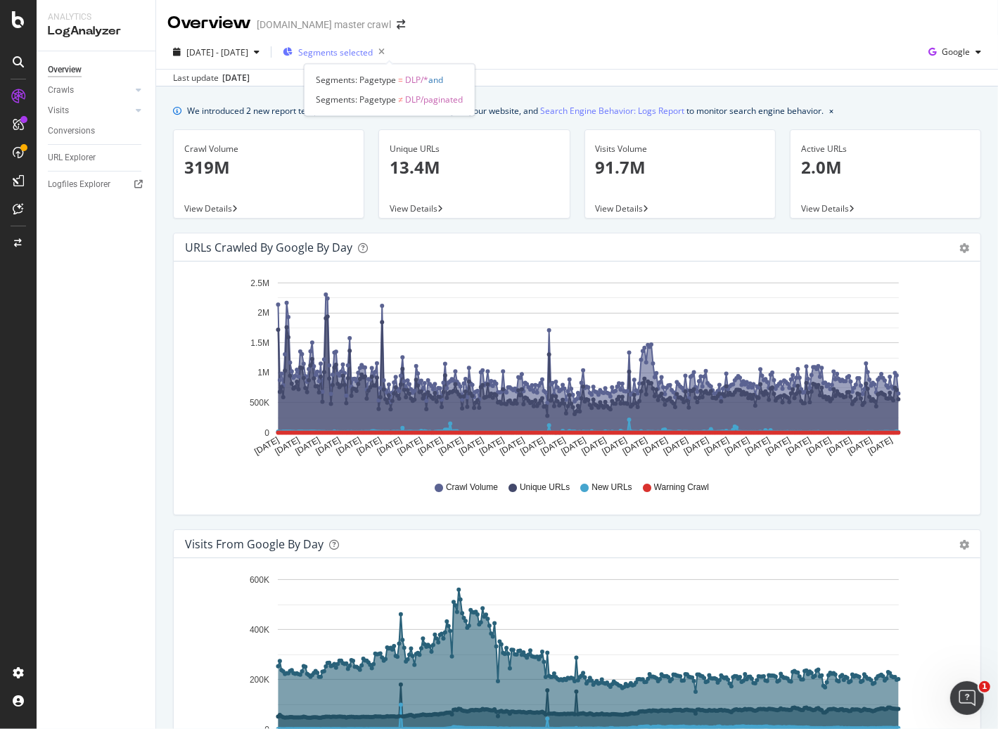
click at [373, 49] on span "Segments selected" at bounding box center [335, 52] width 75 height 12
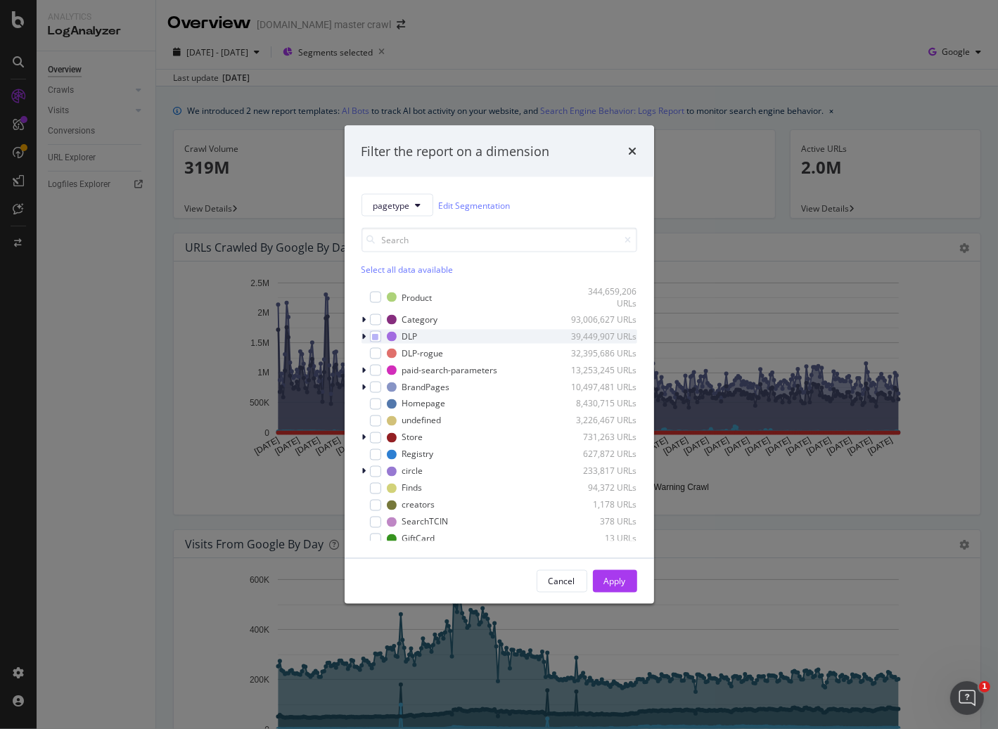
click at [366, 337] on icon "modal" at bounding box center [364, 336] width 4 height 8
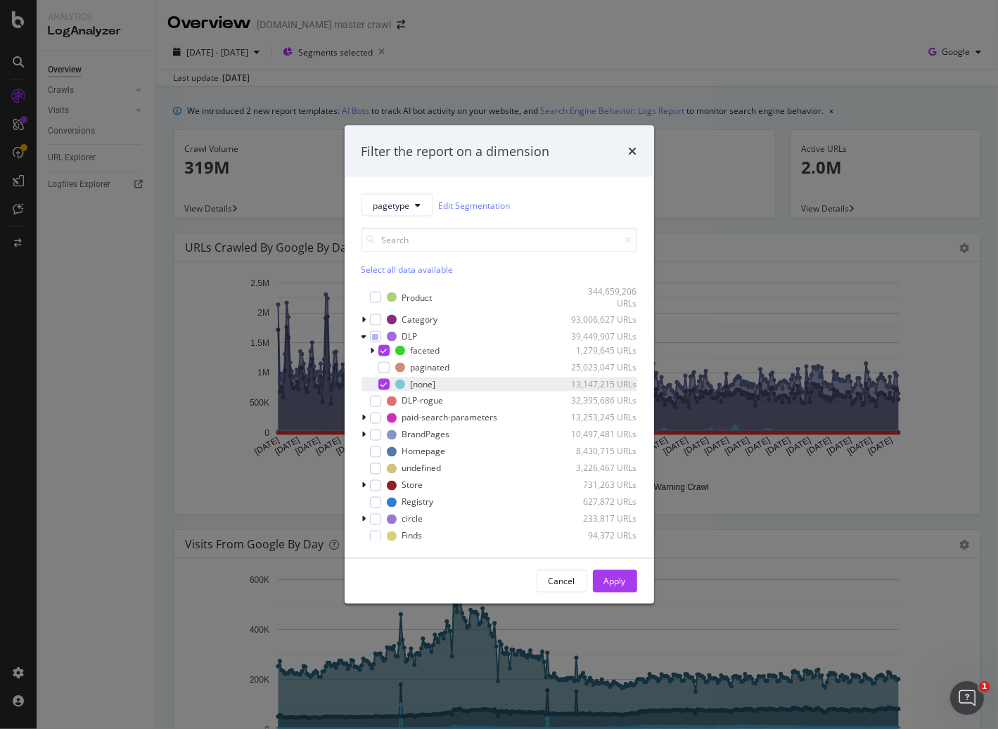
click at [380, 389] on div "modal" at bounding box center [383, 383] width 11 height 11
click at [606, 582] on div "Apply" at bounding box center [615, 581] width 22 height 12
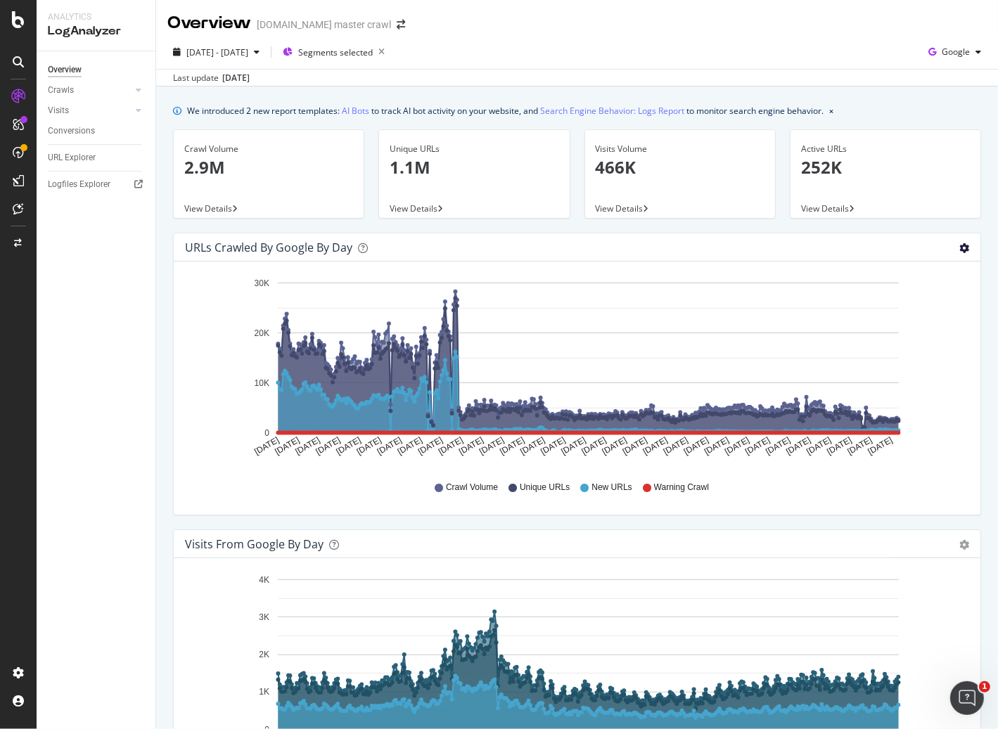
click at [959, 250] on icon "gear" at bounding box center [964, 248] width 10 height 10
click at [600, 228] on div "Visits Volume 466K View Details" at bounding box center [679, 180] width 205 height 103
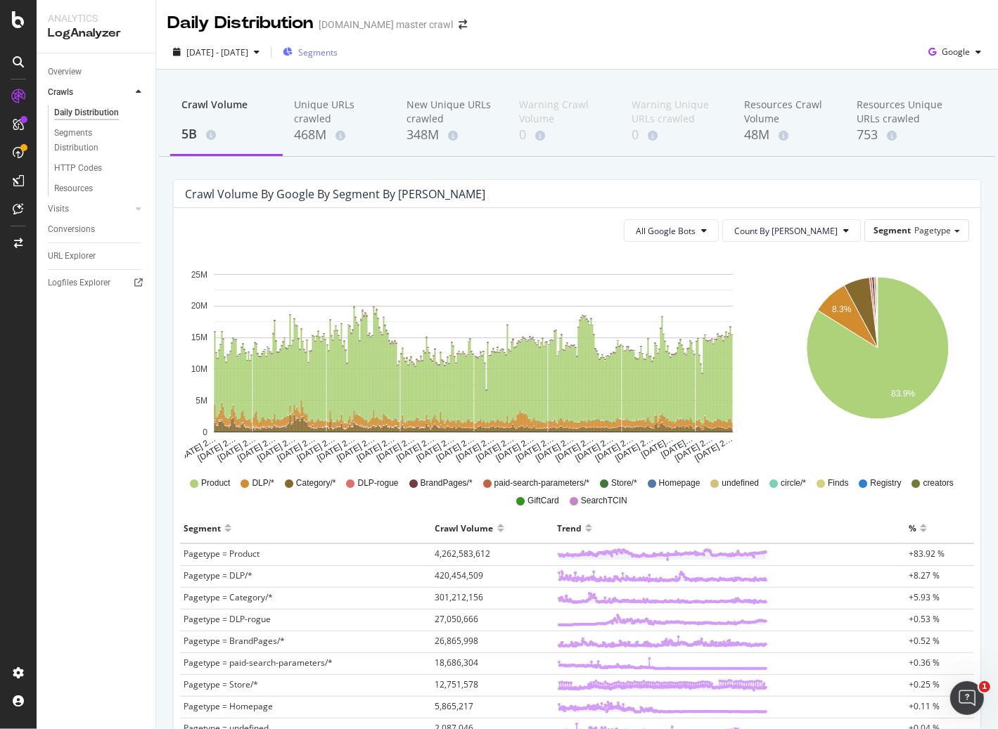
click at [343, 41] on button "Segments" at bounding box center [310, 52] width 66 height 22
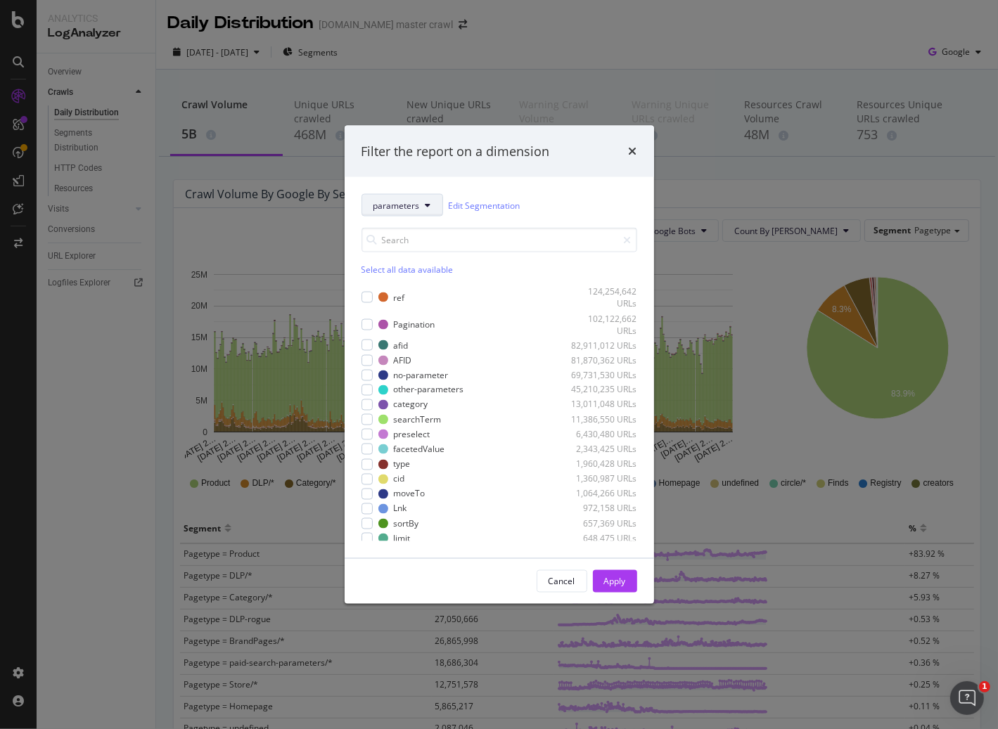
click at [414, 213] on button "parameters" at bounding box center [402, 205] width 82 height 22
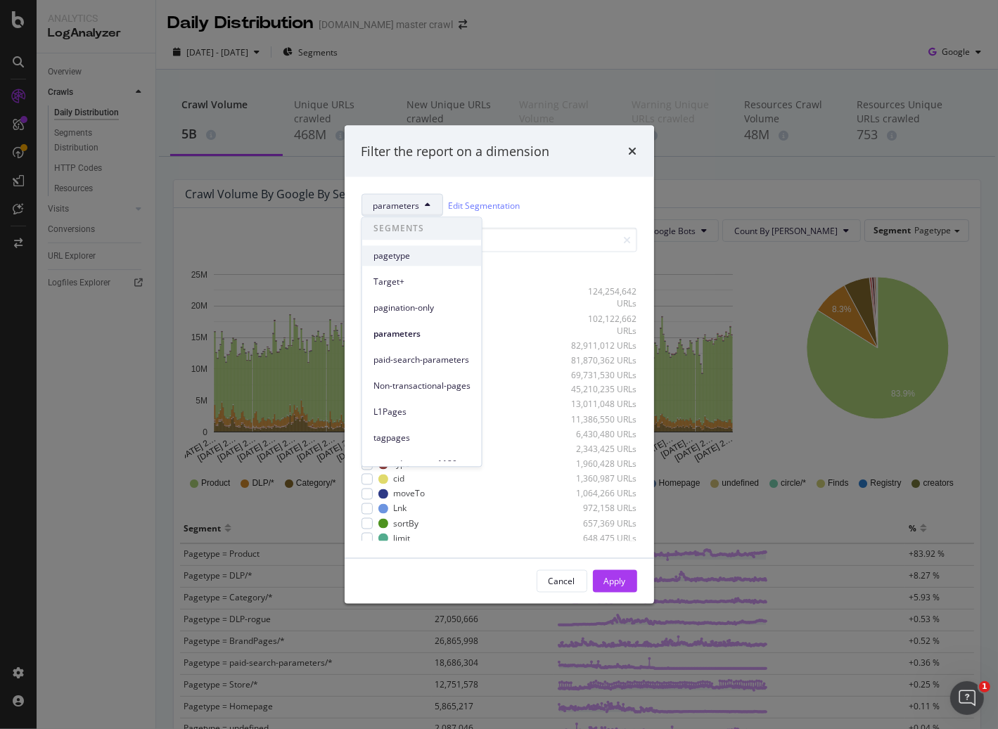
click at [412, 250] on span "pagetype" at bounding box center [421, 256] width 97 height 13
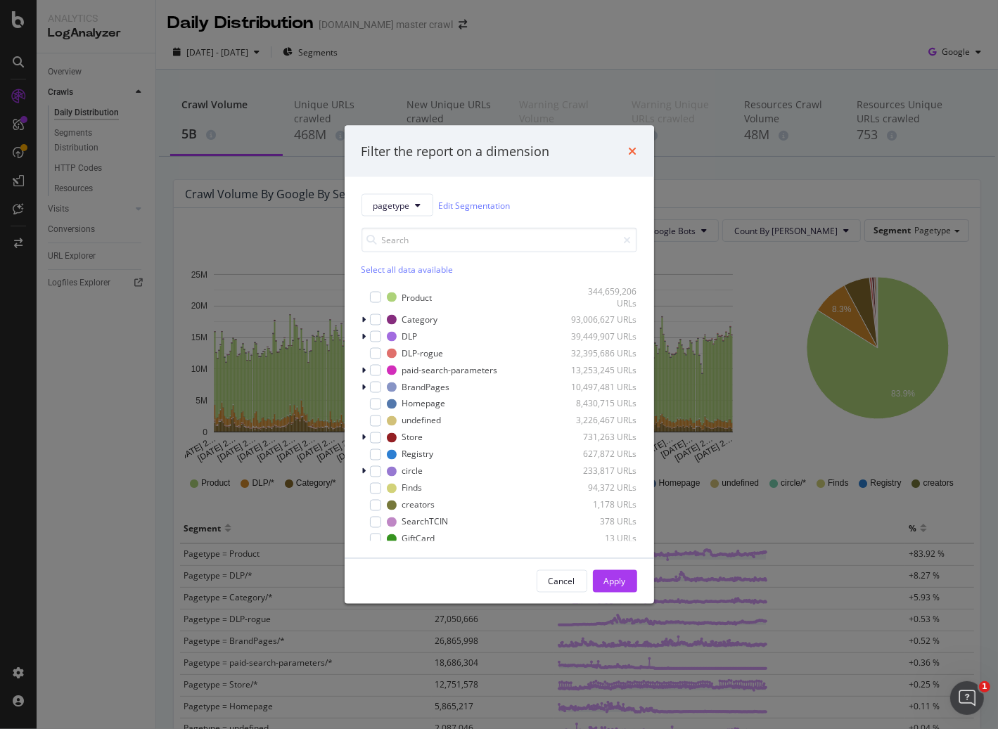
click at [633, 148] on icon "times" at bounding box center [633, 151] width 8 height 11
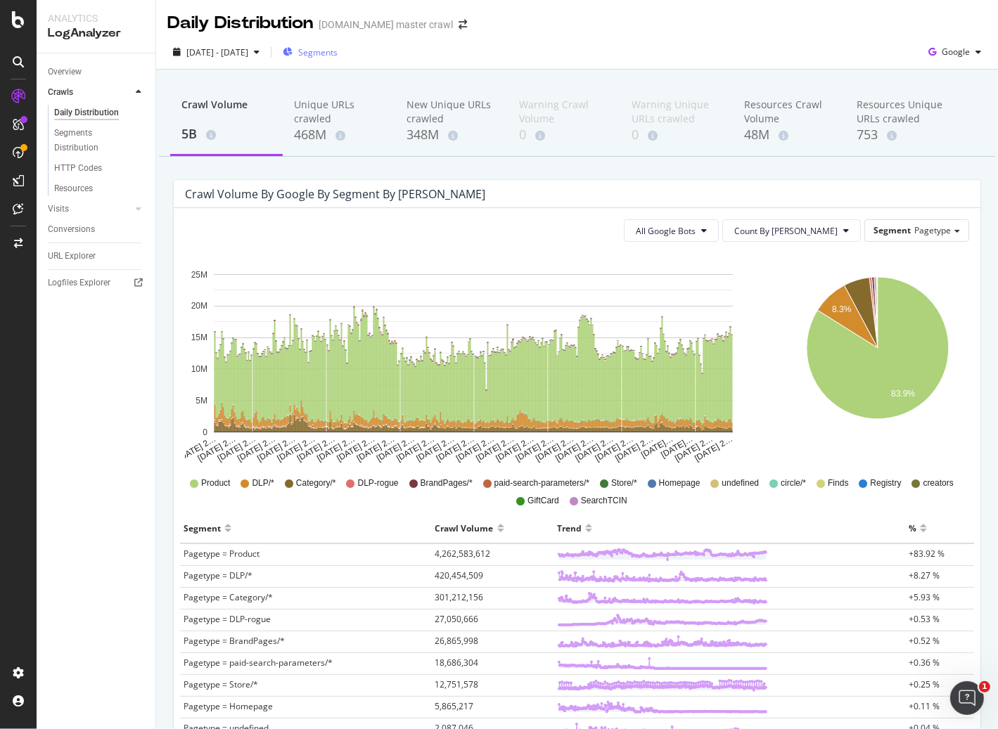
click at [337, 52] on span "Segments" at bounding box center [317, 52] width 39 height 12
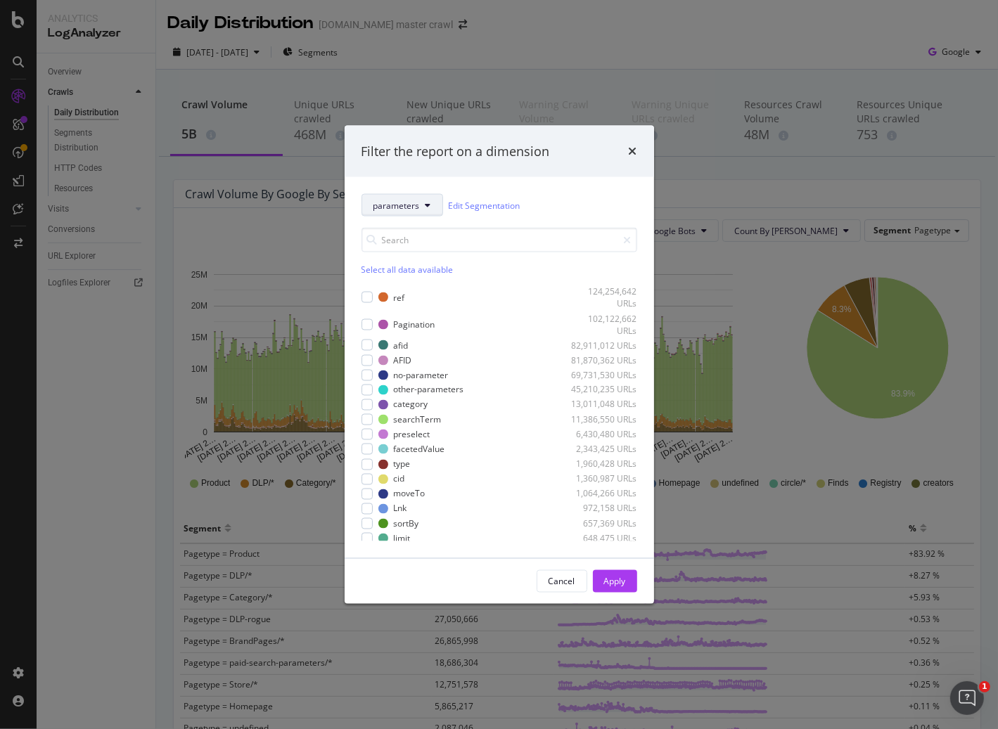
click at [423, 209] on button "parameters" at bounding box center [402, 205] width 82 height 22
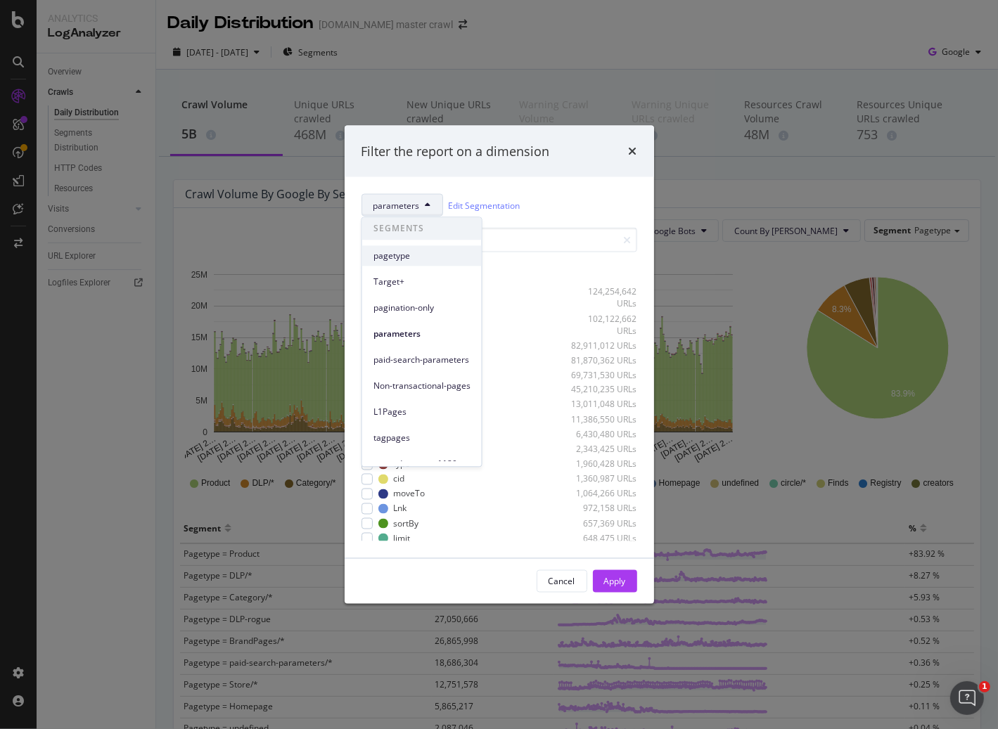
click at [433, 257] on span "pagetype" at bounding box center [421, 256] width 97 height 13
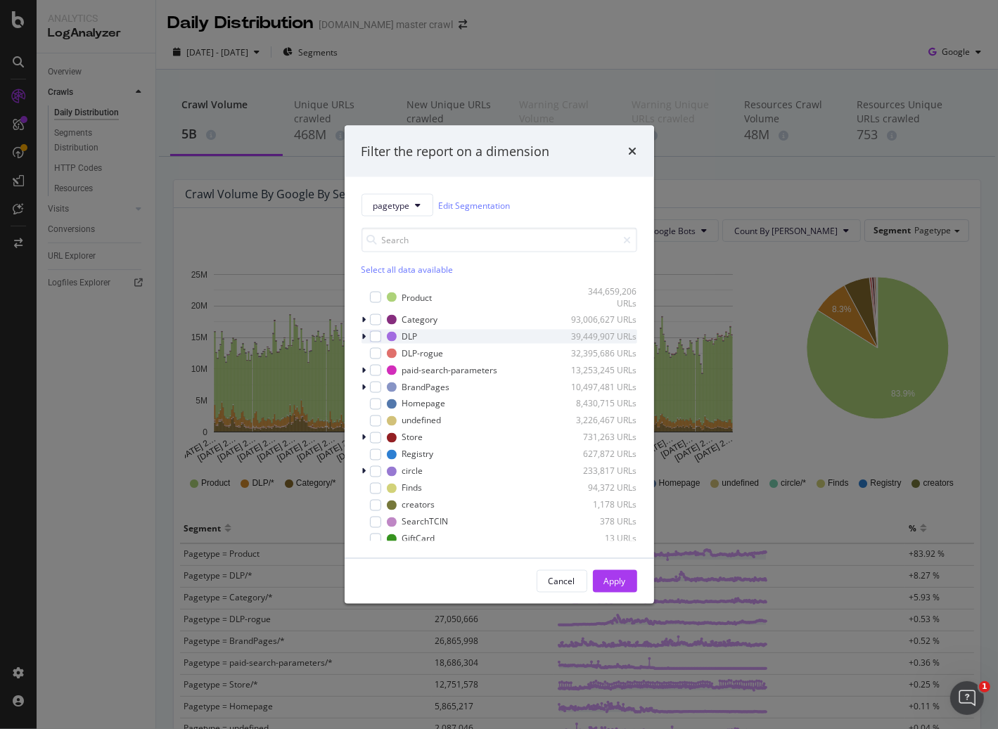
click at [365, 333] on icon "modal" at bounding box center [364, 336] width 4 height 8
click at [365, 333] on icon "modal" at bounding box center [364, 336] width 6 height 8
click at [375, 334] on div "modal" at bounding box center [375, 335] width 11 height 11
drag, startPoint x: 606, startPoint y: 579, endPoint x: 779, endPoint y: 336, distance: 297.9
click at [606, 579] on div "Apply" at bounding box center [615, 581] width 22 height 12
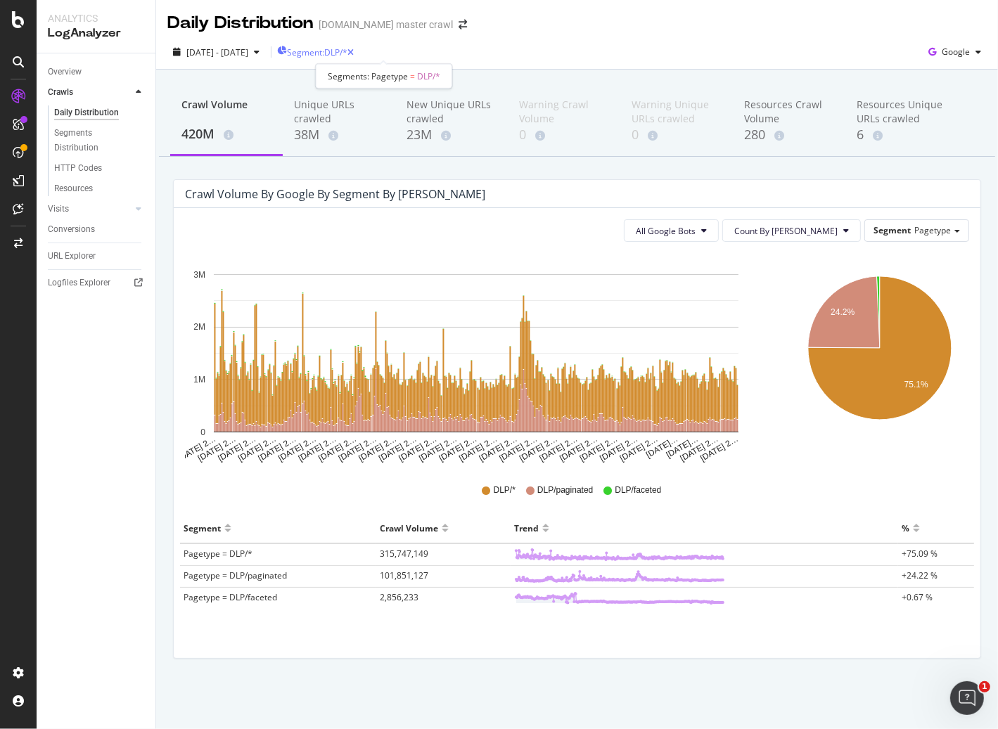
click at [347, 53] on span "Segment: DLP/*" at bounding box center [317, 52] width 60 height 12
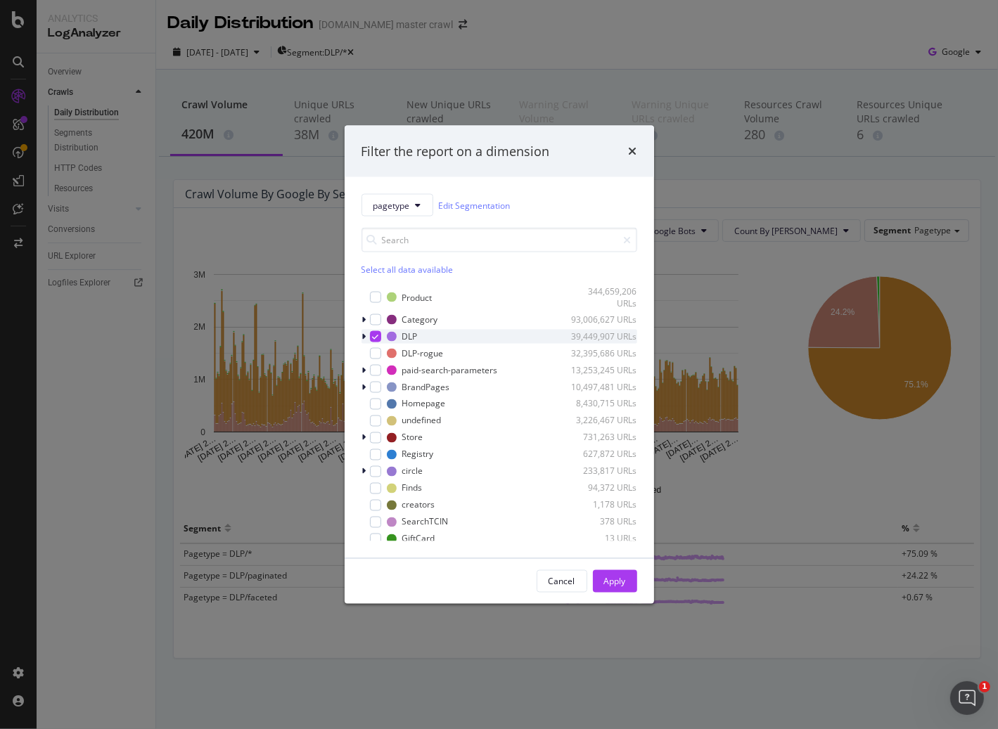
click at [365, 337] on icon "modal" at bounding box center [364, 336] width 4 height 8
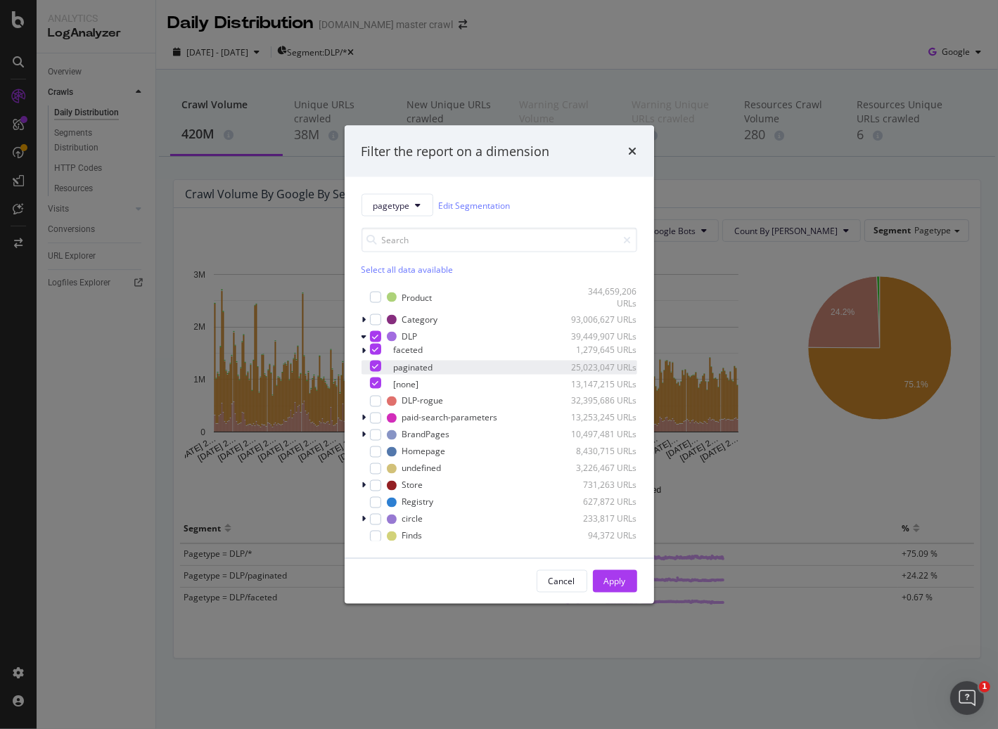
click at [378, 368] on icon "modal" at bounding box center [375, 365] width 6 height 7
click at [612, 581] on div "Apply" at bounding box center [615, 581] width 22 height 12
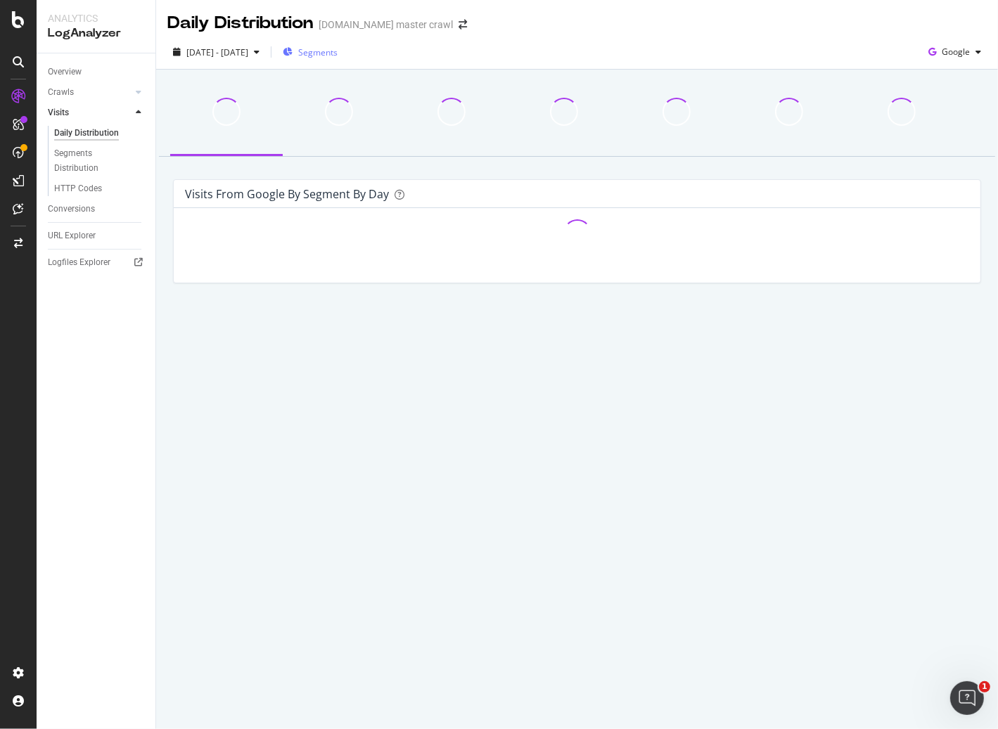
click at [337, 51] on span "Segments" at bounding box center [317, 52] width 39 height 12
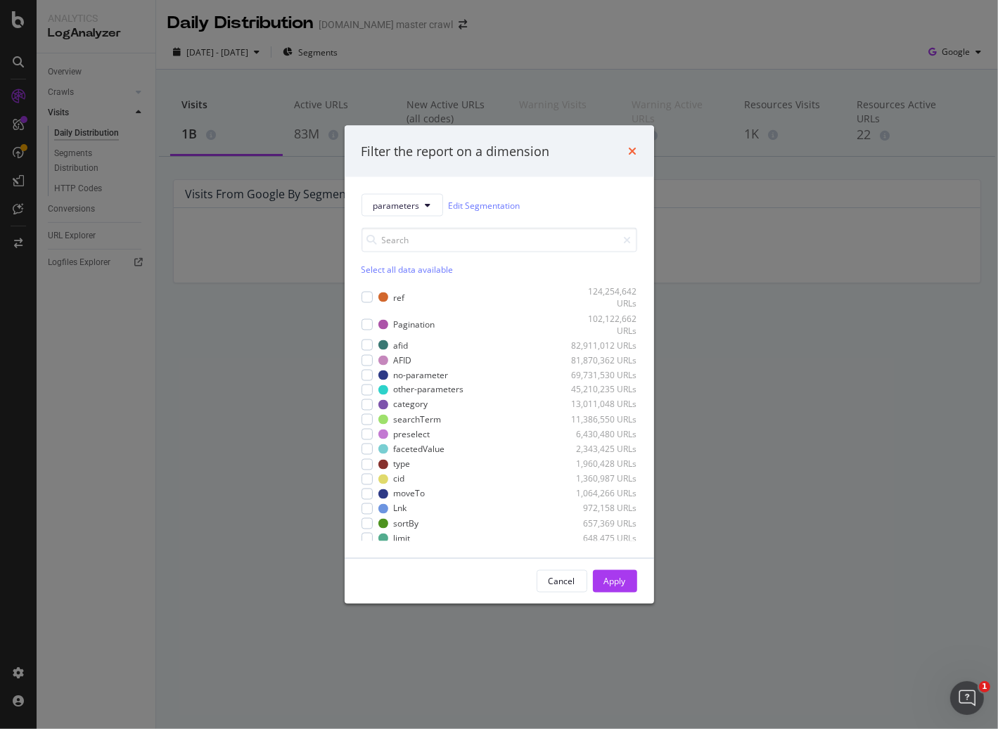
click at [636, 153] on icon "times" at bounding box center [633, 151] width 8 height 11
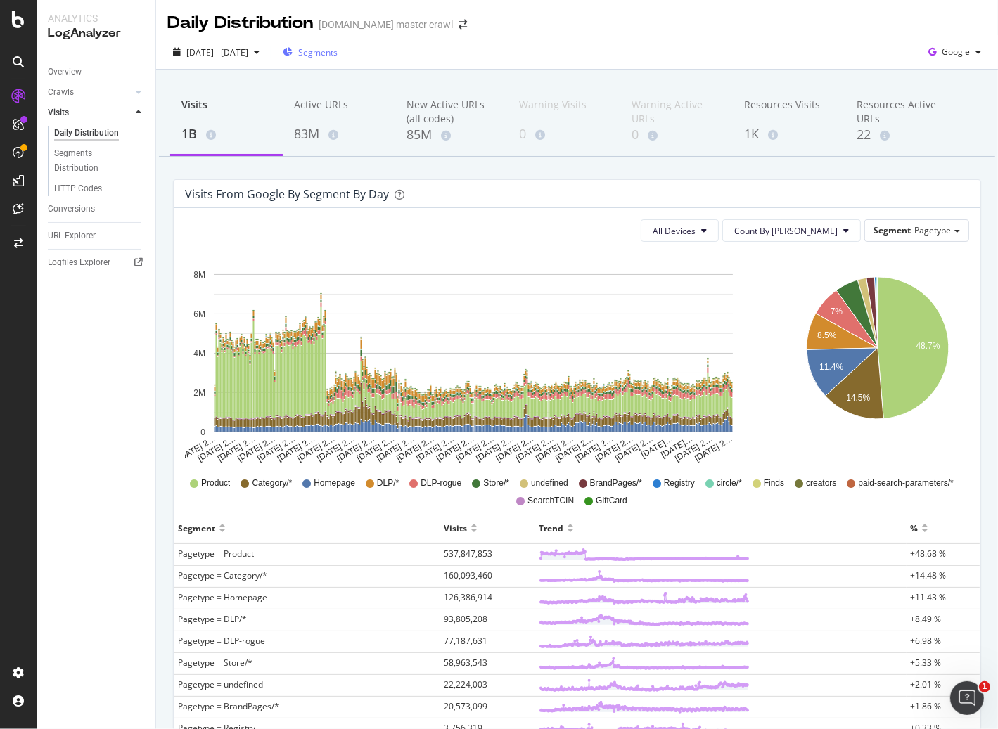
click at [337, 46] on span "Segments" at bounding box center [317, 52] width 39 height 12
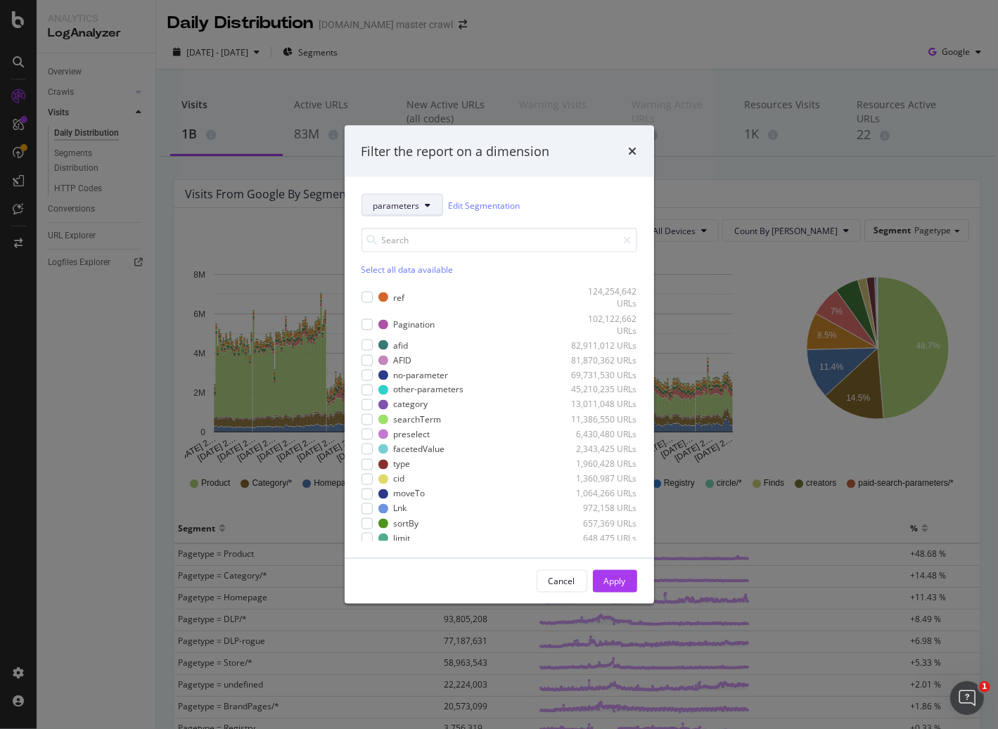
click at [414, 203] on span "parameters" at bounding box center [396, 205] width 46 height 12
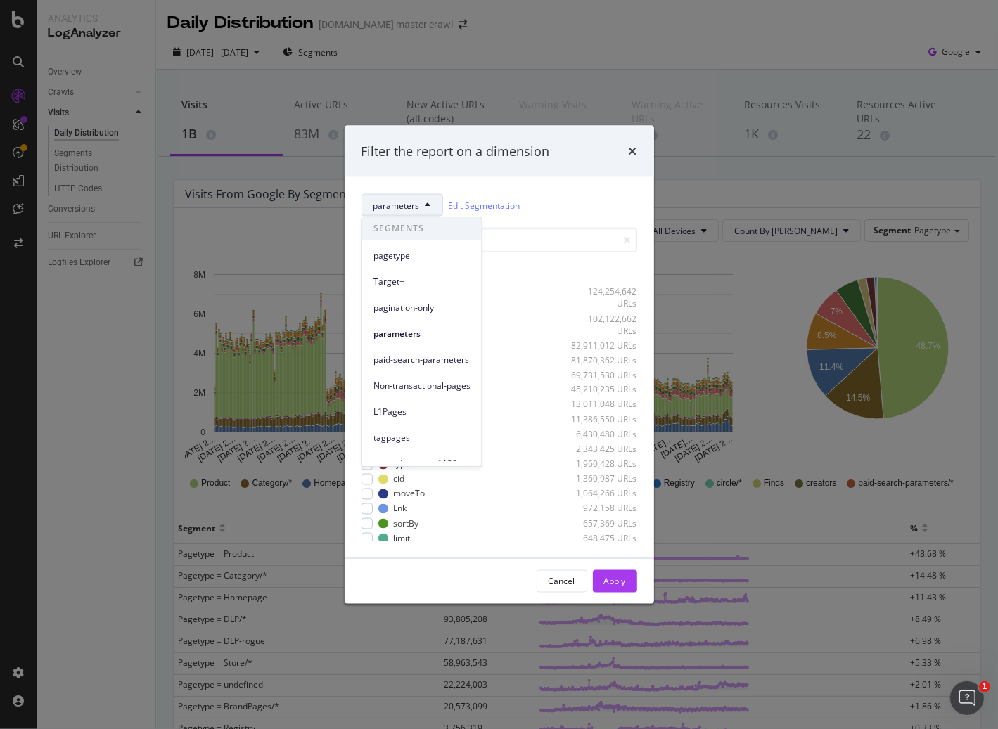
click at [413, 262] on div "pagetype" at bounding box center [422, 255] width 120 height 20
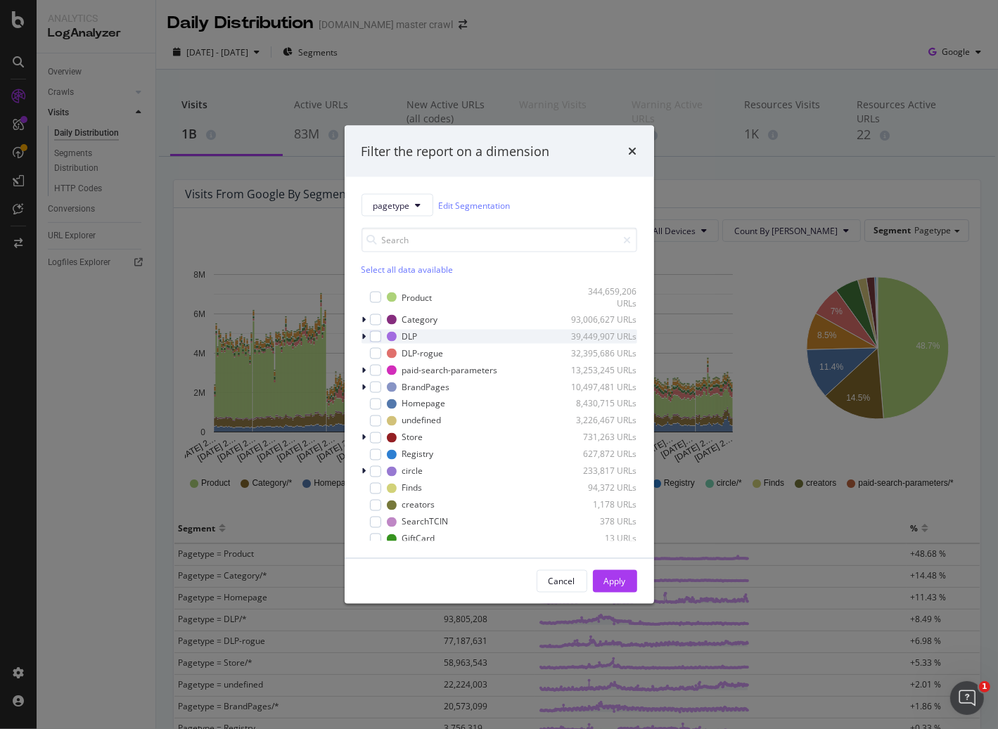
click at [368, 338] on div "modal" at bounding box center [365, 336] width 8 height 14
click at [378, 340] on div "modal" at bounding box center [375, 335] width 11 height 11
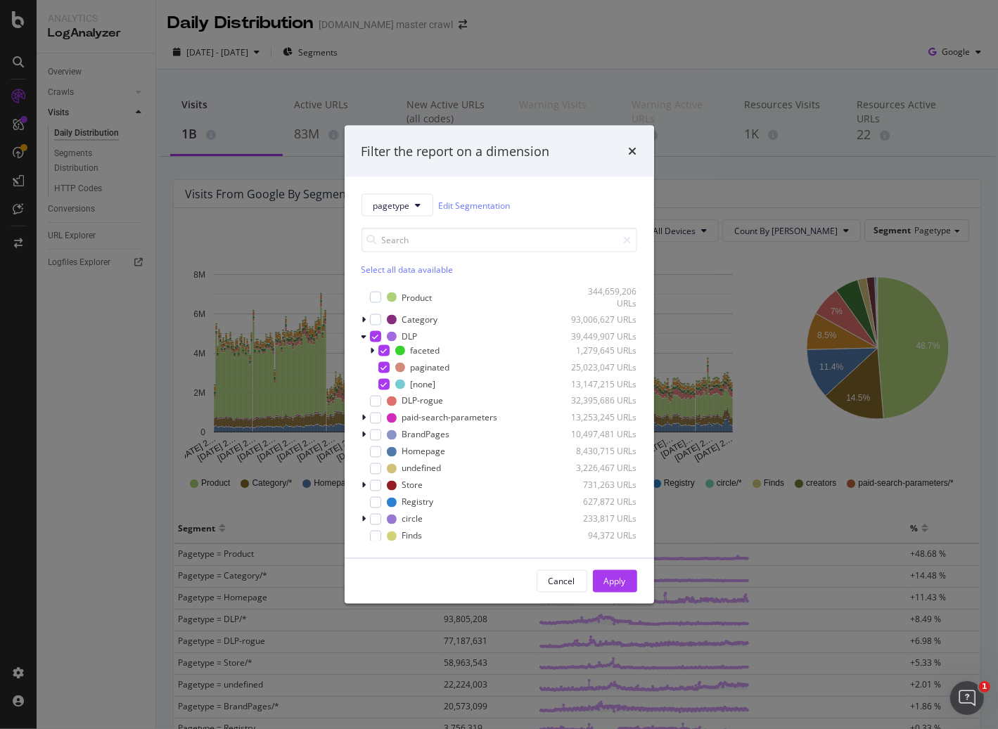
click at [625, 576] on button "Apply" at bounding box center [615, 581] width 44 height 22
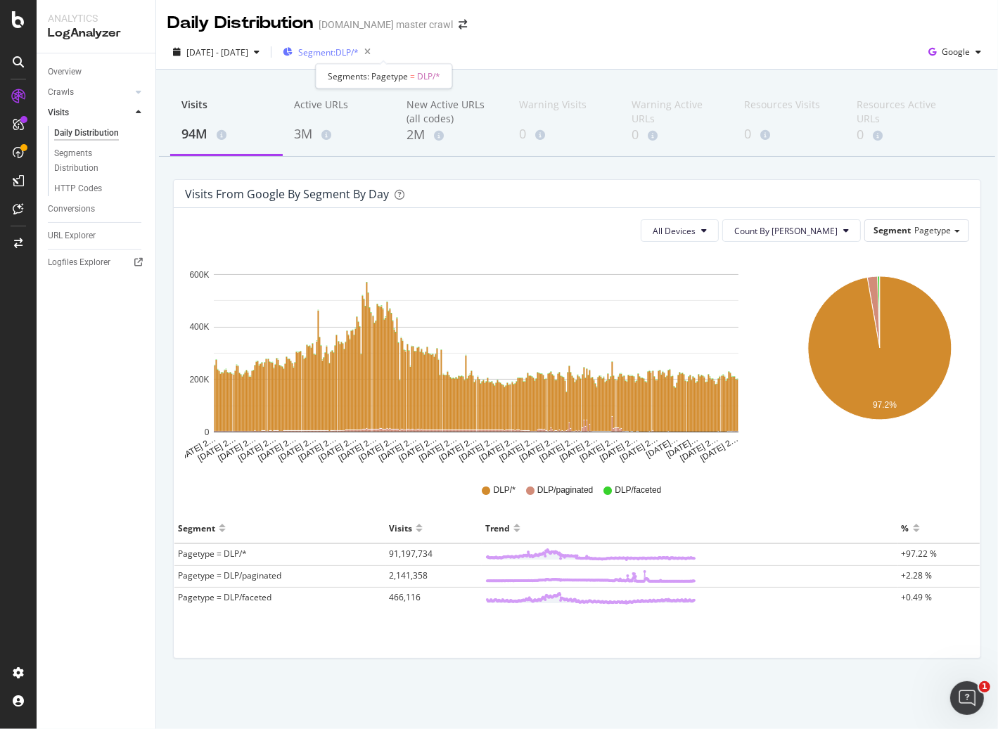
click at [359, 49] on span "Segment: DLP/*" at bounding box center [328, 52] width 60 height 12
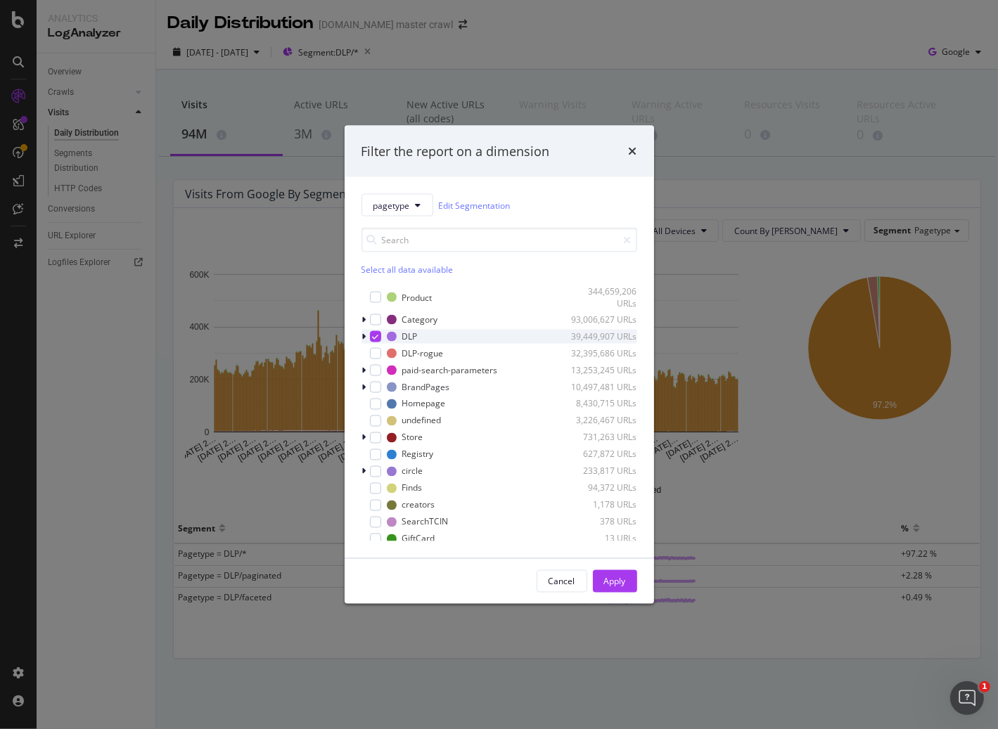
click at [363, 337] on icon "modal" at bounding box center [364, 336] width 4 height 8
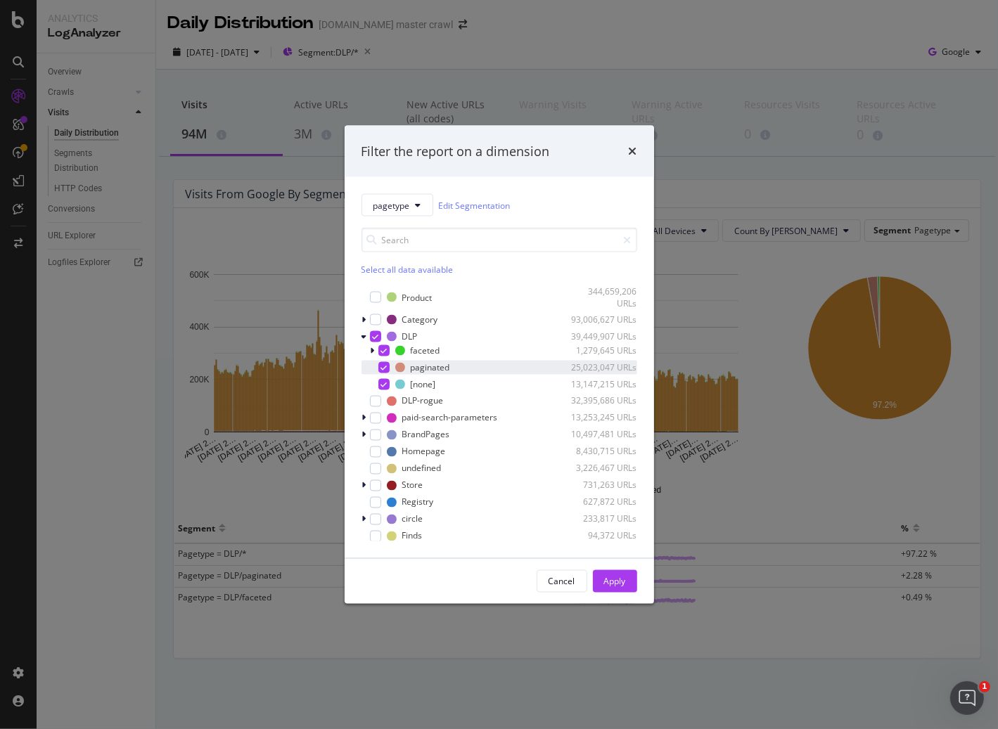
click at [387, 371] on div "modal" at bounding box center [383, 366] width 11 height 11
click at [638, 593] on div "Cancel Apply" at bounding box center [499, 581] width 309 height 45
click at [624, 588] on div "Apply" at bounding box center [615, 581] width 22 height 21
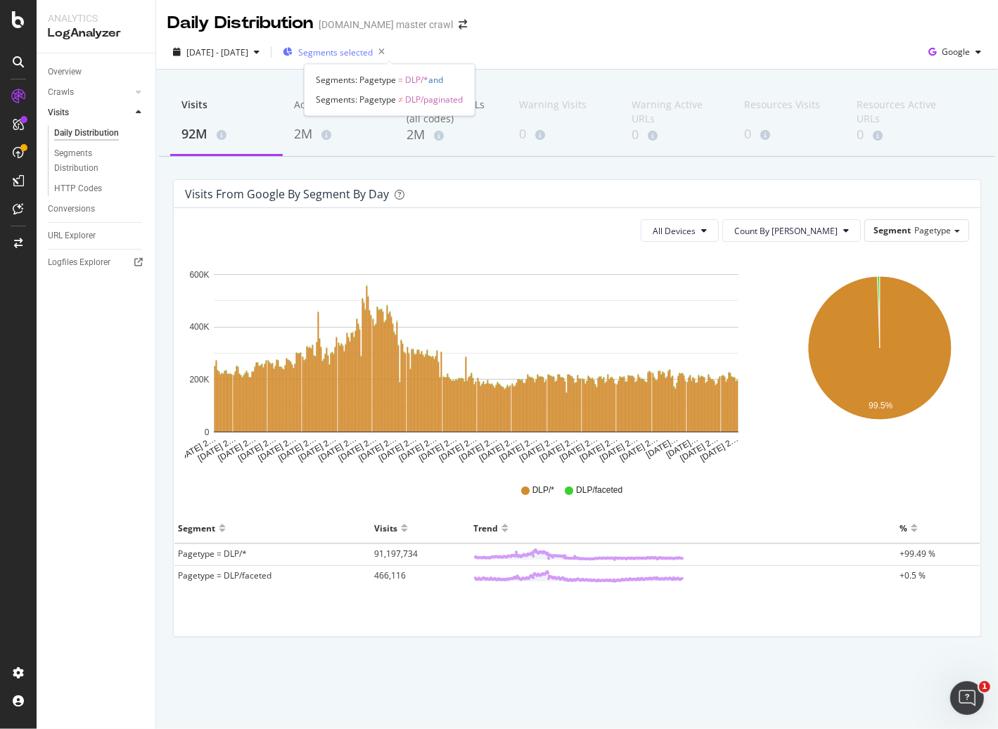
click at [361, 53] on span "Segments selected" at bounding box center [335, 52] width 75 height 12
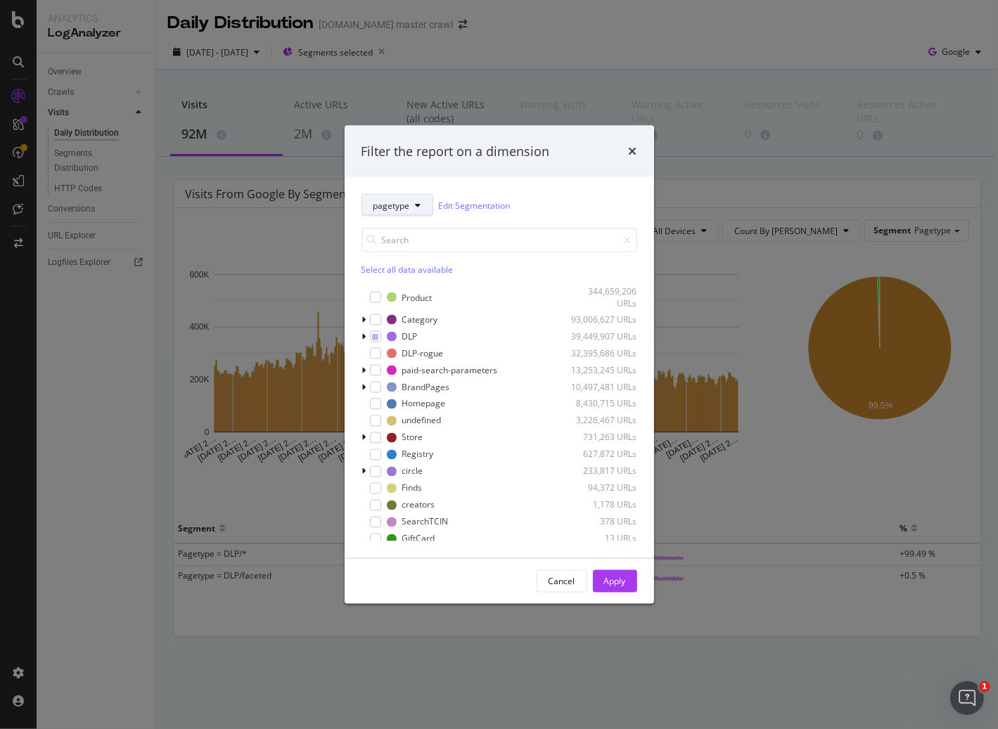
click at [399, 203] on span "pagetype" at bounding box center [391, 205] width 37 height 12
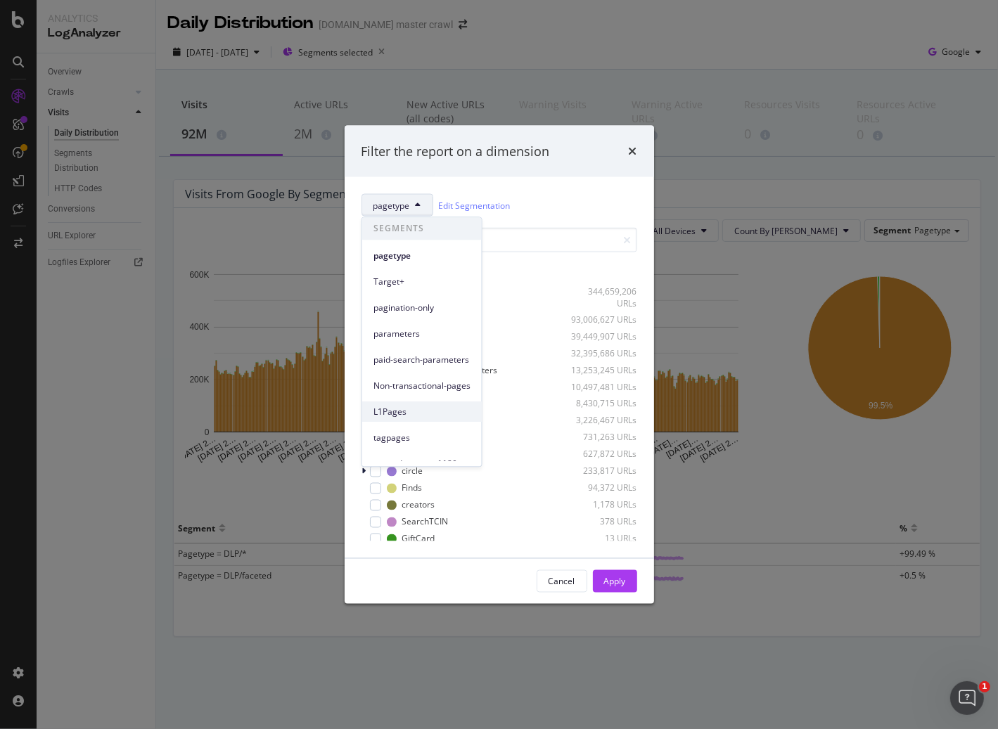
click at [438, 407] on span "L1Pages" at bounding box center [421, 412] width 97 height 13
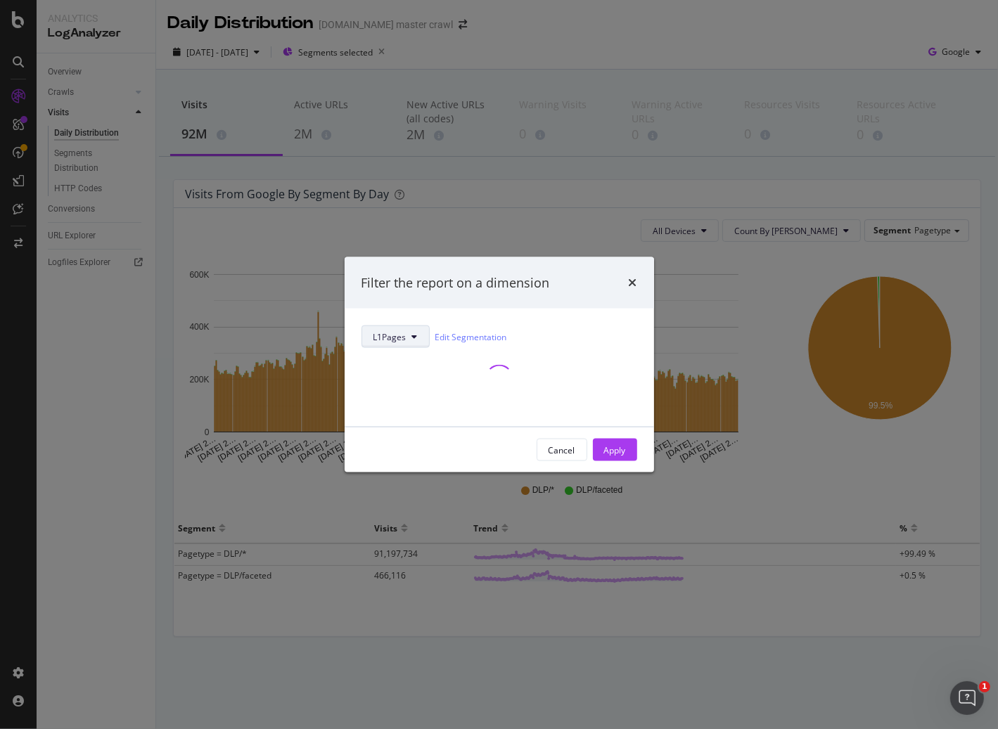
click at [394, 345] on button "L1Pages" at bounding box center [395, 337] width 68 height 22
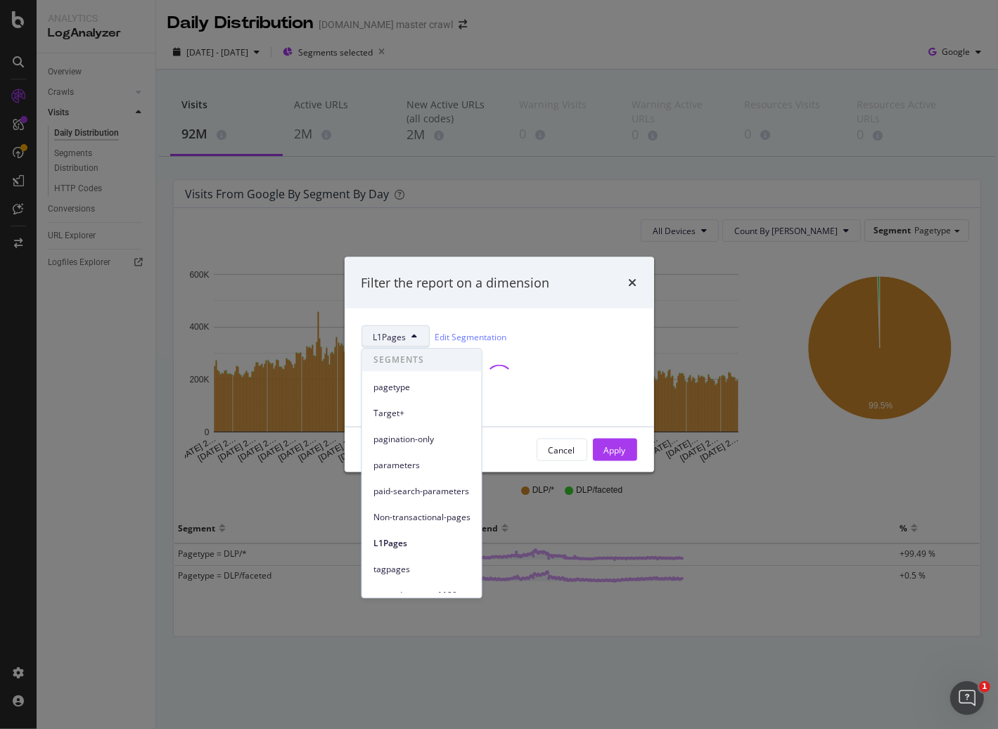
scroll to position [247, 0]
click at [571, 386] on div "modal" at bounding box center [499, 379] width 276 height 28
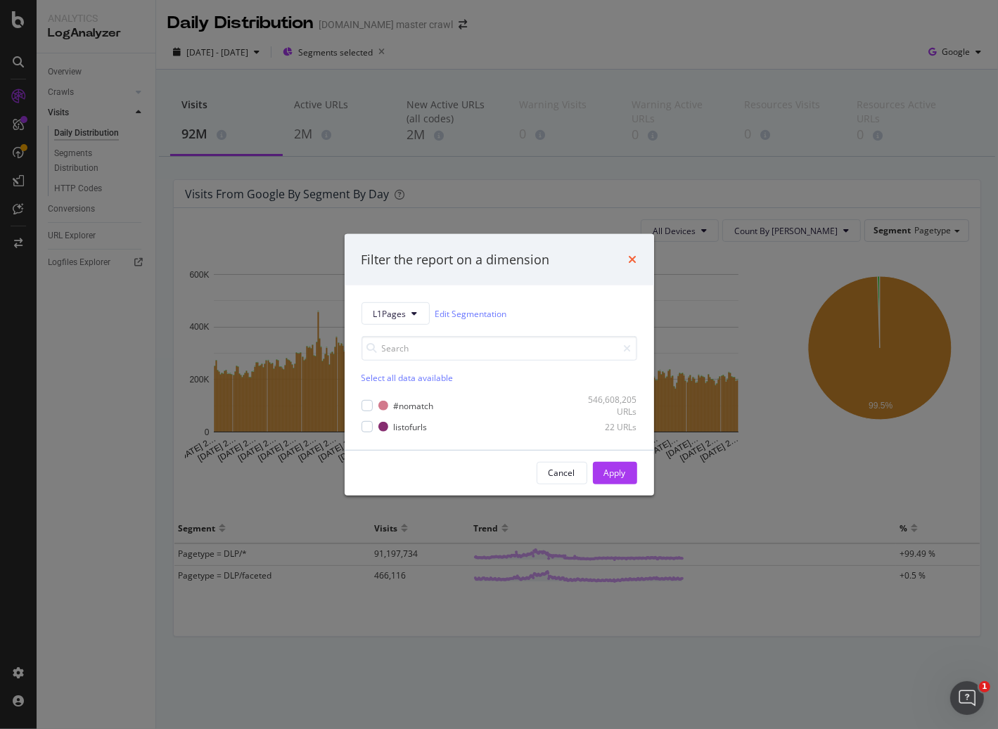
click at [631, 262] on icon "times" at bounding box center [633, 259] width 8 height 11
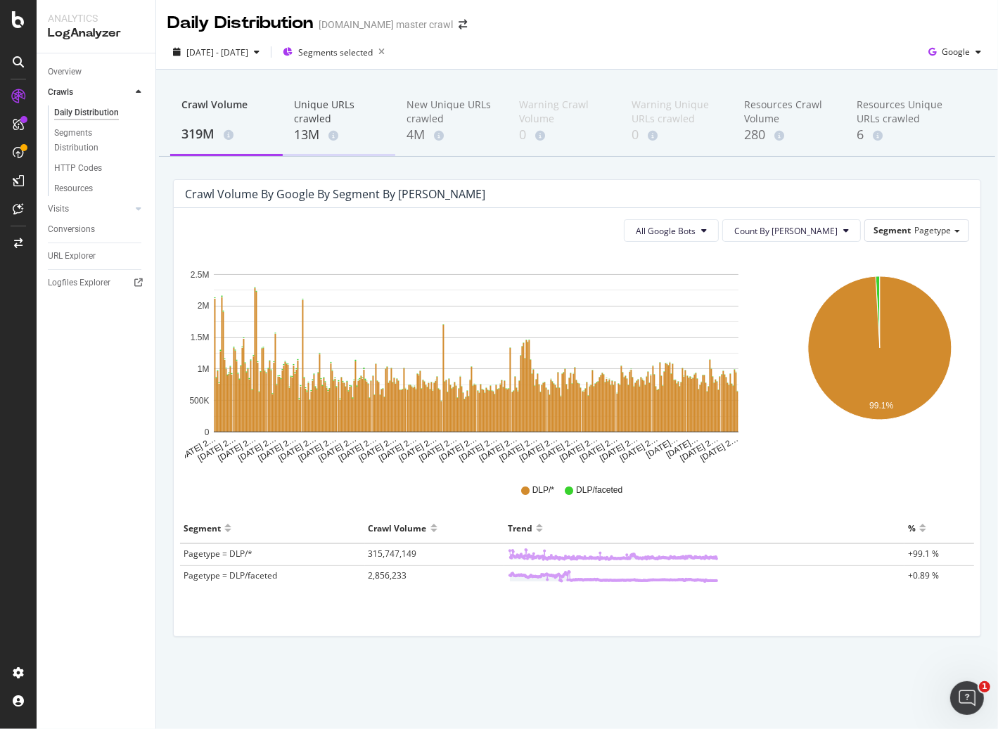
click at [316, 141] on div "13M" at bounding box center [339, 135] width 90 height 18
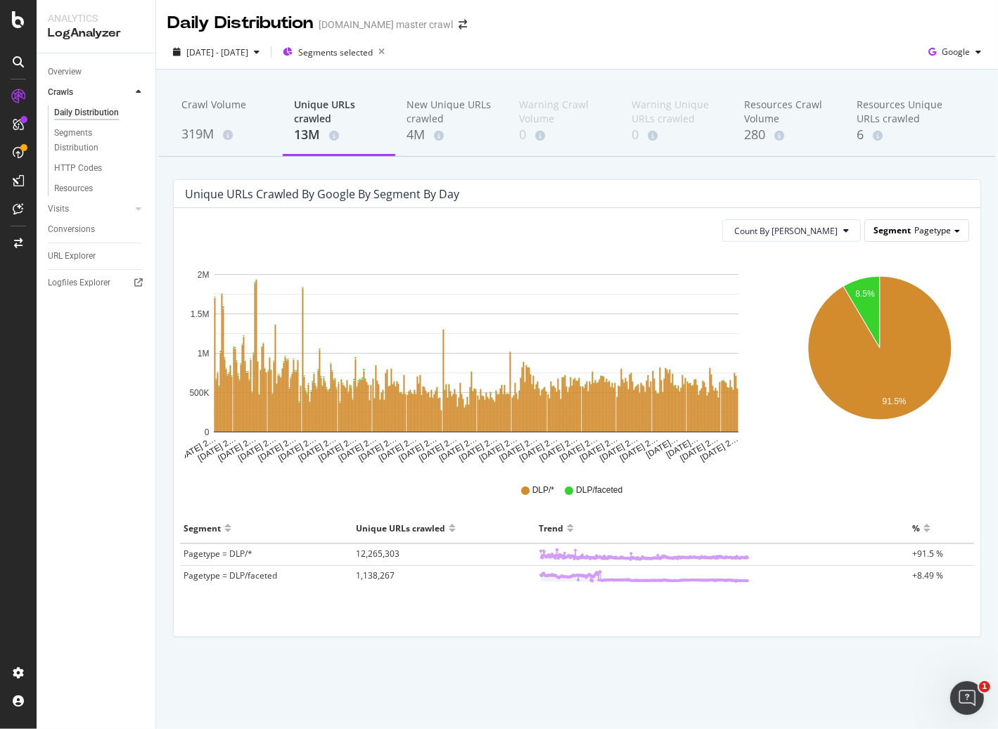
click at [946, 233] on span "Pagetype" at bounding box center [932, 230] width 37 height 12
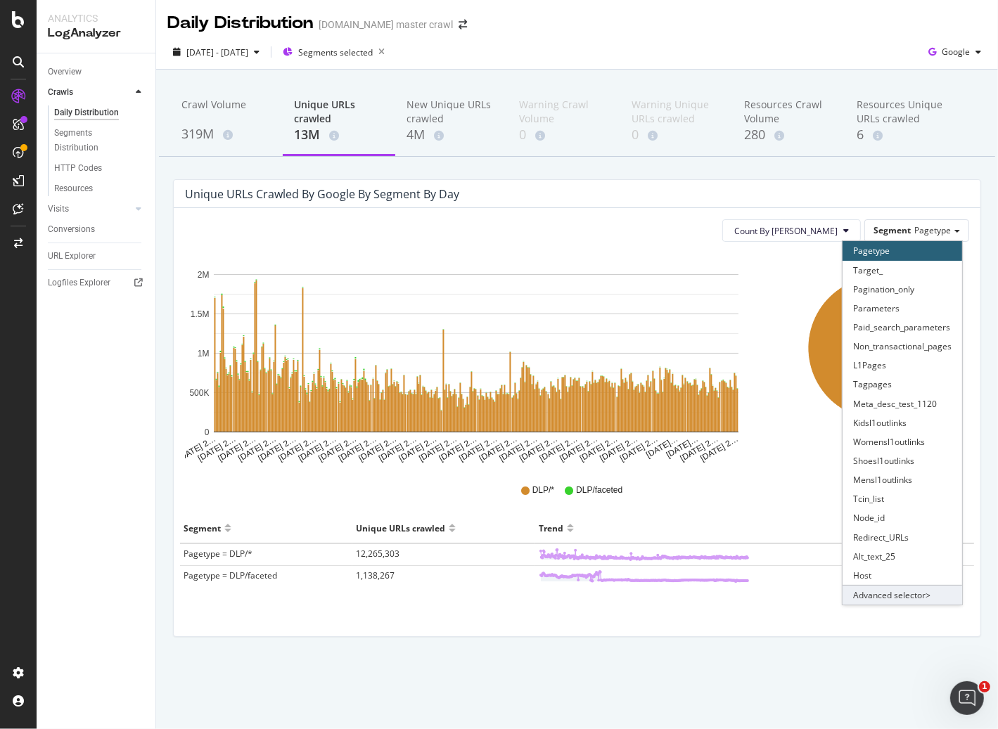
click at [920, 596] on div "Advanced selector >" at bounding box center [902, 595] width 120 height 20
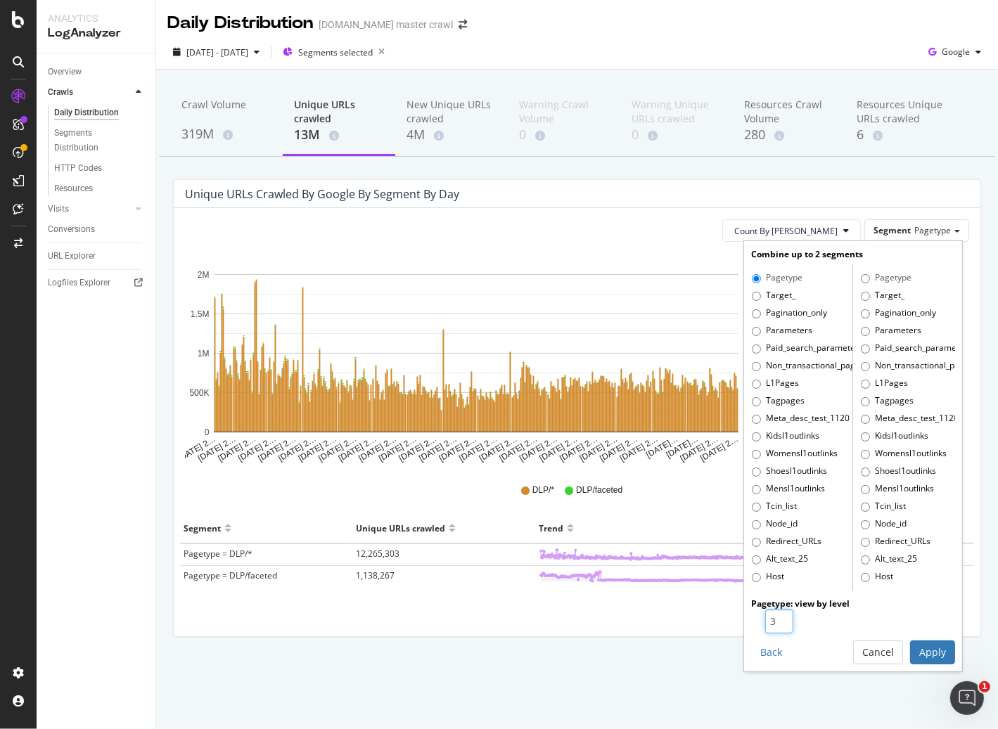
click at [783, 619] on input "3" at bounding box center [779, 622] width 28 height 24
click at [783, 625] on input "2" at bounding box center [779, 622] width 28 height 24
type input "1"
click at [783, 625] on input "1" at bounding box center [779, 622] width 28 height 24
click at [866, 619] on div "1" at bounding box center [853, 622] width 204 height 24
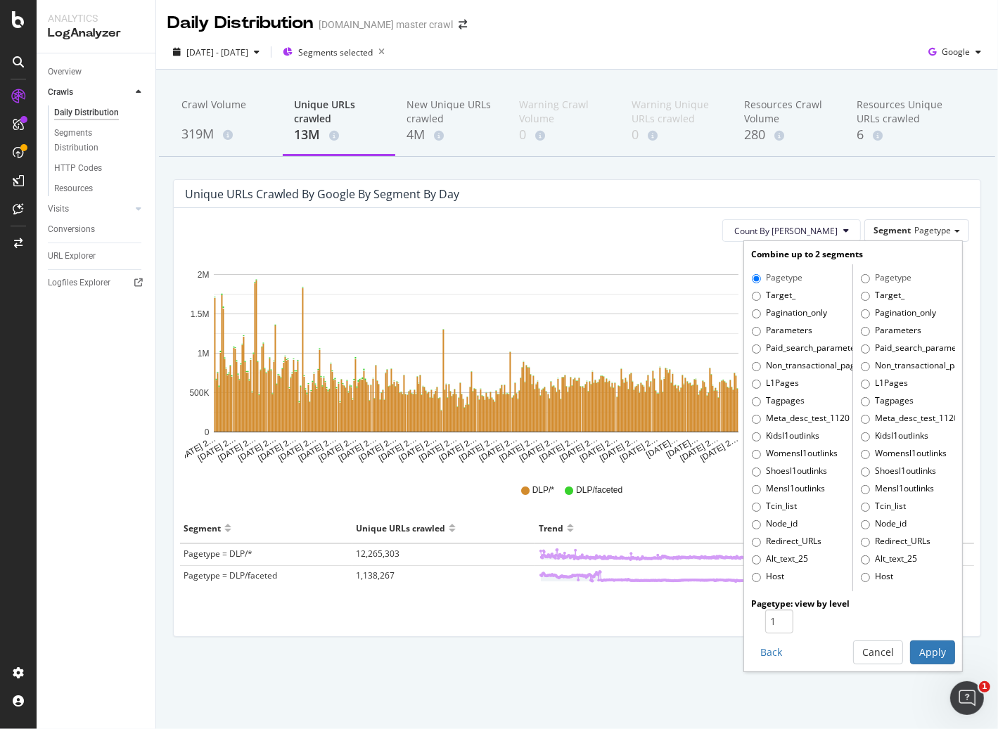
click at [879, 614] on div "1" at bounding box center [853, 622] width 204 height 24
click at [785, 380] on label "L1Pages" at bounding box center [775, 384] width 47 height 14
click at [761, 380] on input "L1Pages" at bounding box center [756, 384] width 9 height 9
radio input "true"
radio input "false"
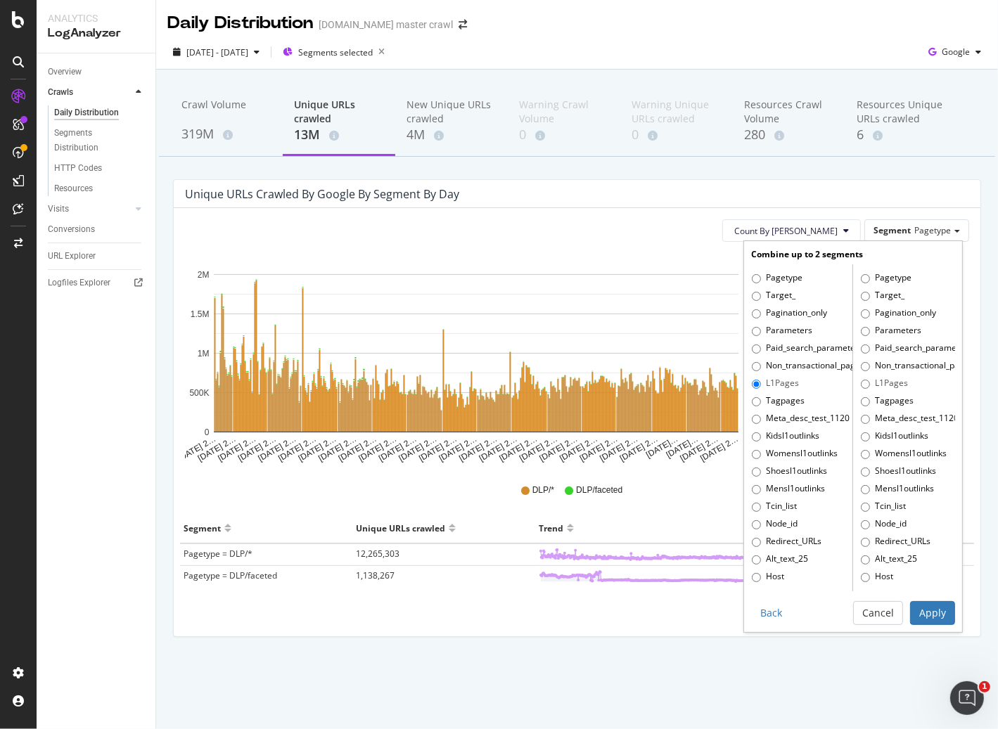
click at [907, 206] on div "Unique URLs crawled by google by Segment by Day" at bounding box center [577, 194] width 806 height 28
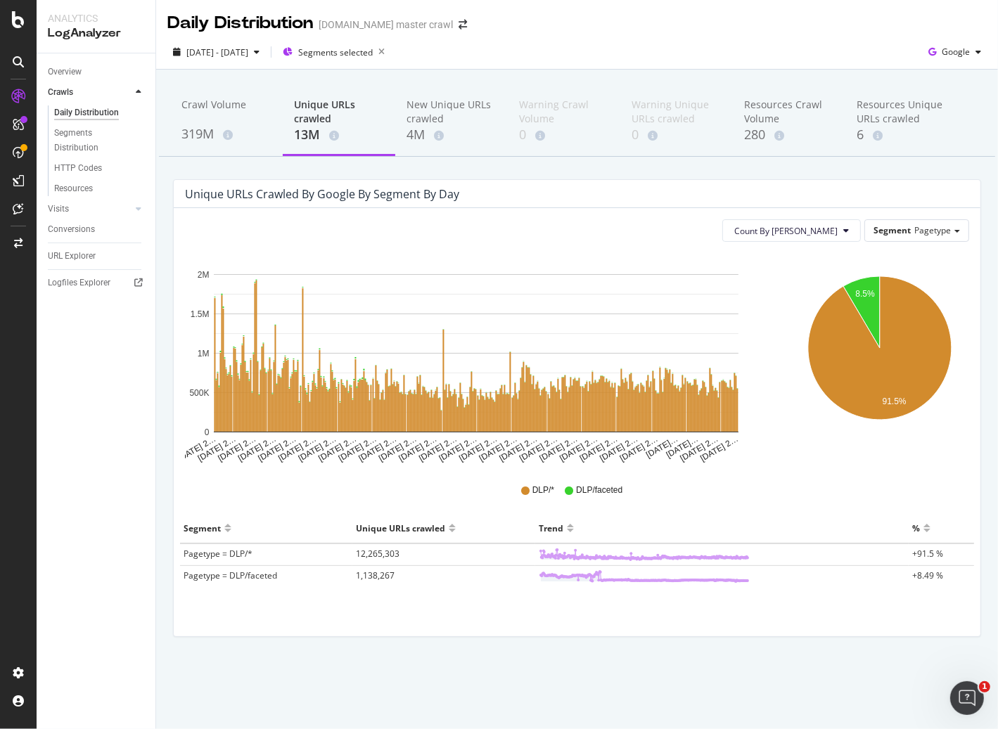
click at [910, 241] on div "Segment Pagetype" at bounding box center [916, 230] width 105 height 22
click at [924, 231] on span "Pagetype" at bounding box center [932, 230] width 37 height 12
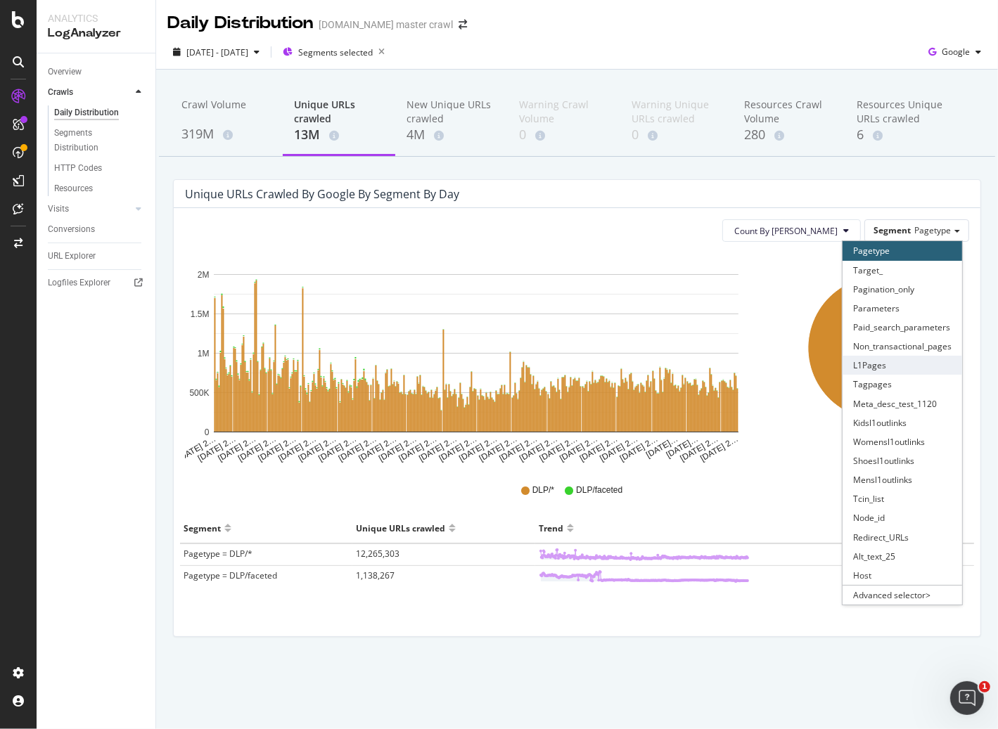
click at [882, 361] on div "L1Pages" at bounding box center [902, 365] width 120 height 19
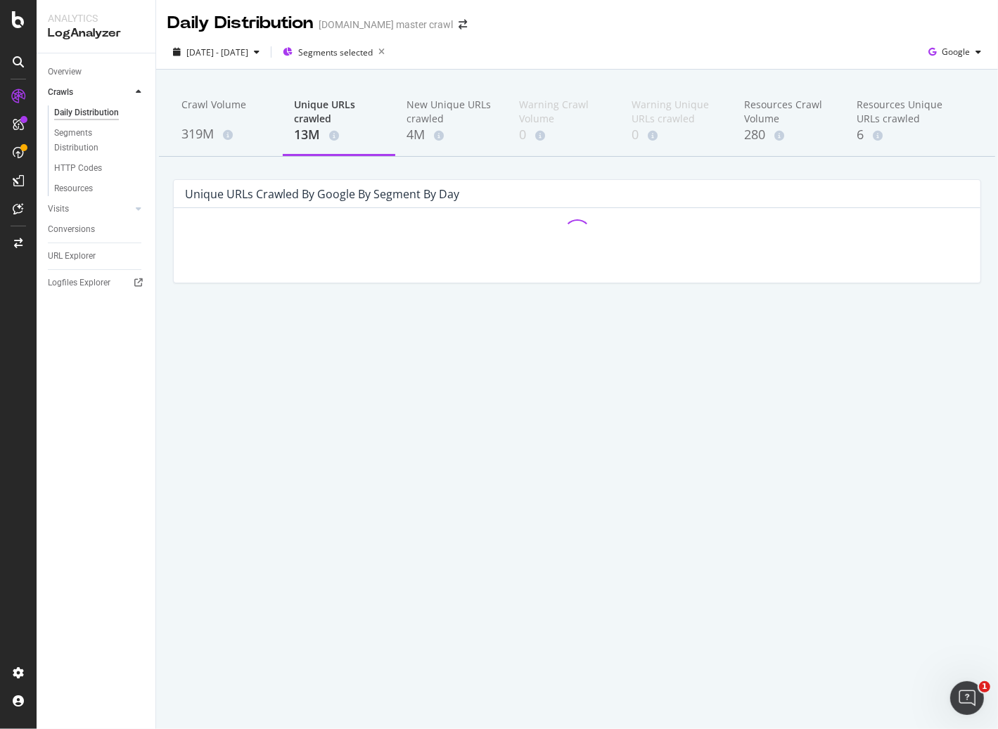
click at [741, 415] on div "Daily Distribution target.com master crawl 2024 Aug. 18th - 2025 Aug. 17th Segm…" at bounding box center [577, 364] width 842 height 729
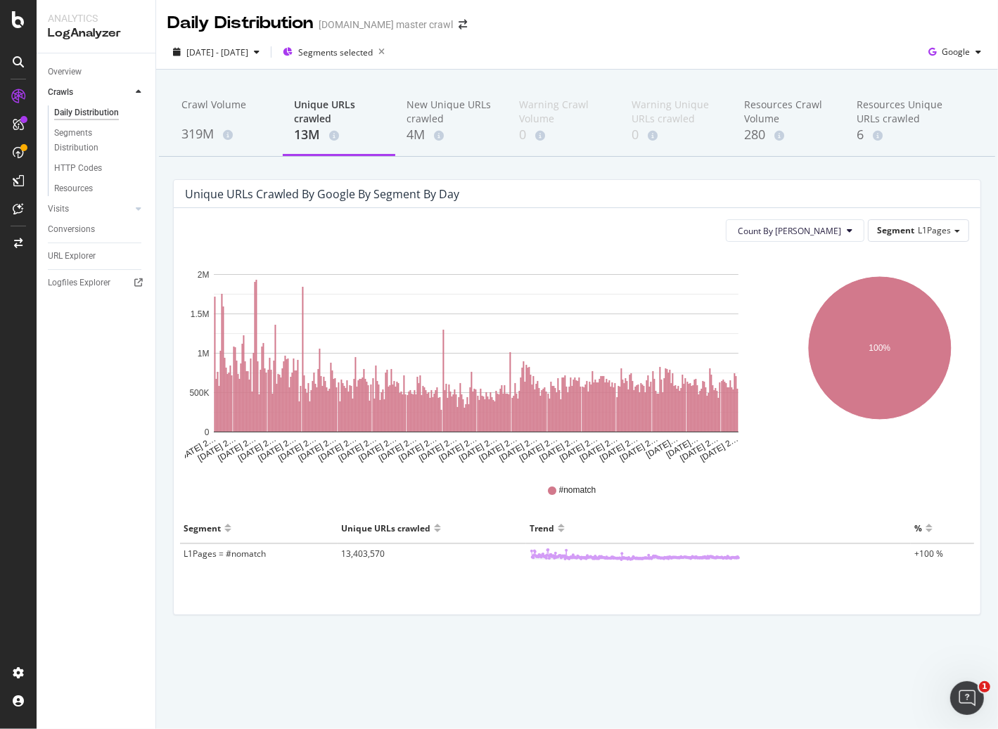
click at [238, 555] on span "L1Pages = #nomatch" at bounding box center [225, 554] width 82 height 12
click at [931, 235] on span "L1Pages" at bounding box center [934, 230] width 33 height 12
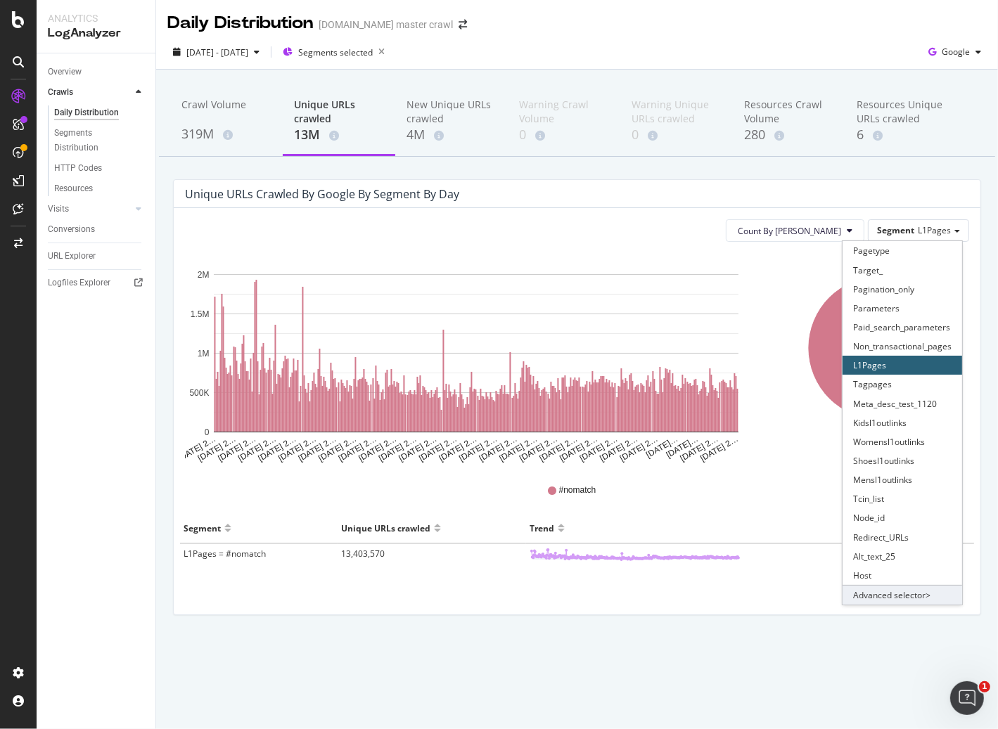
click at [910, 593] on div "Advanced selector >" at bounding box center [902, 595] width 120 height 20
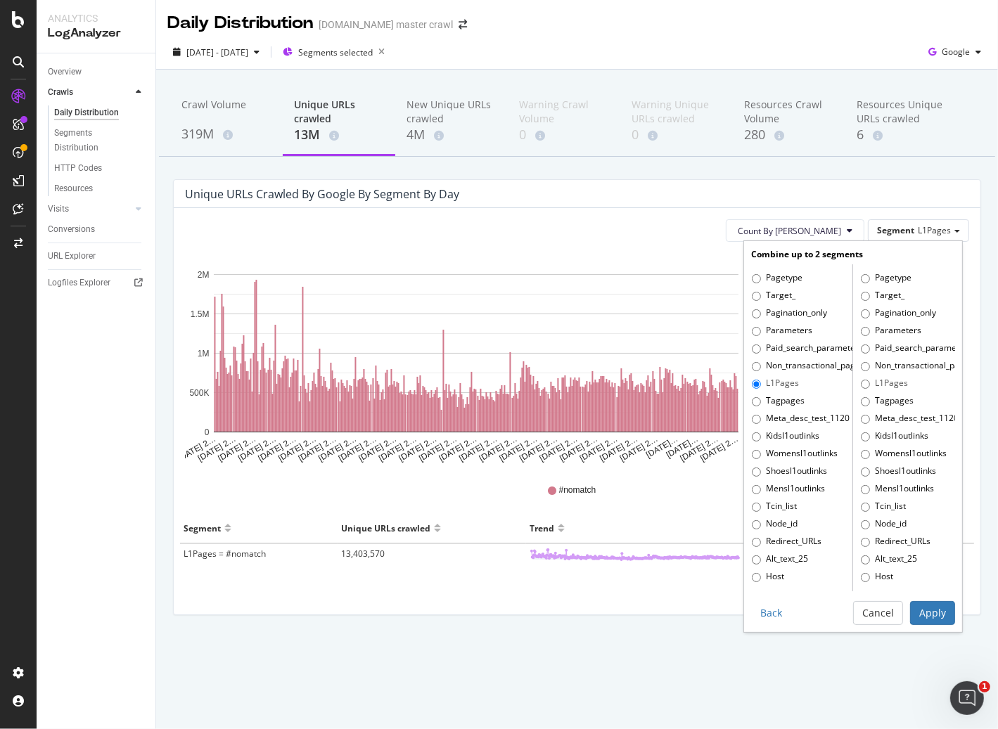
click at [794, 277] on label "Pagetype" at bounding box center [777, 278] width 51 height 14
click at [761, 277] on input "Pagetype" at bounding box center [756, 278] width 9 height 9
radio input "true"
radio input "false"
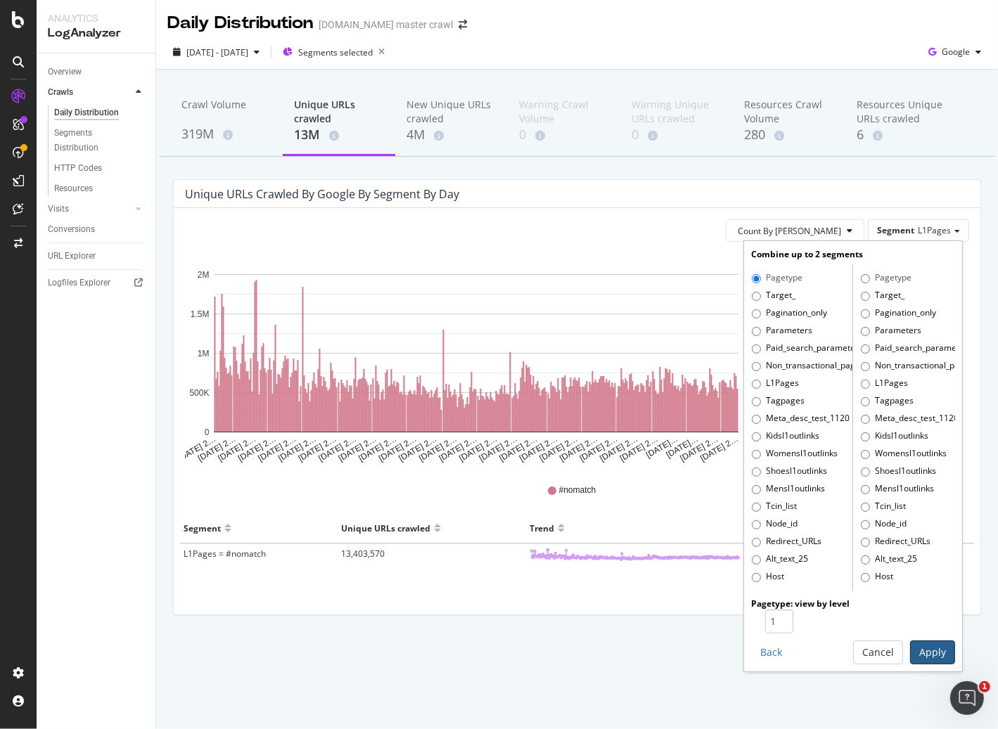
click at [930, 647] on button "Apply" at bounding box center [932, 653] width 45 height 24
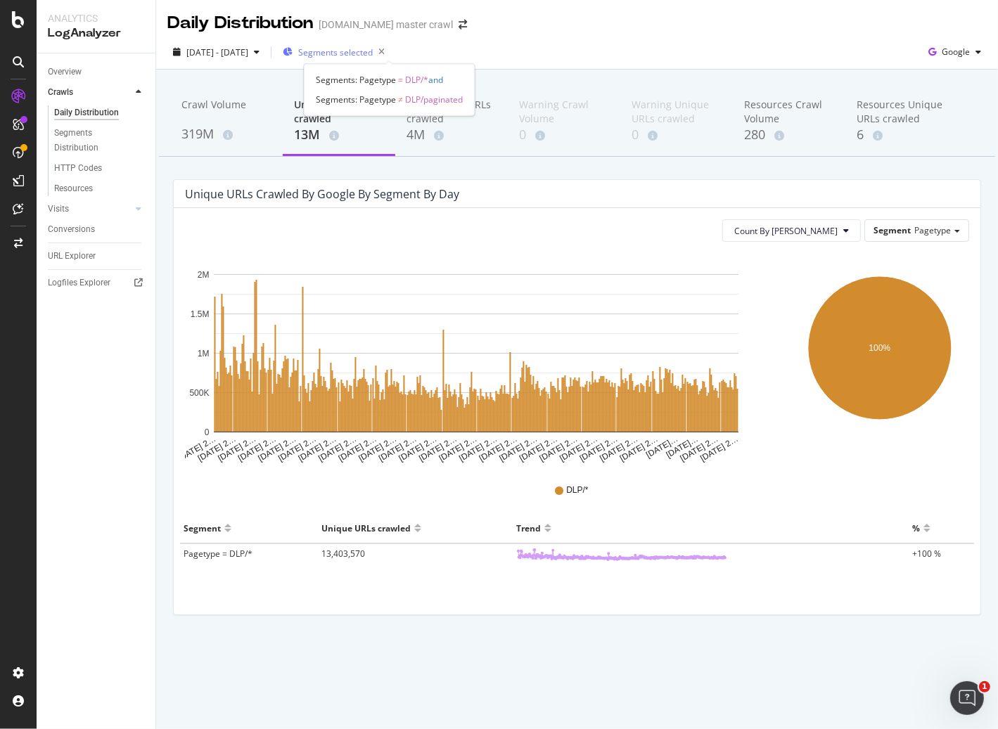
click at [368, 56] on span "Segments selected" at bounding box center [335, 52] width 75 height 12
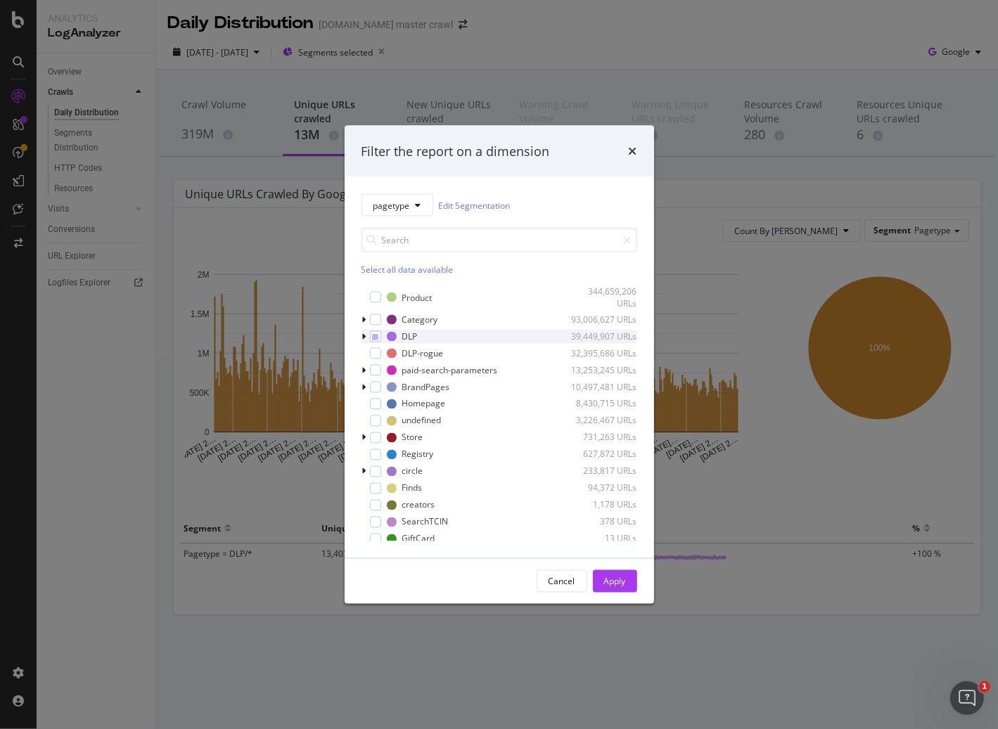
click at [368, 337] on div "modal" at bounding box center [365, 336] width 8 height 14
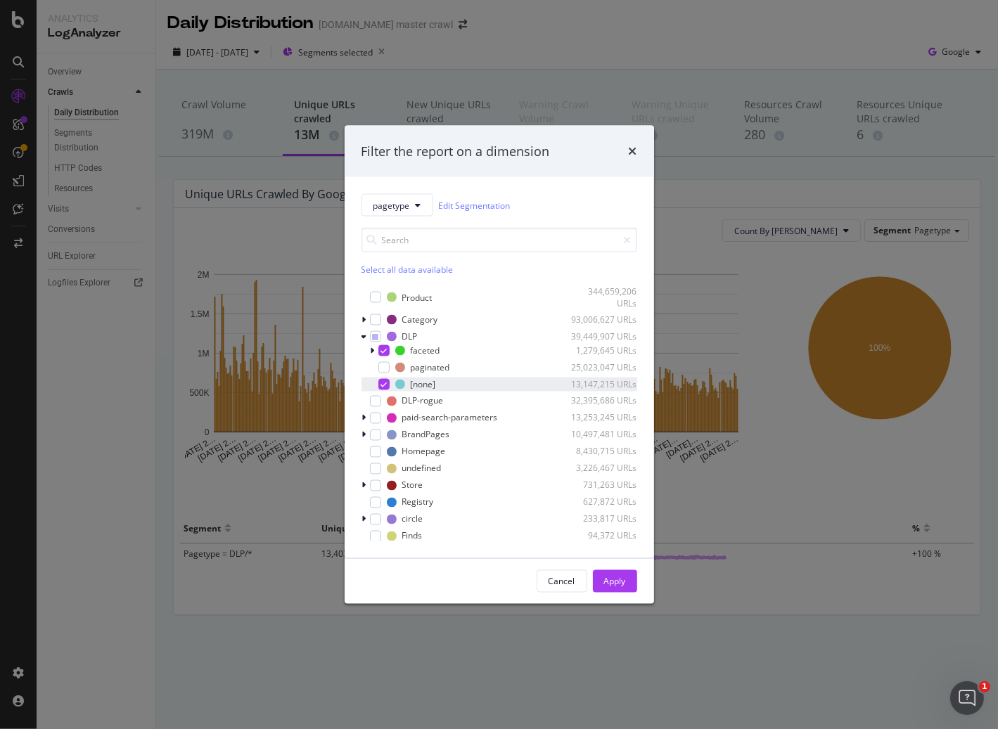
click at [383, 383] on icon "modal" at bounding box center [383, 383] width 6 height 7
click at [612, 576] on div "Apply" at bounding box center [615, 581] width 22 height 12
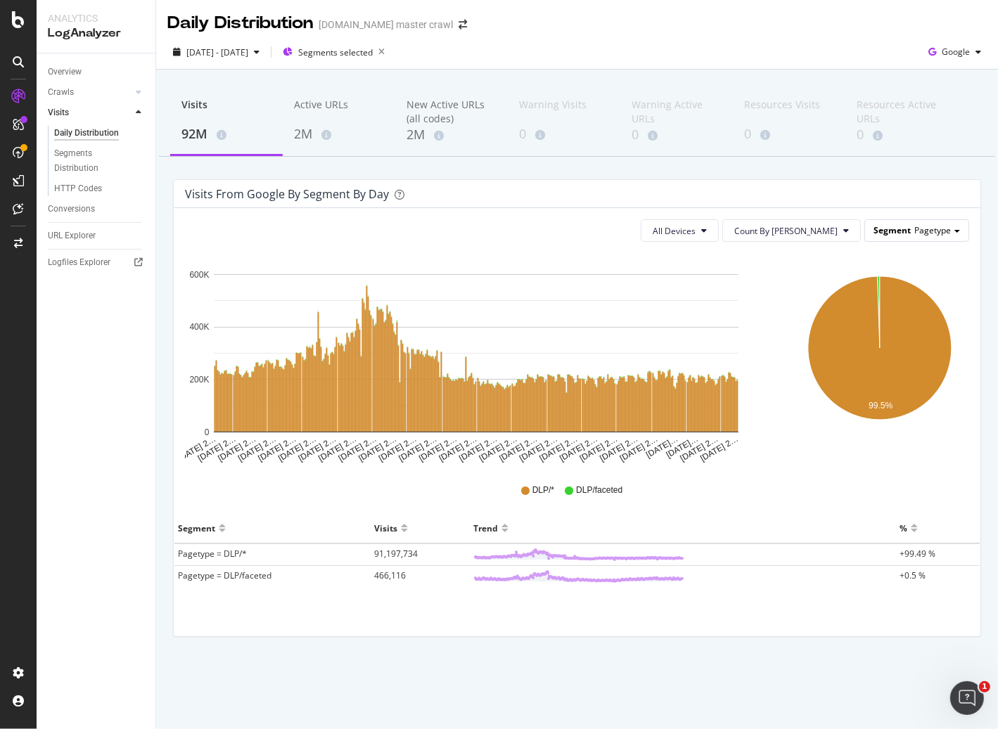
click at [939, 235] on span "Pagetype" at bounding box center [932, 230] width 37 height 12
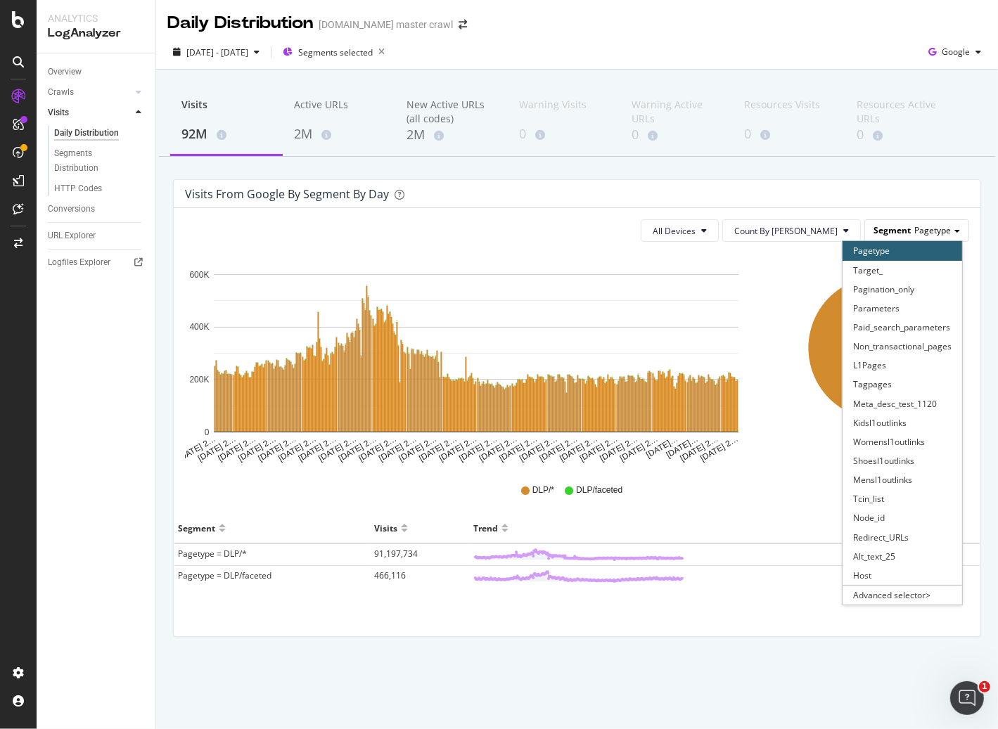
click at [937, 233] on span "Pagetype" at bounding box center [932, 230] width 37 height 12
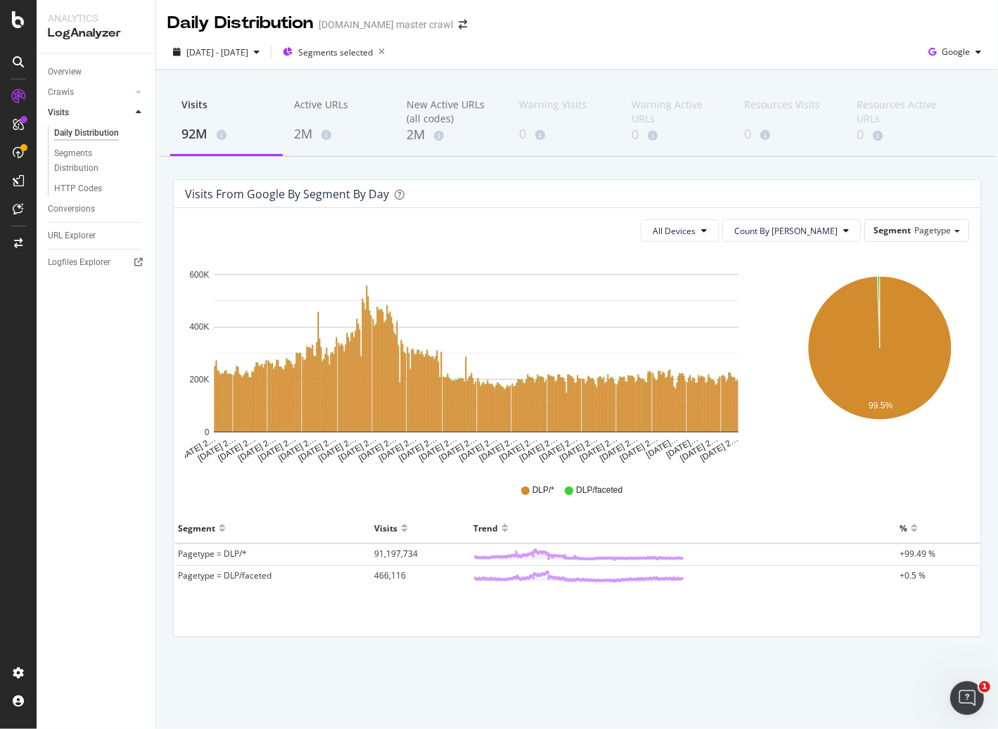
click at [678, 194] on div "Visits from google by Segment by Day" at bounding box center [566, 194] width 763 height 14
click at [373, 53] on span "Segments selected" at bounding box center [335, 52] width 75 height 12
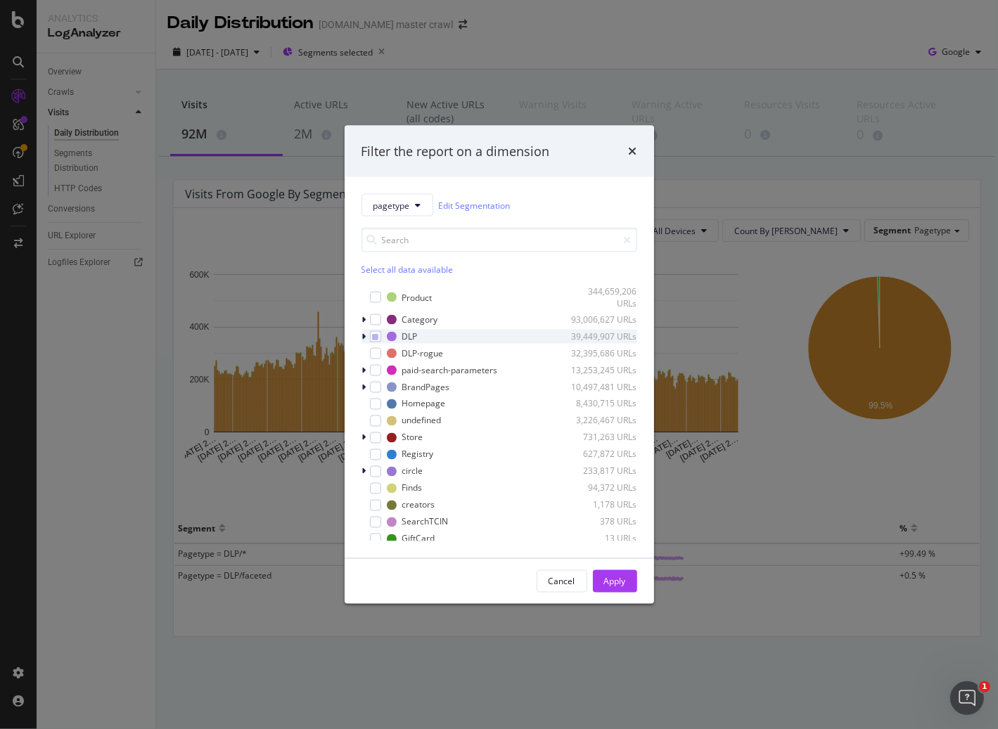
click at [362, 338] on icon "modal" at bounding box center [364, 336] width 4 height 8
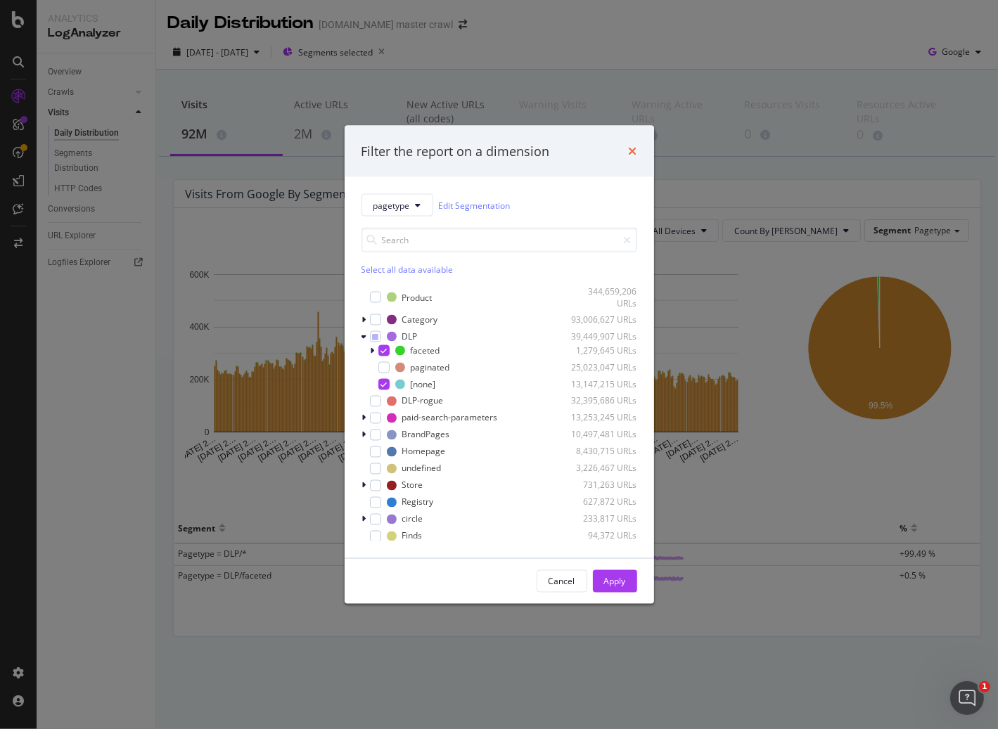
click at [629, 148] on icon "times" at bounding box center [633, 151] width 8 height 11
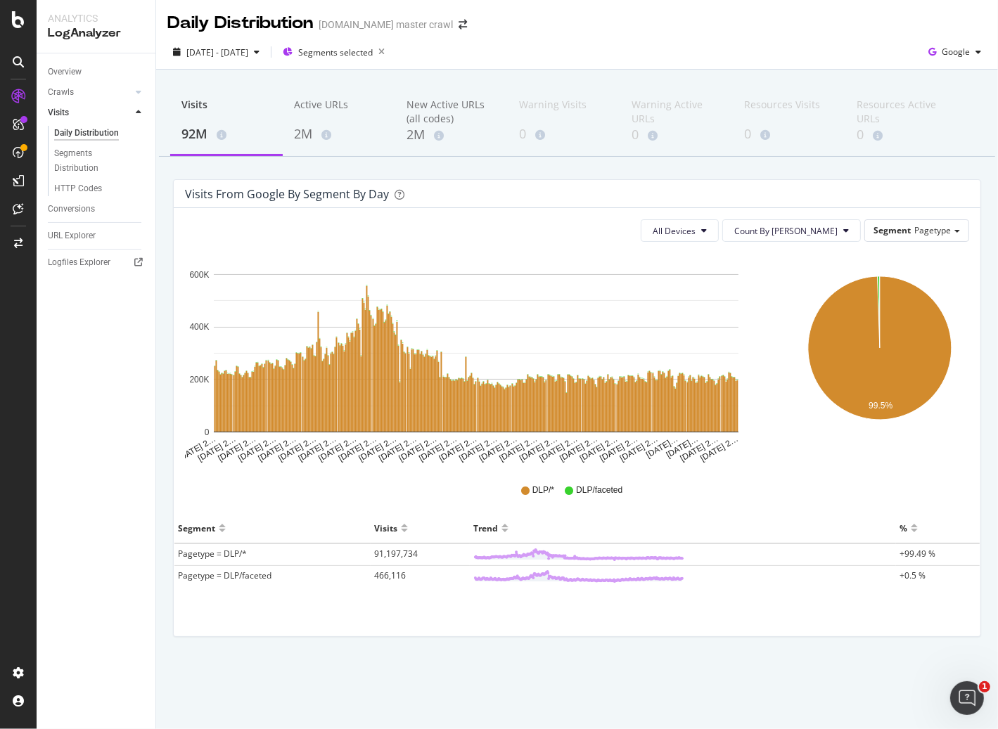
click at [674, 187] on div "Visits from google by Segment by Day" at bounding box center [566, 194] width 763 height 14
click at [390, 59] on div "Segments selected" at bounding box center [337, 52] width 108 height 20
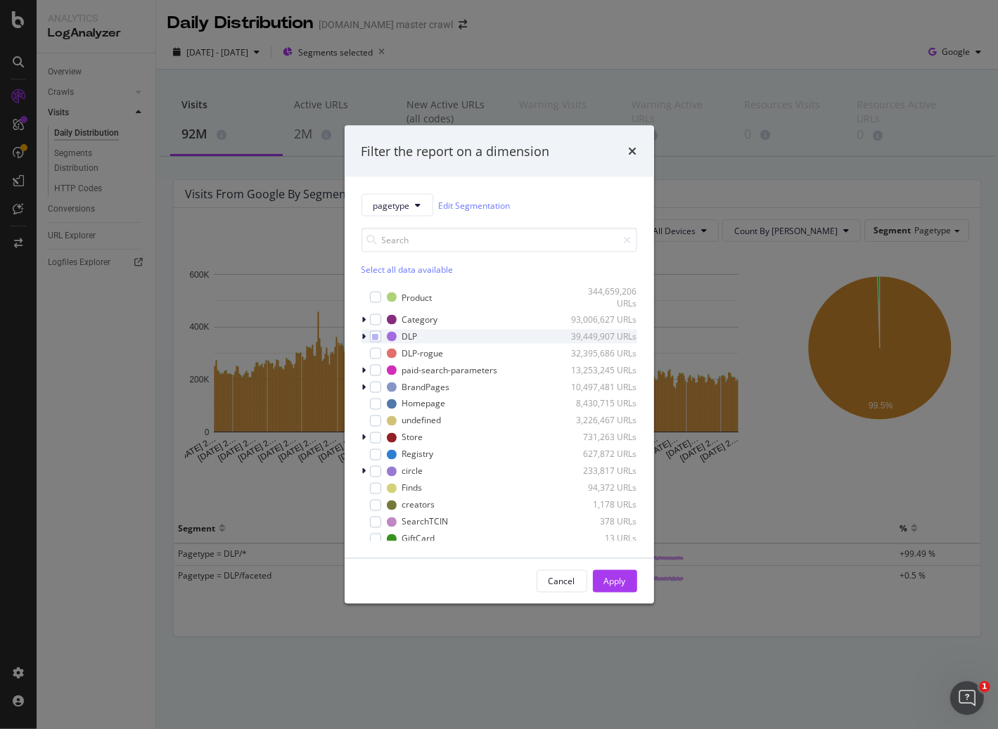
click at [367, 337] on div "modal" at bounding box center [365, 336] width 8 height 14
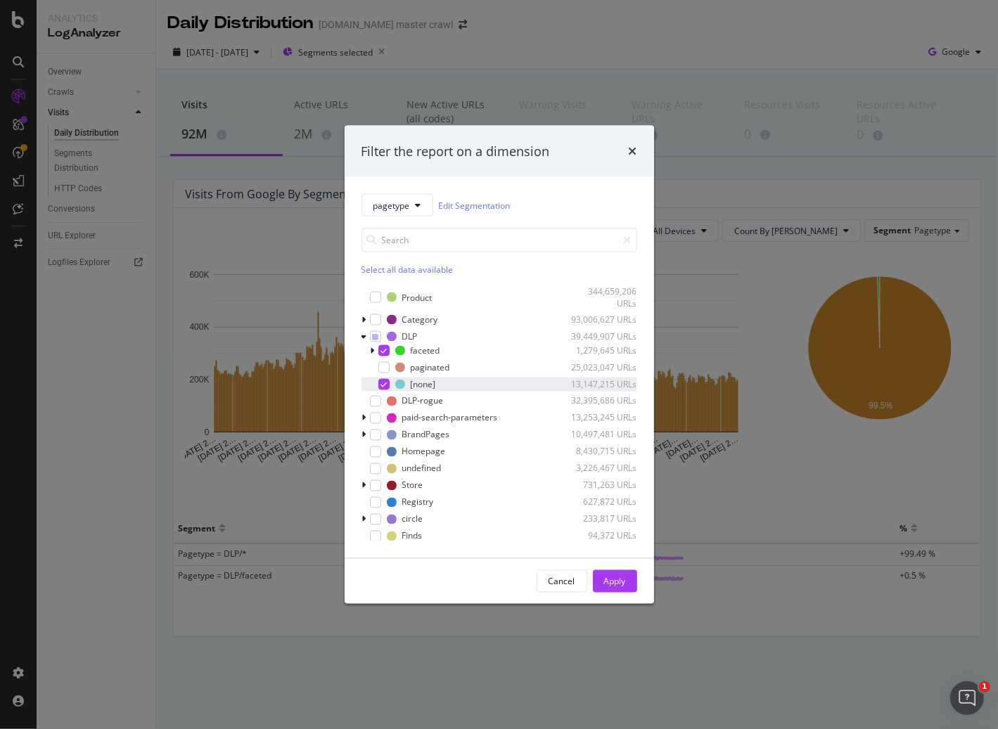
click at [385, 385] on icon "modal" at bounding box center [383, 383] width 6 height 7
click at [614, 581] on div "Apply" at bounding box center [615, 581] width 22 height 12
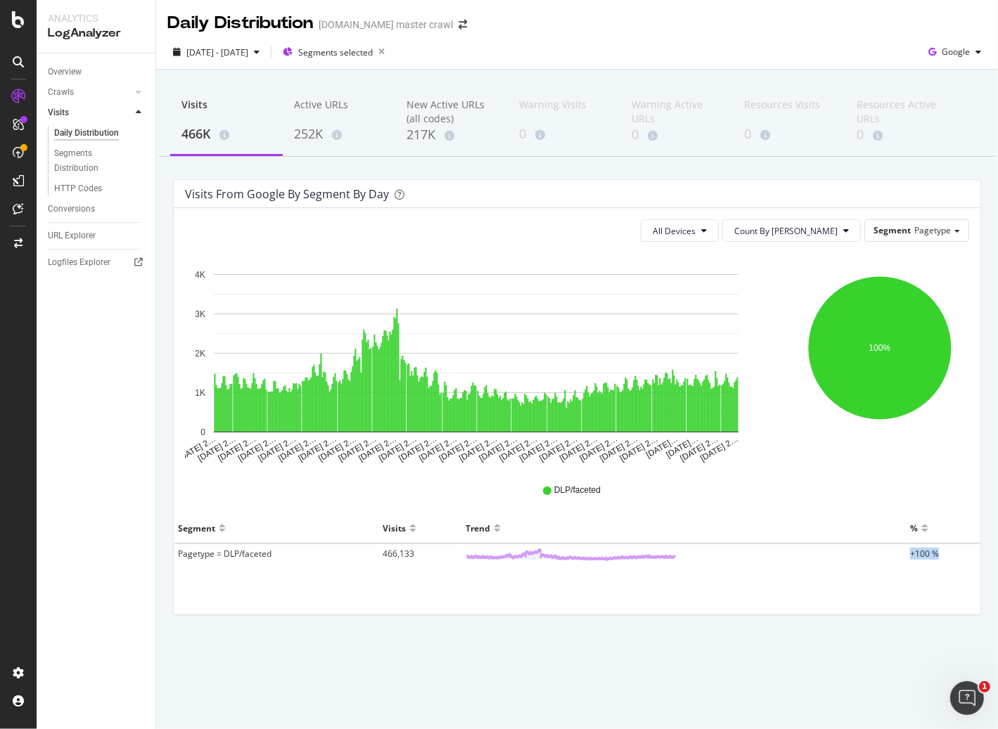
drag, startPoint x: 903, startPoint y: 554, endPoint x: 950, endPoint y: 554, distance: 47.1
click at [950, 554] on tr "Pagetype = DLP/faceted 466,133 +100 %" at bounding box center [576, 554] width 805 height 22
click at [817, 632] on div "Visits 466K Active URLs 252K New Active URLs (all codes) 217K Warning Visits 0 …" at bounding box center [577, 374] width 842 height 609
drag, startPoint x: 185, startPoint y: 193, endPoint x: 213, endPoint y: 193, distance: 28.1
click at [213, 193] on div "Visits from google by Segment by Day" at bounding box center [287, 194] width 204 height 14
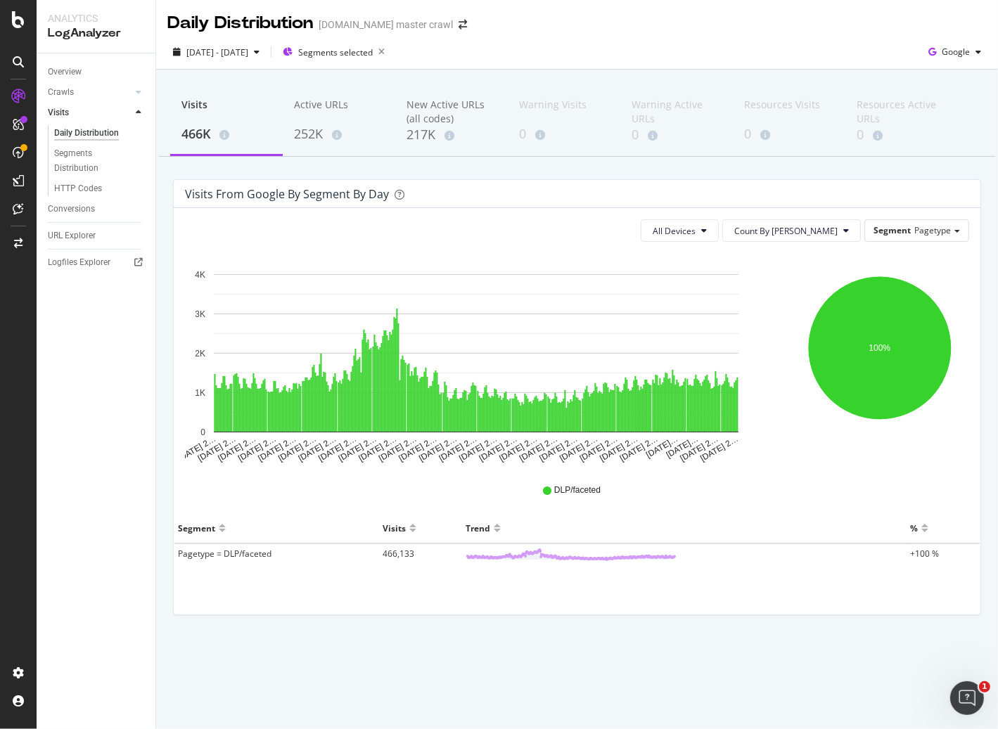
click at [290, 192] on div "Visits from google by Segment by Day" at bounding box center [287, 194] width 204 height 14
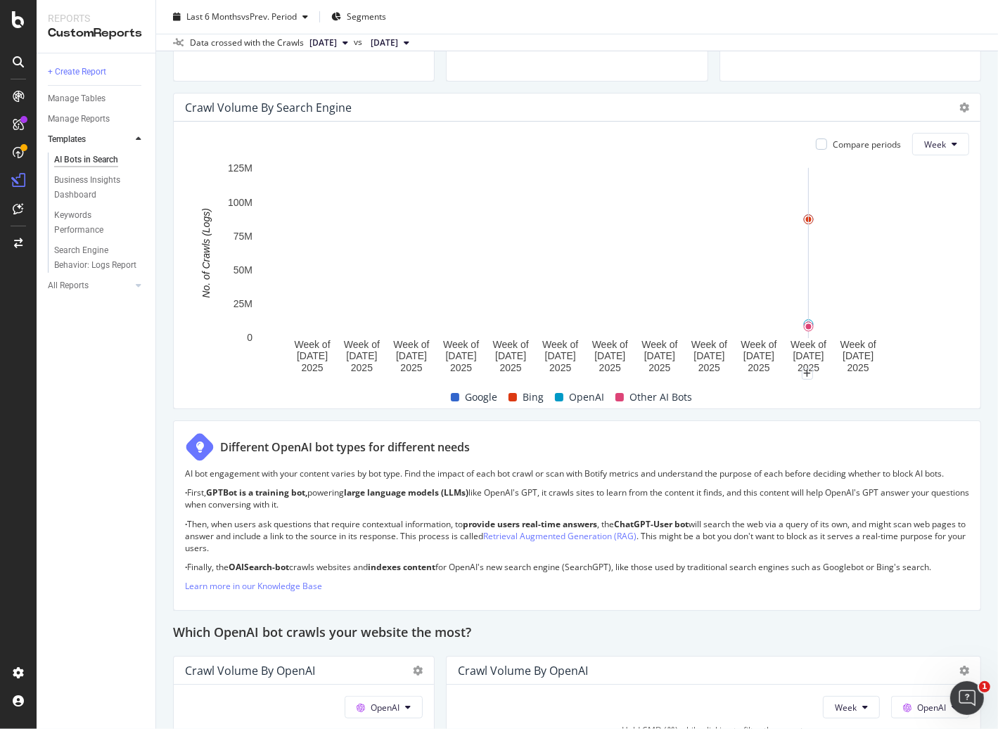
scroll to position [1112, 0]
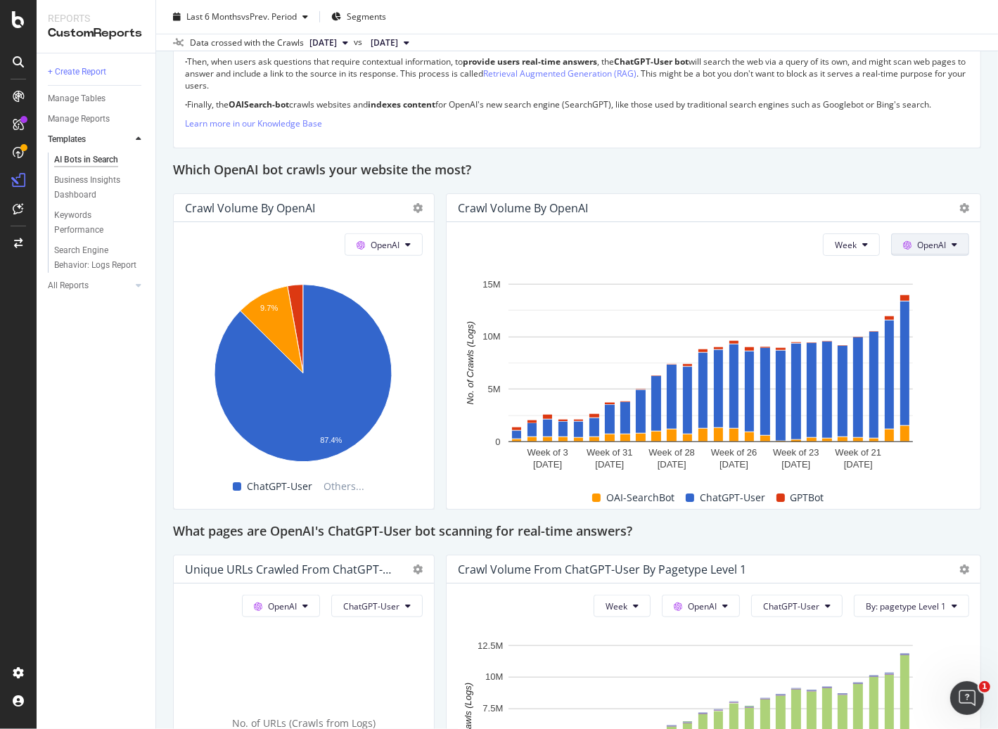
click at [932, 248] on span "OpenAI" at bounding box center [931, 245] width 29 height 12
click at [967, 397] on div "Week OpenAI Hold CMD (⌘) while clicking to filter the report. Week of [DATE] We…" at bounding box center [713, 365] width 534 height 287
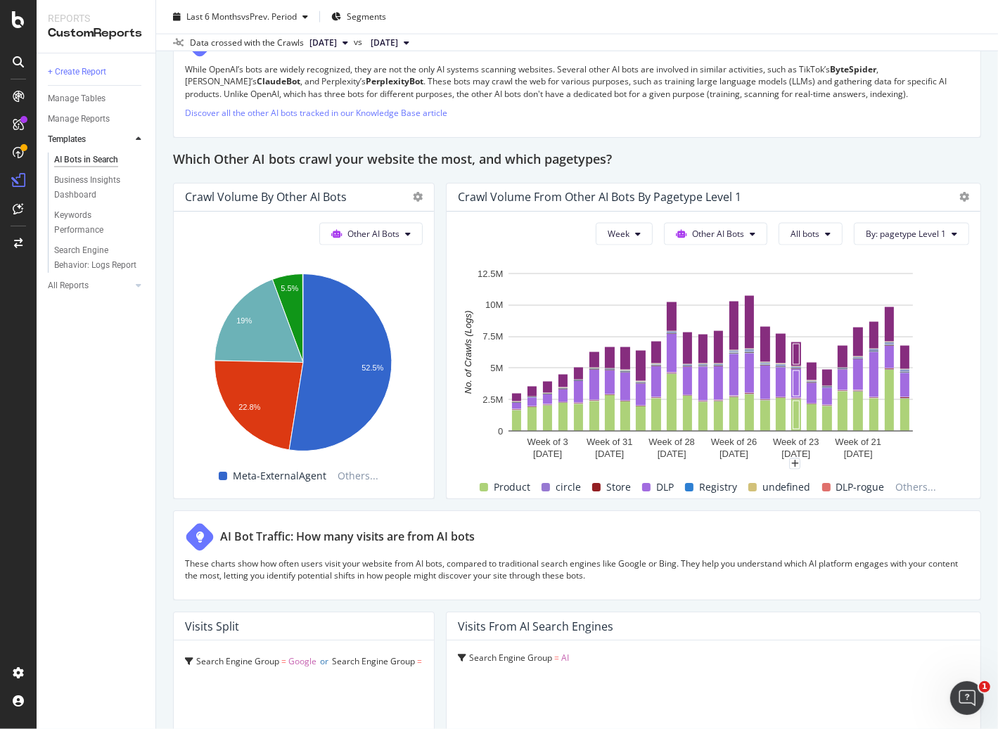
scroll to position [1161, 0]
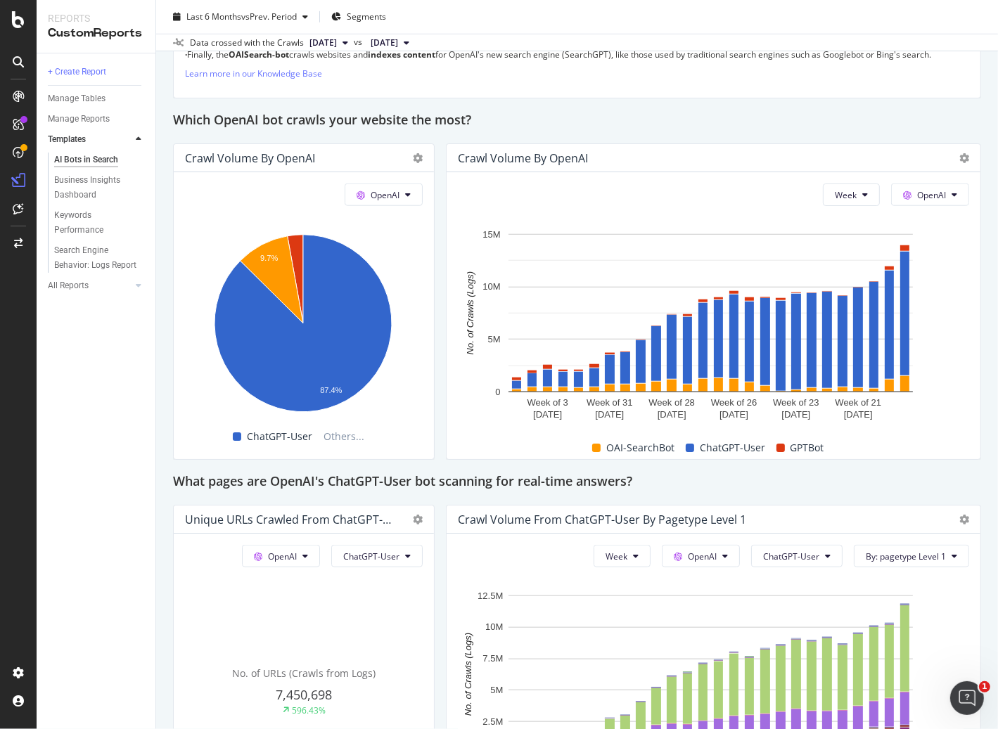
click at [840, 120] on div "Which OpenAI bot crawls your website the most?" at bounding box center [577, 121] width 808 height 22
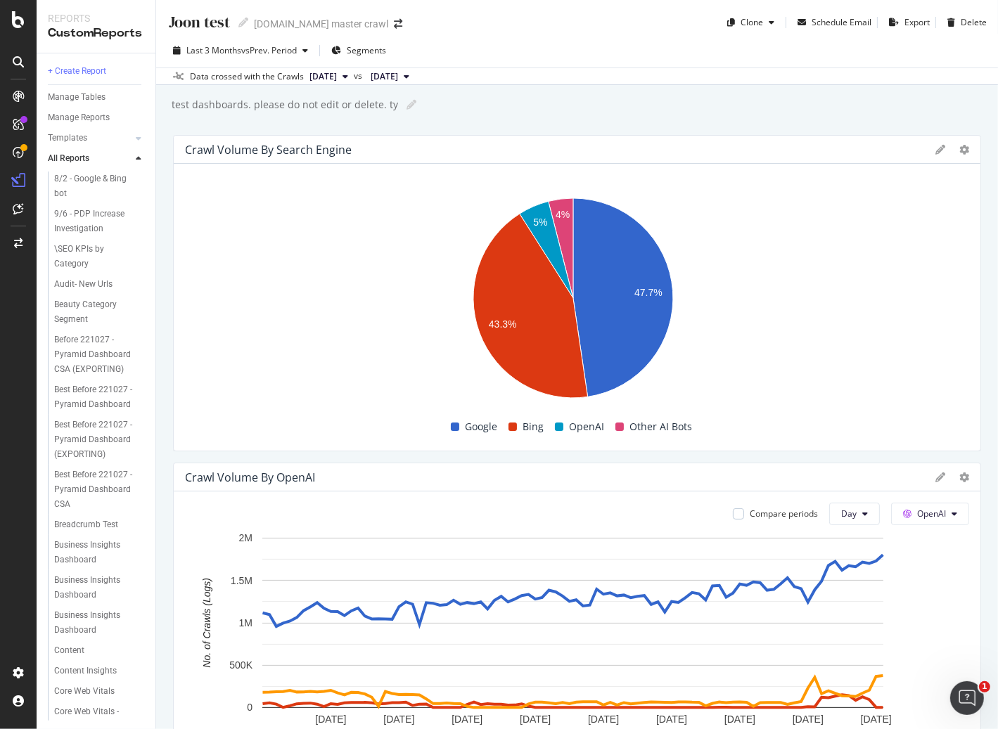
click at [733, 54] on div "Last 3 Months vs Prev. Period Segments" at bounding box center [577, 53] width 842 height 28
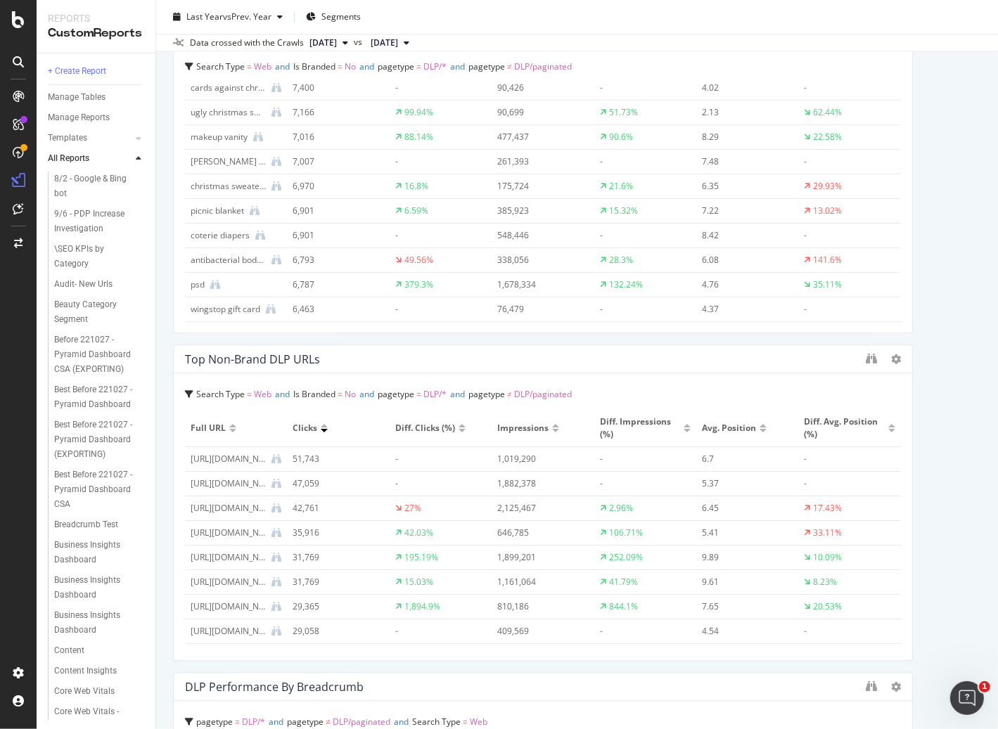
scroll to position [3965, 0]
